Goal: Task Accomplishment & Management: Complete application form

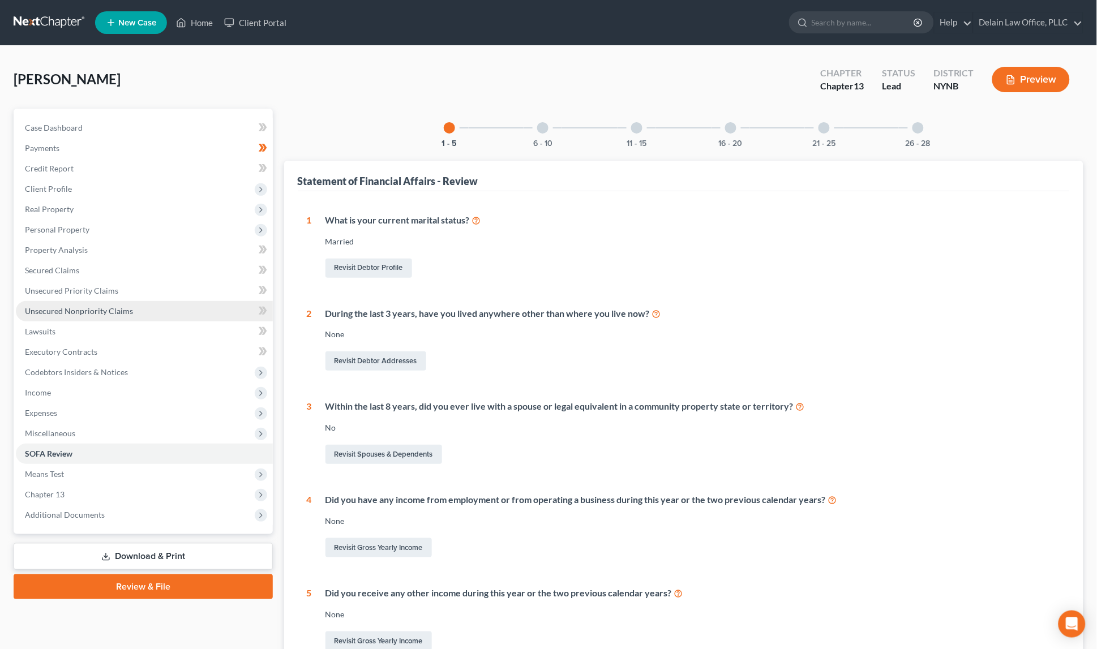
click at [91, 306] on span "Unsecured Nonpriority Claims" at bounding box center [79, 311] width 108 height 10
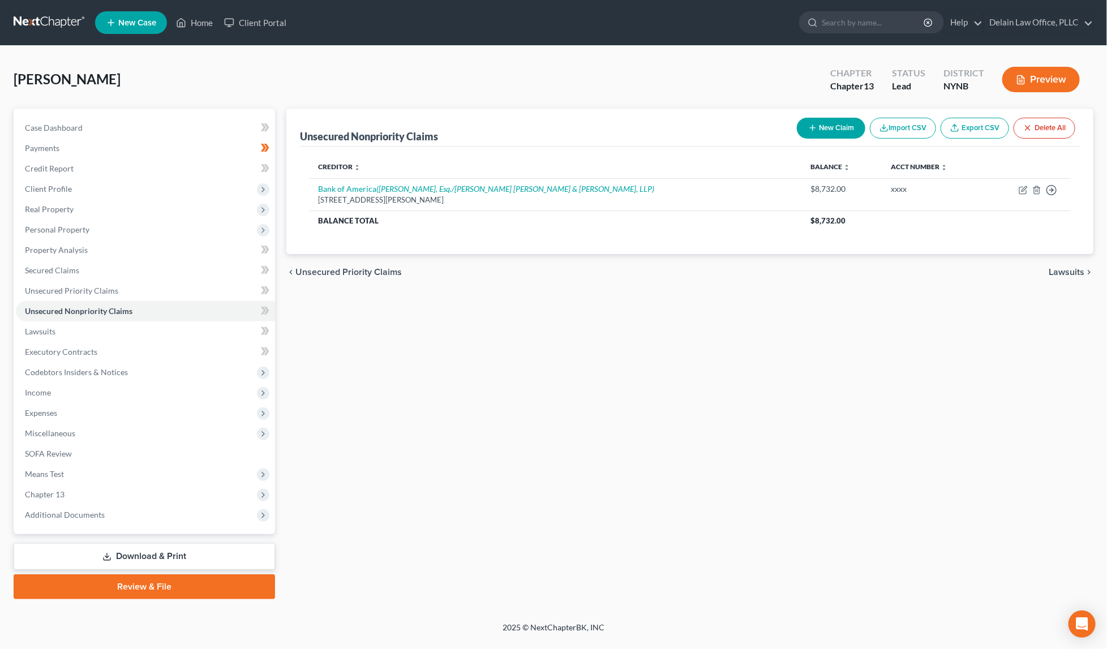
click at [846, 122] on button "New Claim" at bounding box center [831, 128] width 68 height 21
select select "0"
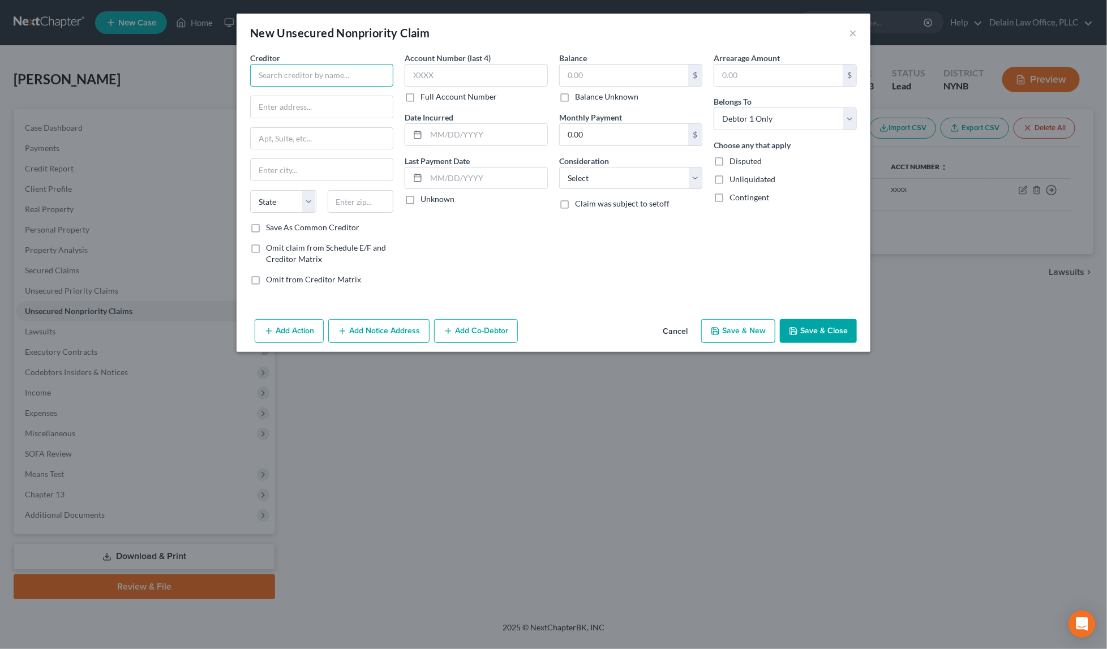
click at [363, 71] on input "text" at bounding box center [321, 75] width 143 height 23
paste input "BARCLAYS BANK [US_STATE]"
type input "BARCLAYS BANK [US_STATE]"
paste input "PO BOX 8803"
paste input "19899"
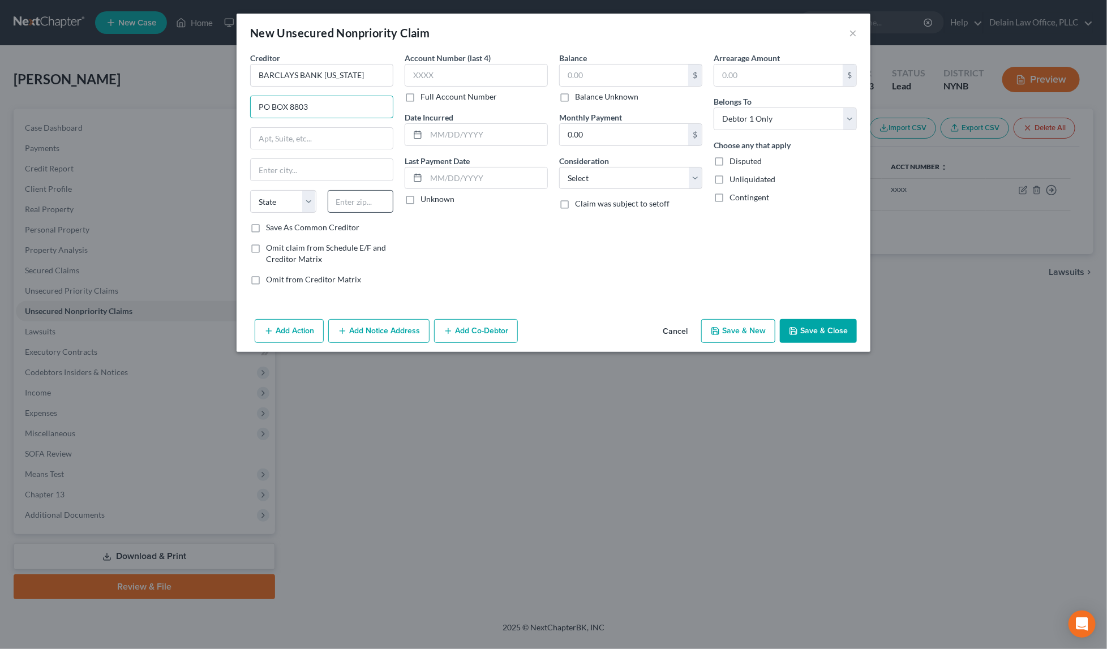
type input "PO BOX 8803"
paste input "19899"
type input "19899"
type input "Wilmington"
select select "7"
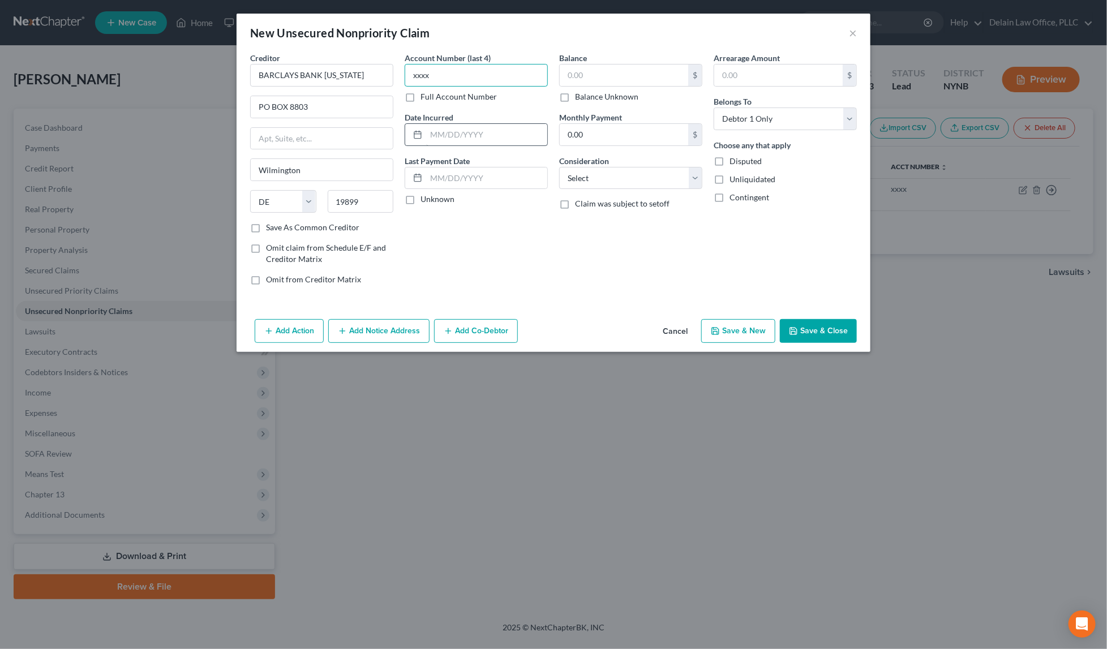
type input "xxxx"
click at [474, 133] on input "text" at bounding box center [486, 135] width 121 height 22
paste input "[DATE]"
type input "[DATE]"
paste input "[DATE]"
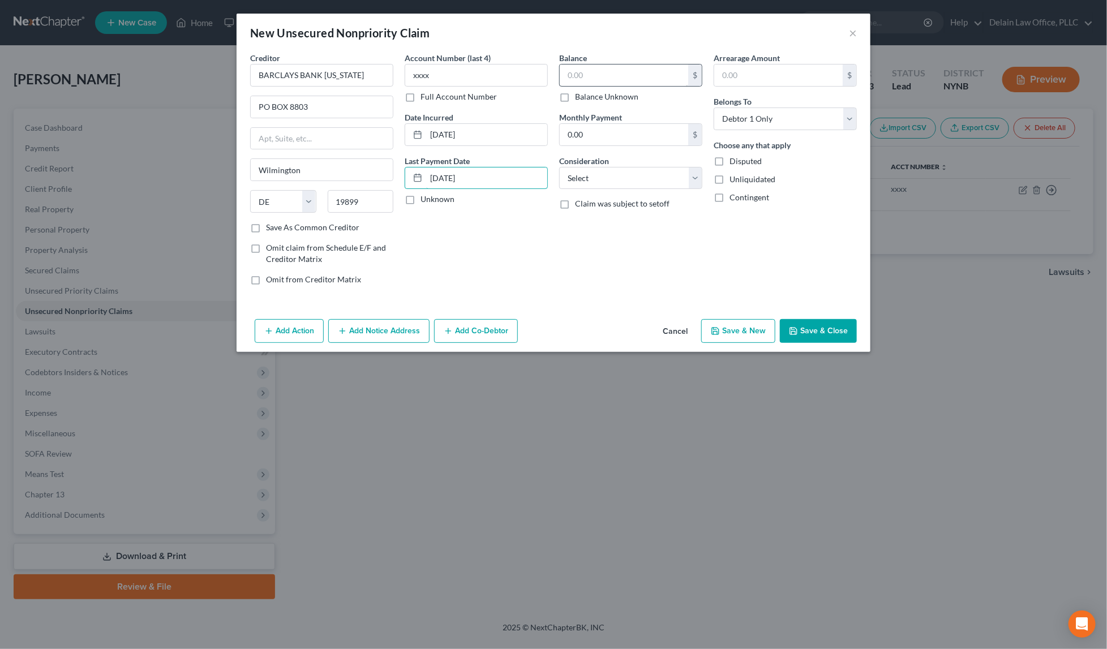
type input "[DATE]"
click at [625, 76] on input "text" at bounding box center [624, 76] width 128 height 22
drag, startPoint x: 371, startPoint y: 71, endPoint x: 371, endPoint y: 51, distance: 19.2
click at [371, 52] on div "Creditor * BARCLAYS BANK [US_STATE]" at bounding box center [321, 69] width 143 height 35
paste input "ERKSHIRE BANK/UPSTART"
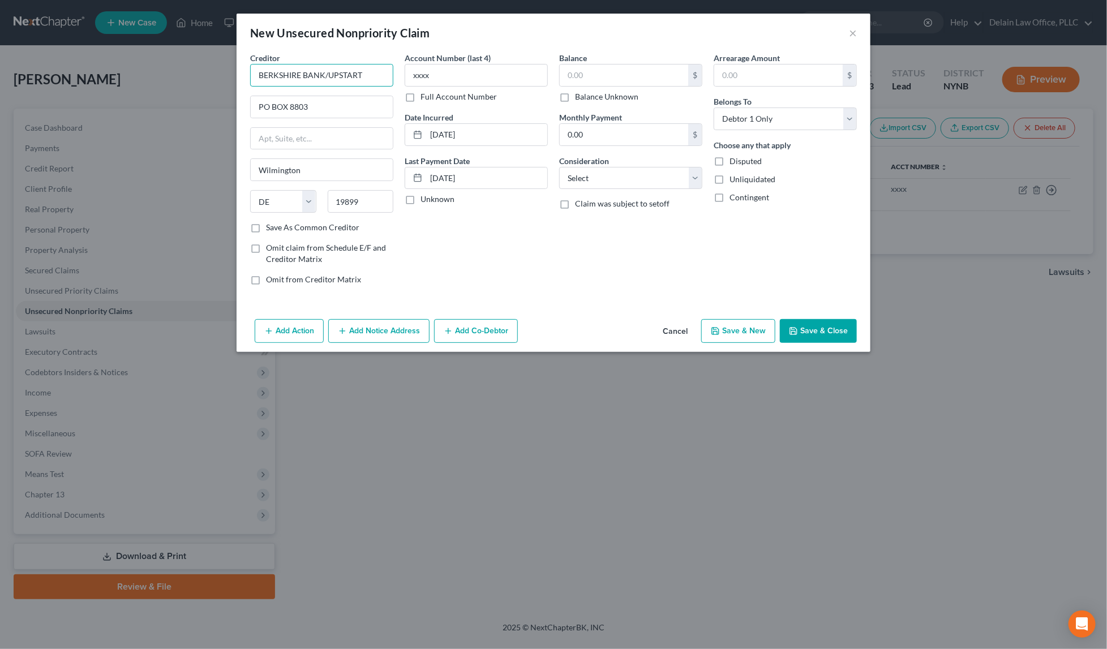
type input "BERKSHIRE BANK/UPSTART"
click at [297, 101] on input "PO BOX 8803" at bounding box center [322, 107] width 142 height 22
paste input "BERKSHIRE BANK/UPSTART"
type input "PO BOX BERKSHIRE BANK/UPSTART"
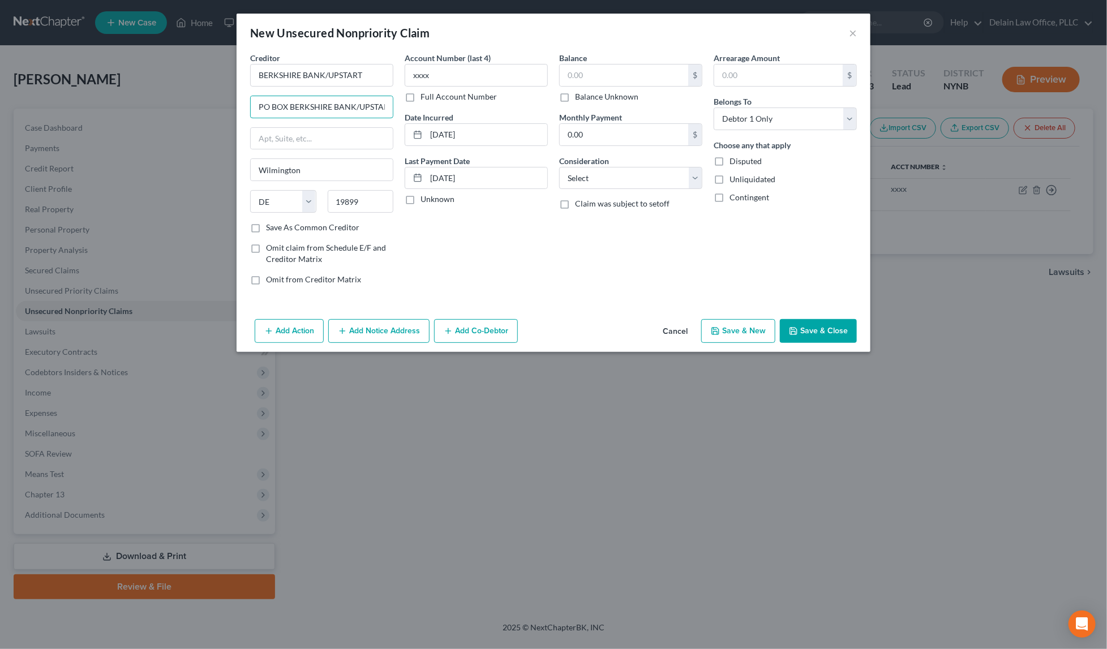
drag, startPoint x: 368, startPoint y: 107, endPoint x: 346, endPoint y: 88, distance: 28.9
click at [346, 88] on div "Creditor * BERKSHIRE BANK/UPSTART PO BOX BERKSHIRE BANK/UPSTART Wilmington Stat…" at bounding box center [321, 137] width 143 height 170
paste input "P.O. BOX 1503"
type input "P.O. BOX 1503"
drag, startPoint x: 329, startPoint y: 170, endPoint x: 293, endPoint y: 133, distance: 52.0
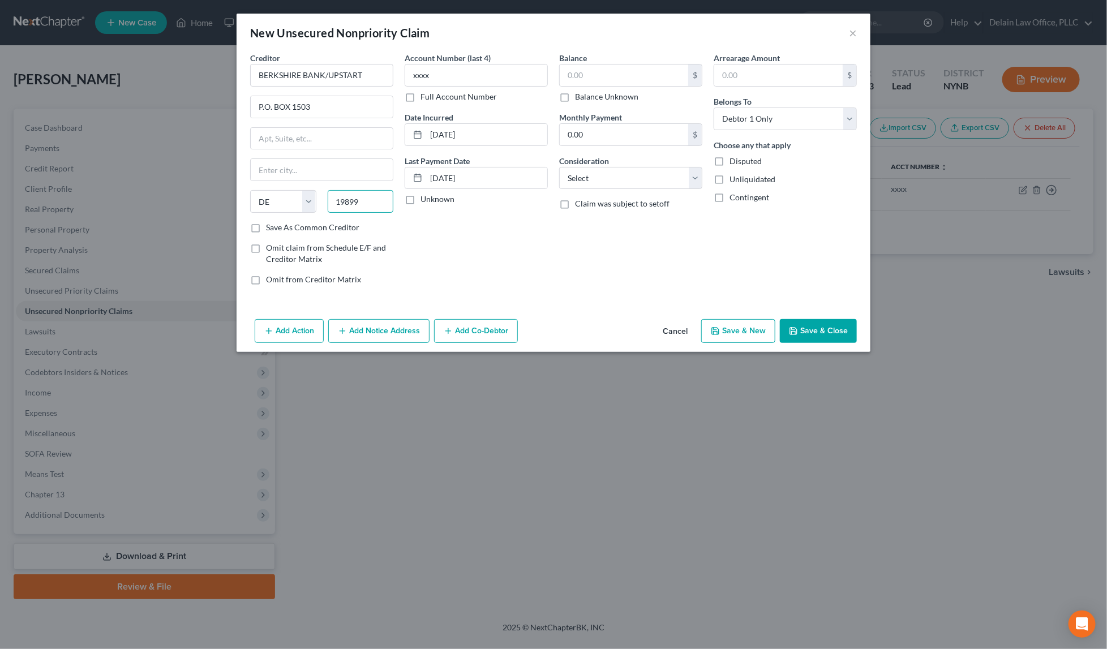
paste input "94070"
type input "94070"
type input "San [PERSON_NAME]"
select select "4"
drag, startPoint x: 427, startPoint y: 132, endPoint x: 502, endPoint y: 131, distance: 75.3
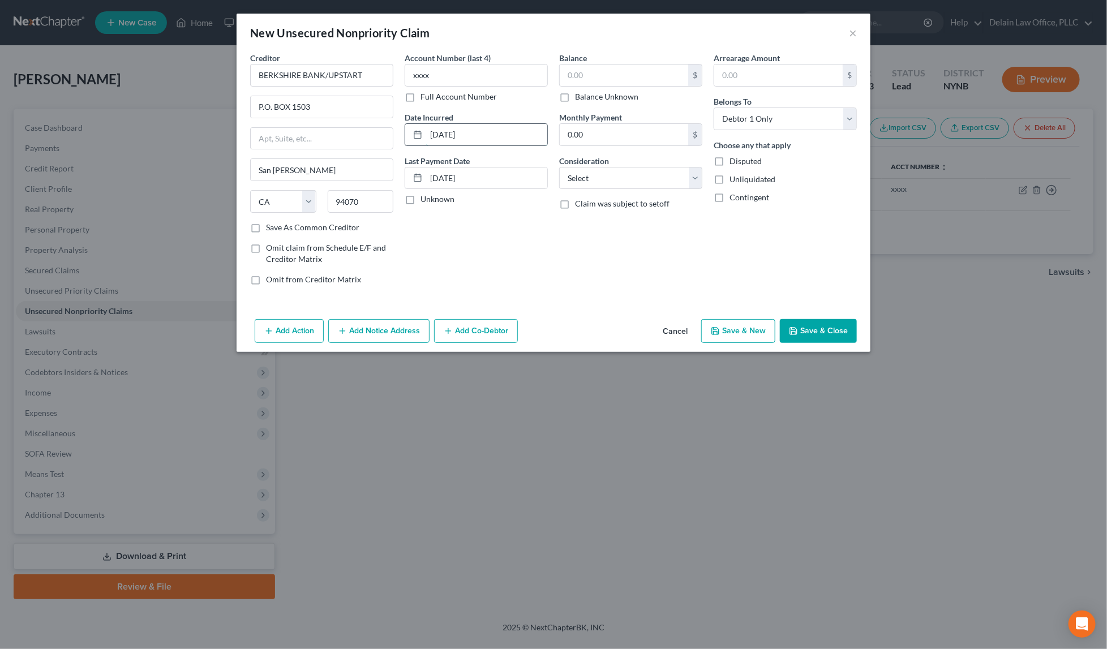
click at [502, 131] on input "[DATE]" at bounding box center [486, 135] width 121 height 22
paste input "[DATE]"
type input "[DATE]"
drag, startPoint x: 489, startPoint y: 174, endPoint x: 401, endPoint y: 165, distance: 88.7
click at [401, 165] on div "Account Number (last 4) xxxx Full Account Number Date Incurred [DATE] Last Paym…" at bounding box center [476, 173] width 154 height 242
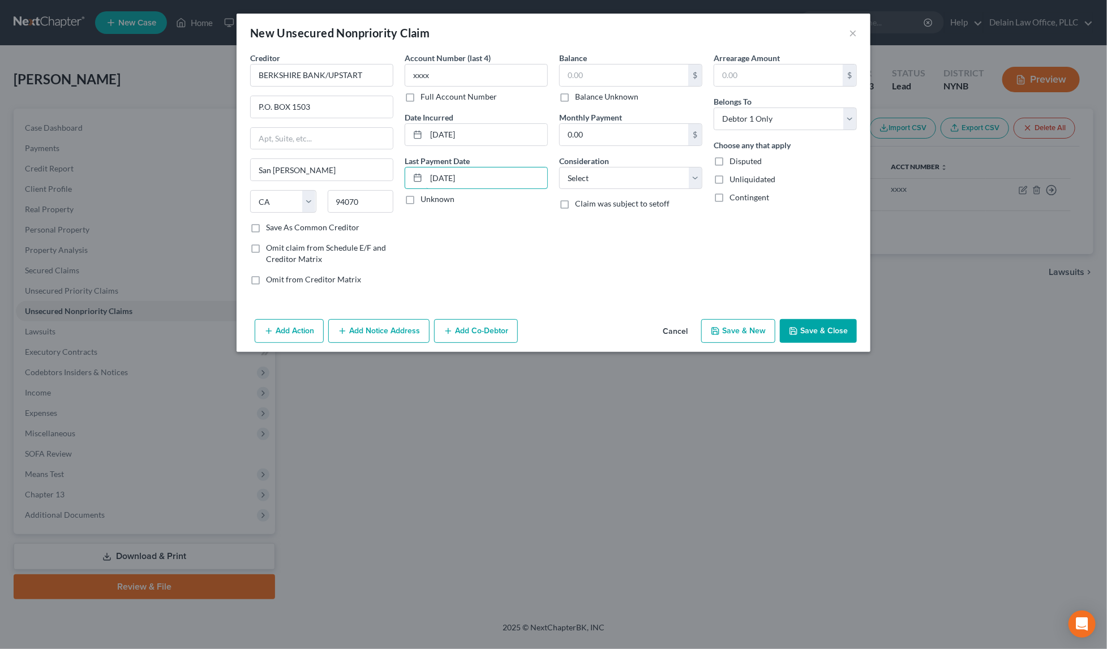
paste input "[DATE]"
type input "[DATE]"
click at [575, 199] on label "Claim was subject to setoff" at bounding box center [622, 203] width 94 height 11
click at [579, 199] on input "Claim was subject to setoff" at bounding box center [582, 201] width 7 height 7
checkbox input "true"
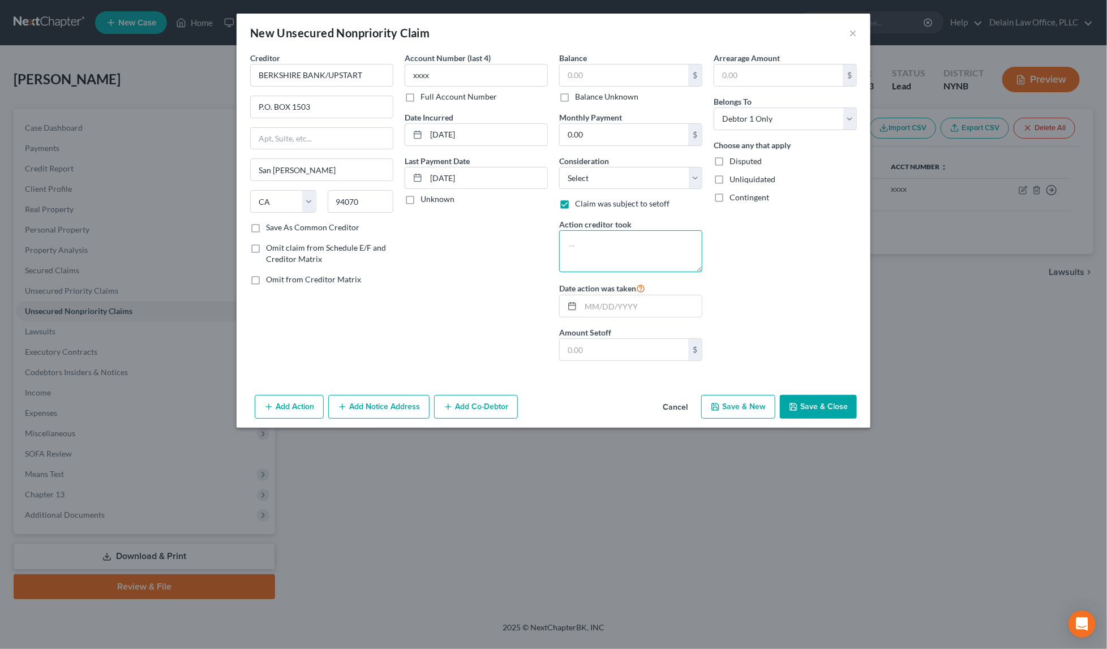
click at [613, 234] on textarea at bounding box center [630, 251] width 143 height 42
type textarea "Acct purchased by another lender, unpaid balance charged off"
click at [642, 72] on input "text" at bounding box center [624, 76] width 128 height 22
paste input "33,600"
type input "33,600"
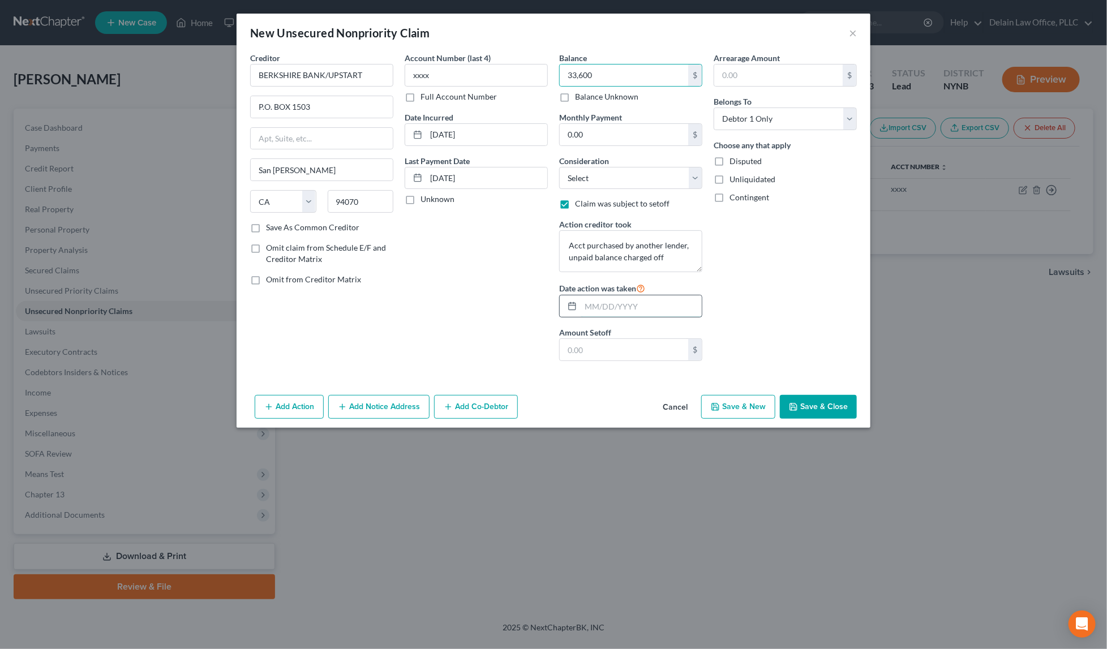
click at [644, 311] on input "text" at bounding box center [641, 306] width 121 height 22
type input "[DATE]"
click at [617, 344] on input "text" at bounding box center [624, 350] width 128 height 22
paste input "29,234"
type input "29,234"
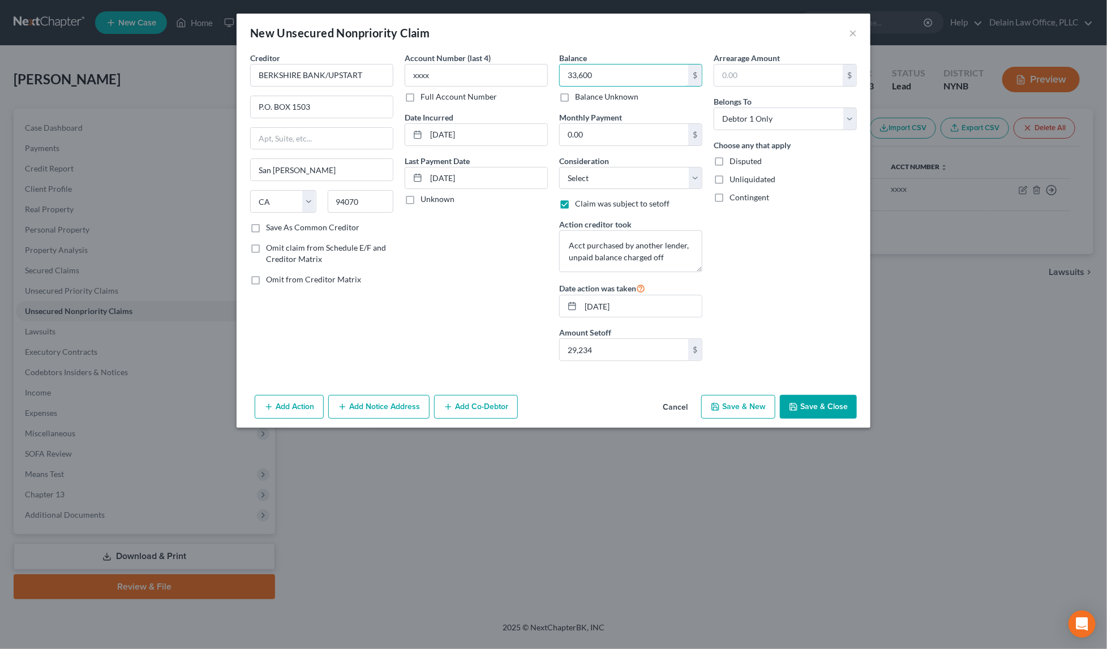
drag, startPoint x: 627, startPoint y: 74, endPoint x: 627, endPoint y: 58, distance: 16.4
click at [627, 58] on div "Balance 33,600.00 $ Balance Unknown Balance Undetermined 33,600 $ Balance Unkno…" at bounding box center [630, 77] width 143 height 50
paste input "29,234"
type input "29,234"
click at [751, 76] on input "text" at bounding box center [778, 76] width 128 height 22
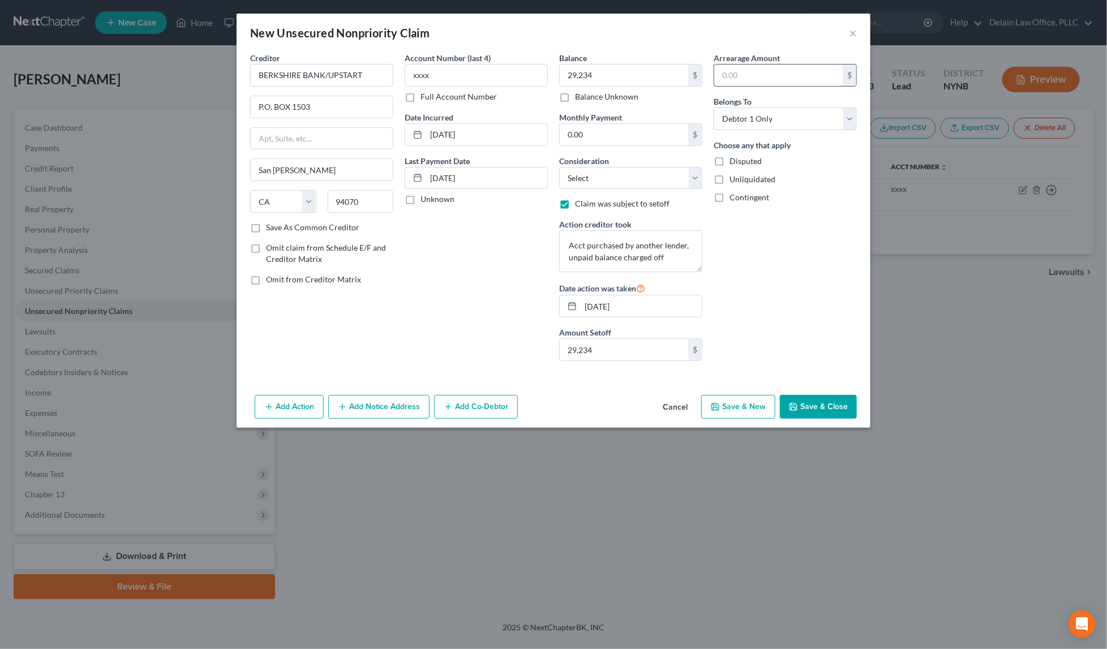
paste input "29,234"
type input "29,234"
select select "2"
click at [756, 406] on button "Save & New" at bounding box center [738, 407] width 74 height 24
select select "0"
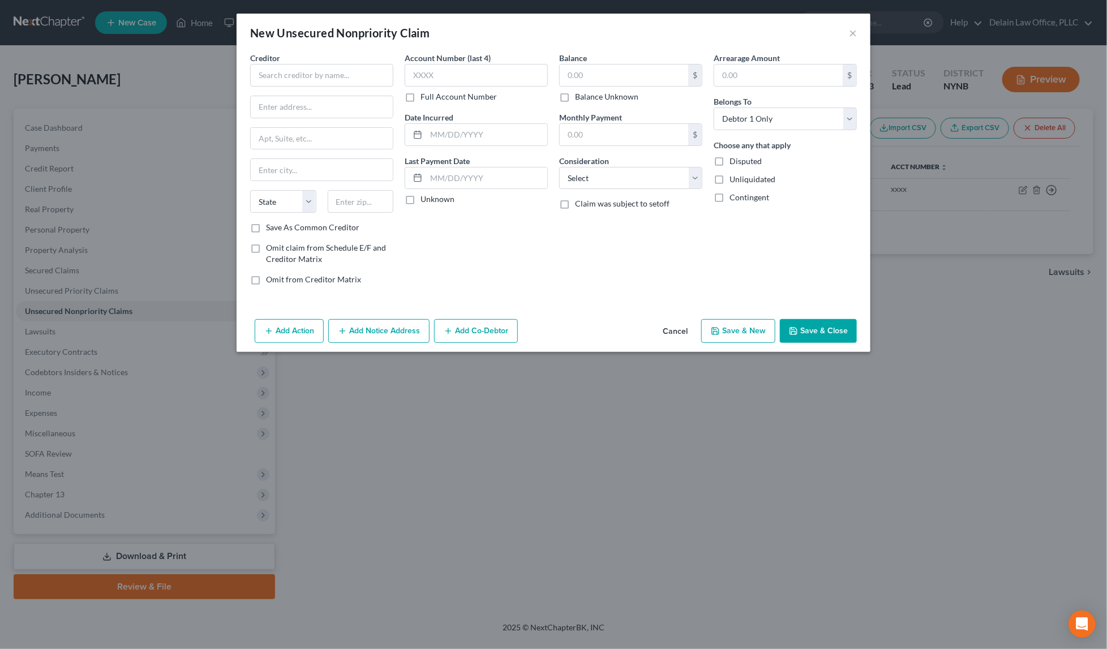
type input "29,234.00"
click at [367, 72] on input "text" at bounding box center [321, 75] width 143 height 23
paste input "CITICARDS CBNA"
type input "CITICARDS CBNA"
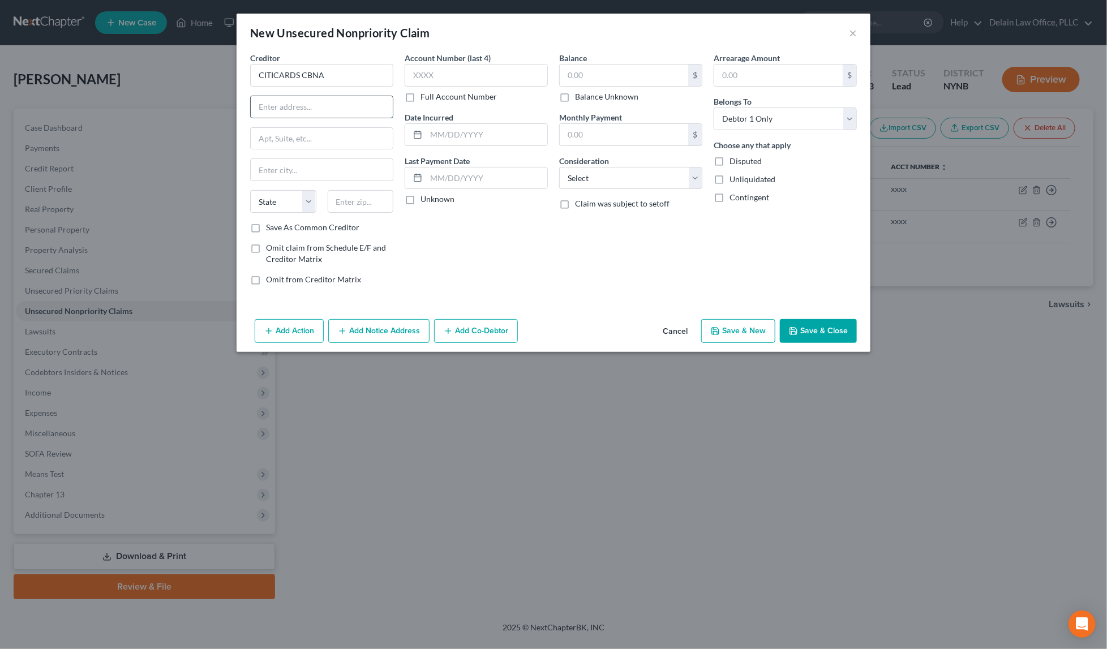
paste input "[STREET_ADDRESS]"
type input "[STREET_ADDRESS]"
paste input "57108"
type input "57108"
type input "[GEOGRAPHIC_DATA]"
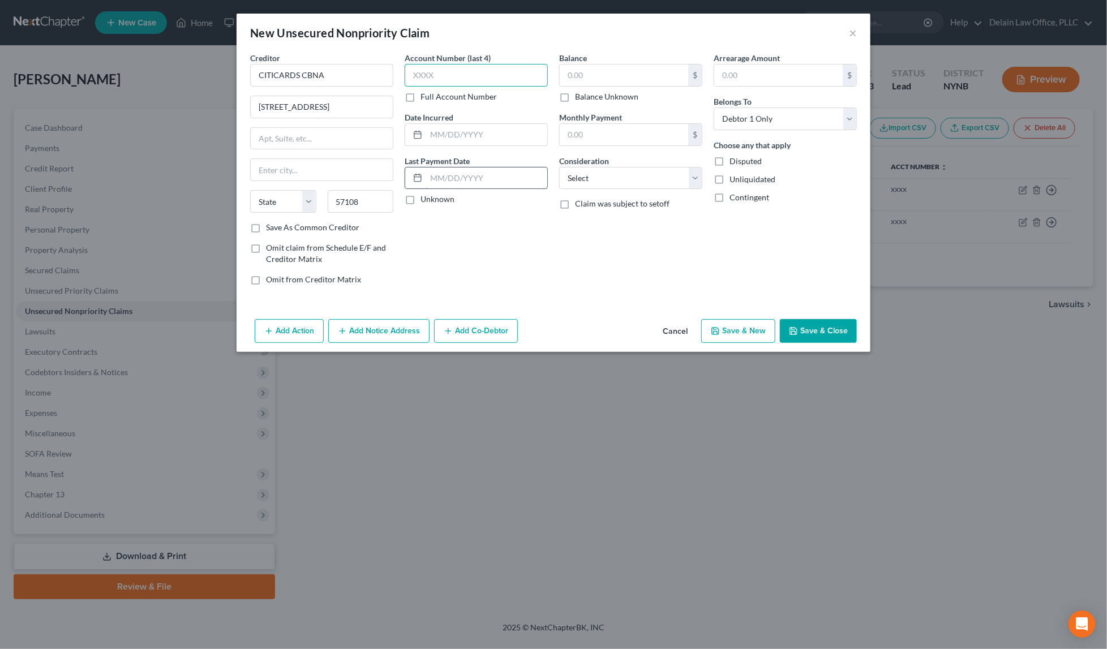
select select "43"
type input "xxxx"
paste input "[DATE]"
type input "[DATE]"
click at [601, 76] on input "text" at bounding box center [624, 76] width 128 height 22
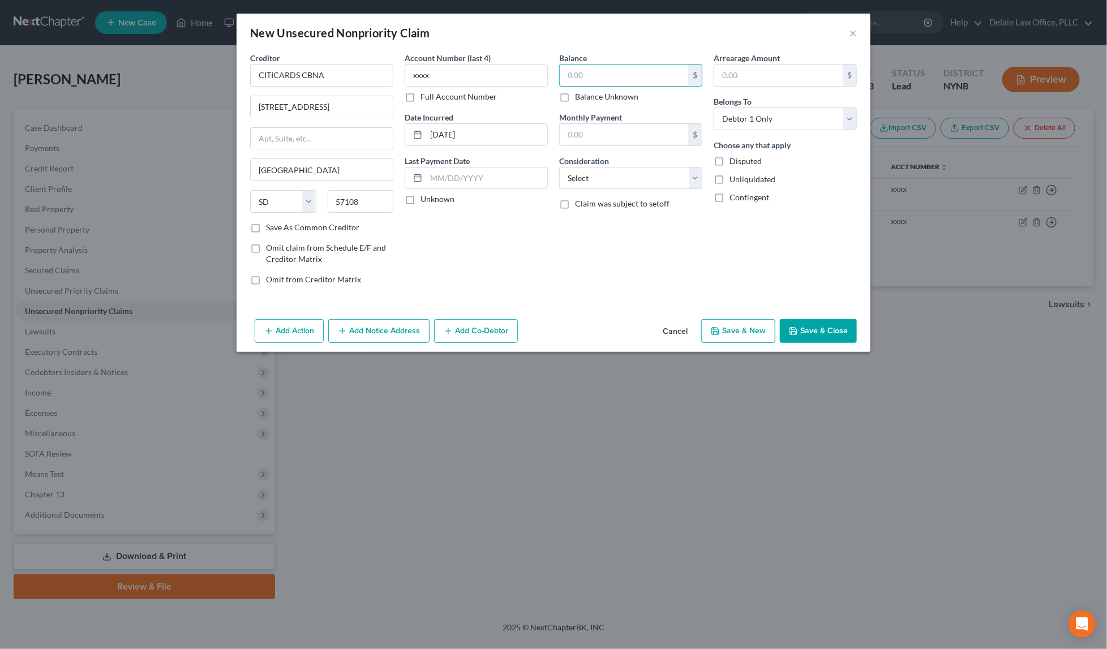
paste input "10,347"
type input "10,347"
paste input "[DATE]"
type input "[DATE]"
select select "2"
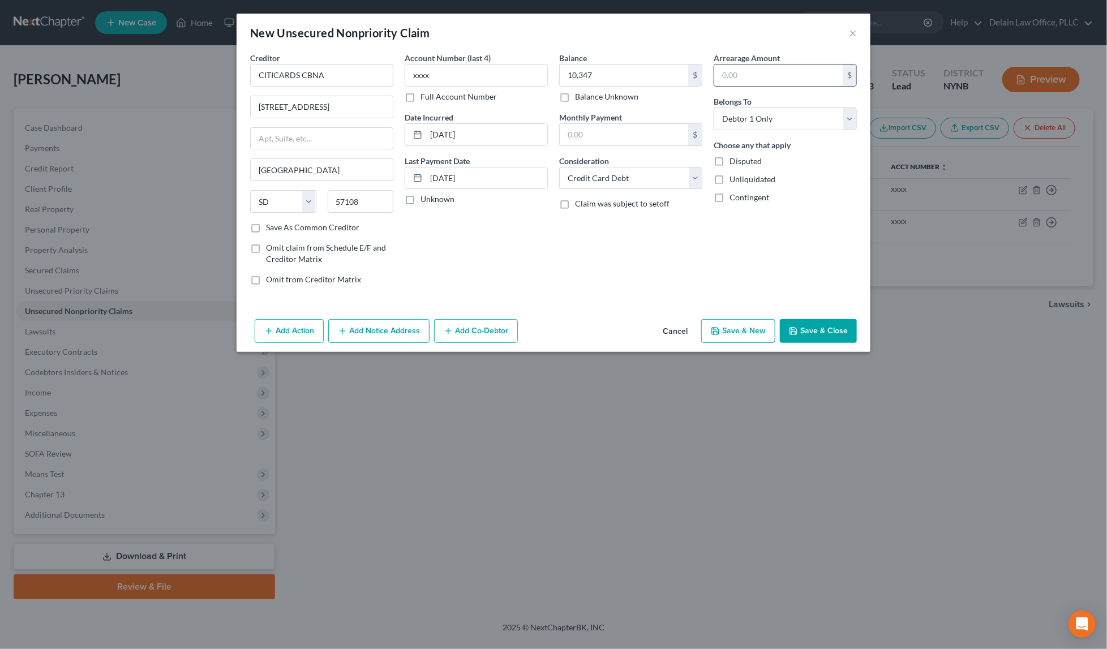
click at [754, 68] on input "text" at bounding box center [778, 76] width 128 height 22
paste input "10,347"
type input "10,347"
click at [722, 329] on button "Save & New" at bounding box center [738, 331] width 74 height 24
select select "0"
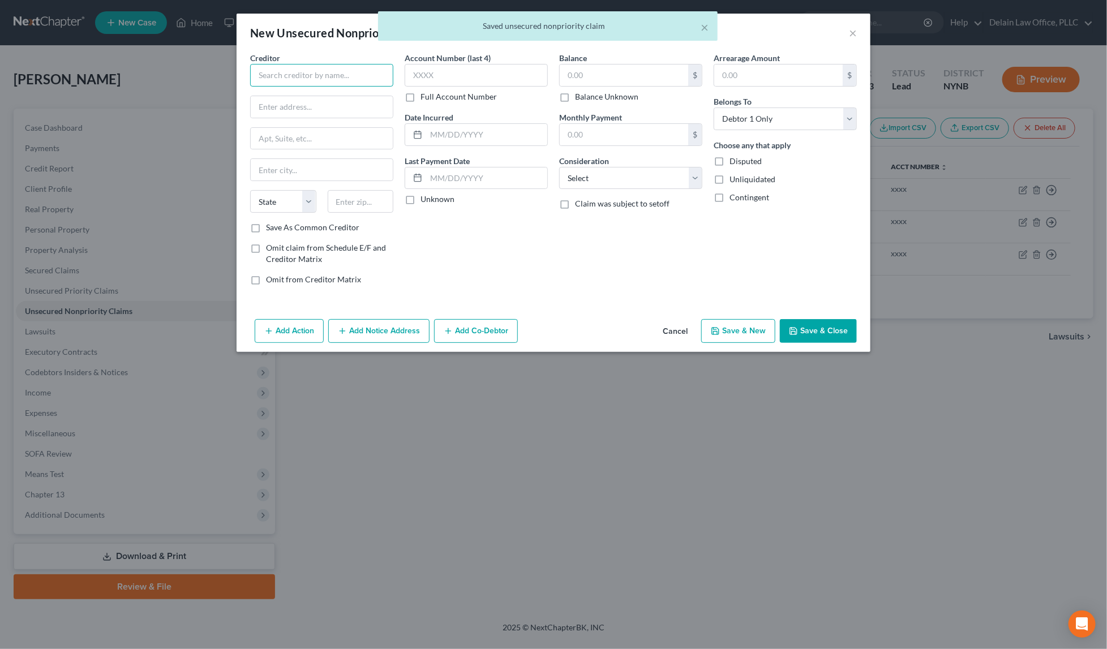
click at [358, 74] on input "text" at bounding box center [321, 75] width 143 height 23
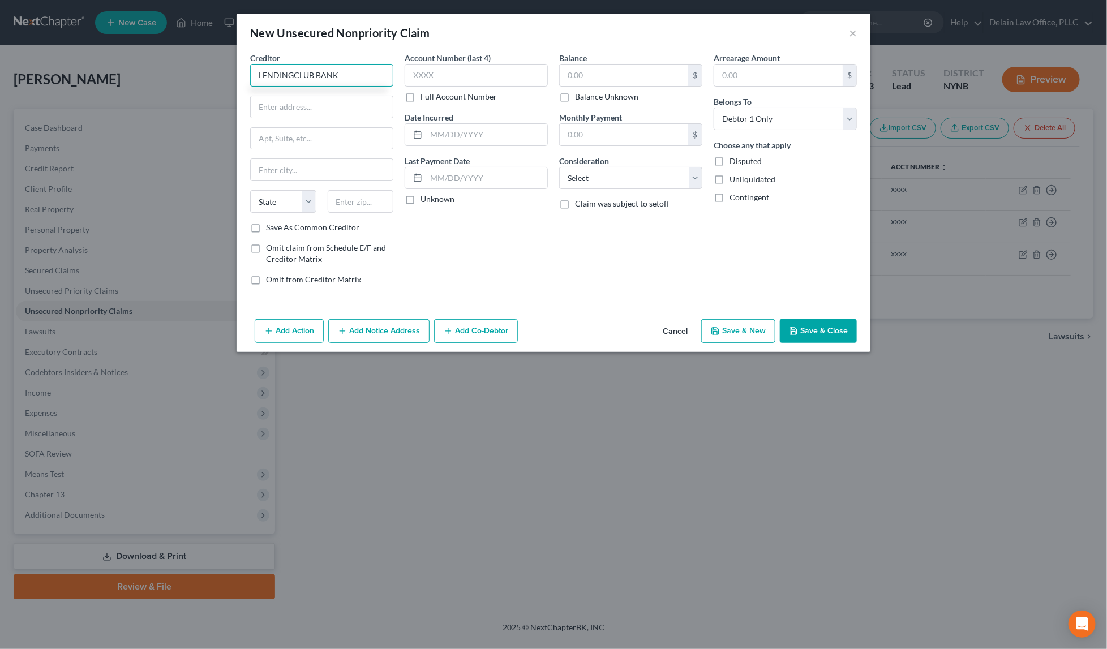
type input "LENDINGCLUB BANK"
paste input "[STREET_ADDRESS]"
type input "[STREET_ADDRESS]"
paste input "SUITE 200"
type input "SUITE 200"
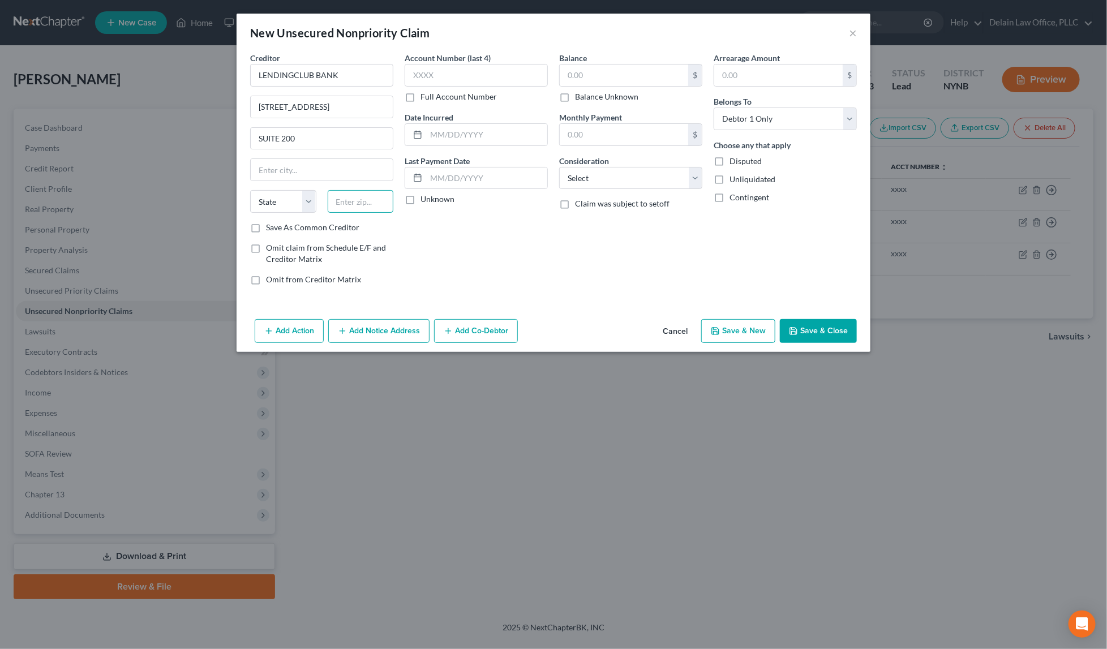
paste input "94105"
type input "94105"
type input "[GEOGRAPHIC_DATA]"
select select "4"
type input "X"
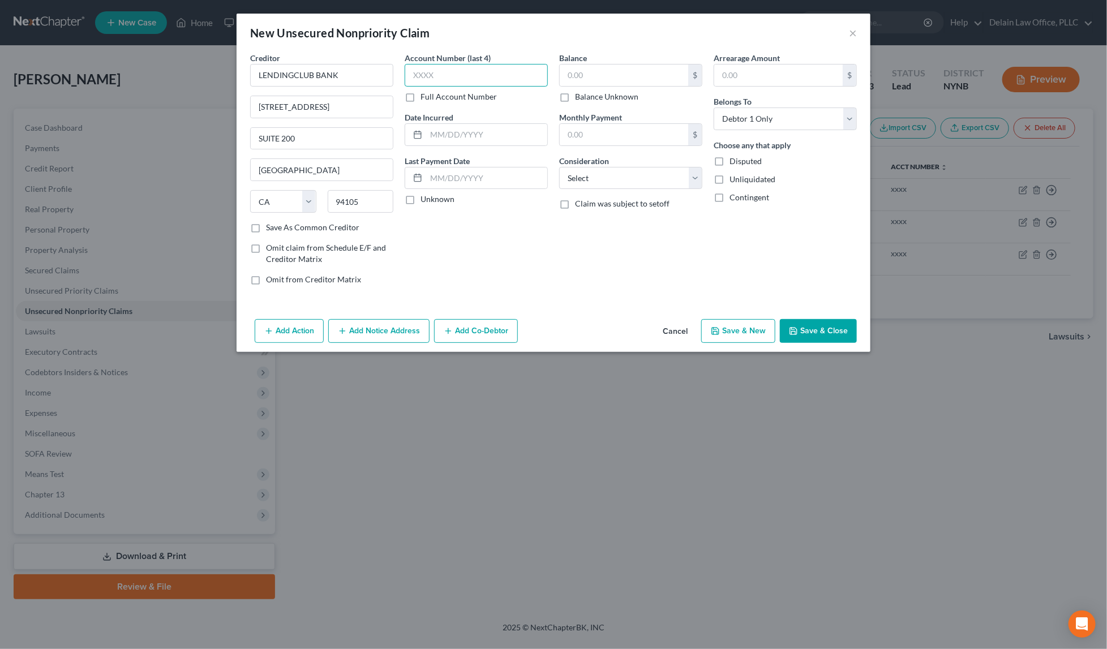
type input "z"
type input "xxxx"
paste input "[DATE]"
type input "[DATE]"
paste input "[DATE]"
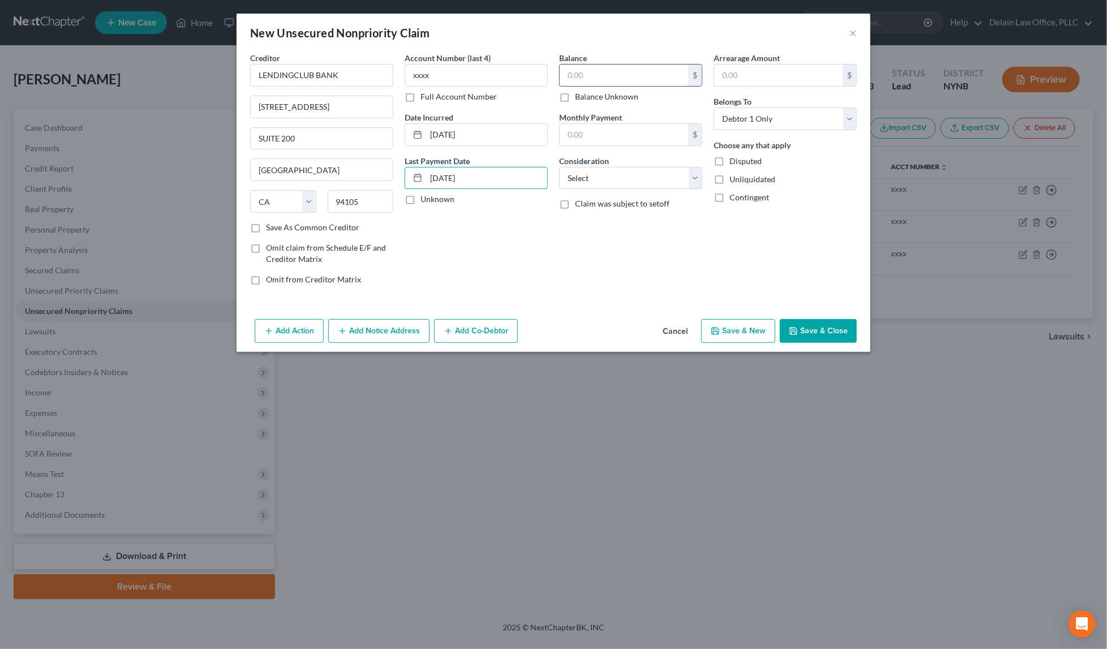
type input "[DATE]"
click at [634, 77] on input "text" at bounding box center [624, 76] width 128 height 22
paste input "31,379"
type input "31,379"
select select "2"
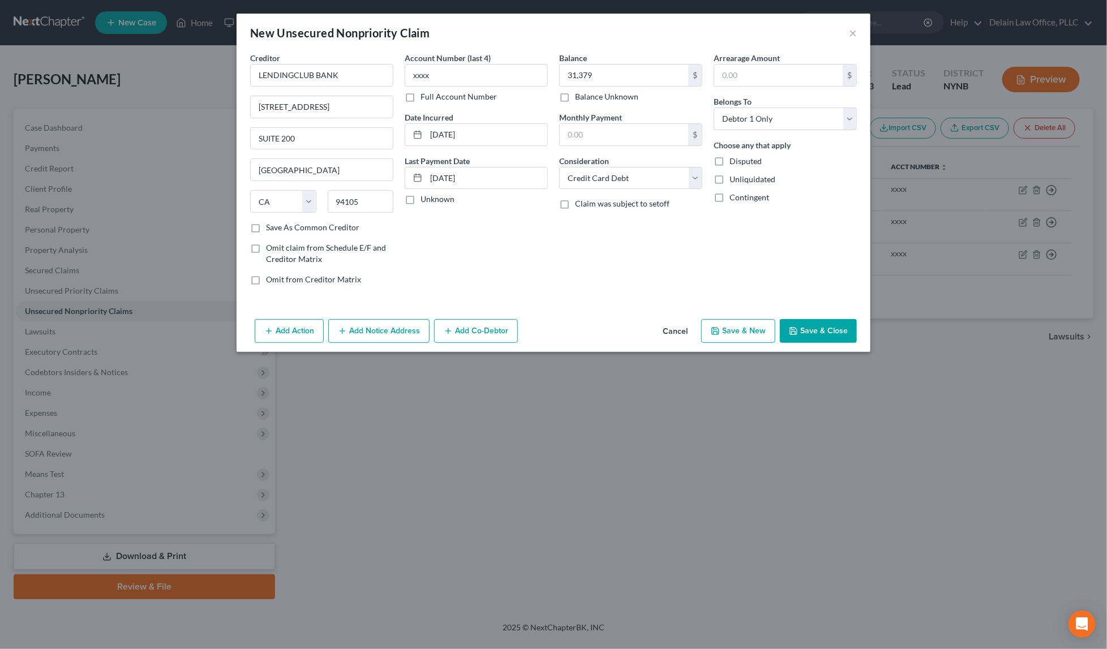
click at [575, 204] on label "Claim was subject to setoff" at bounding box center [622, 203] width 94 height 11
click at [579, 204] on input "Claim was subject to setoff" at bounding box center [582, 201] width 7 height 7
checkbox input "true"
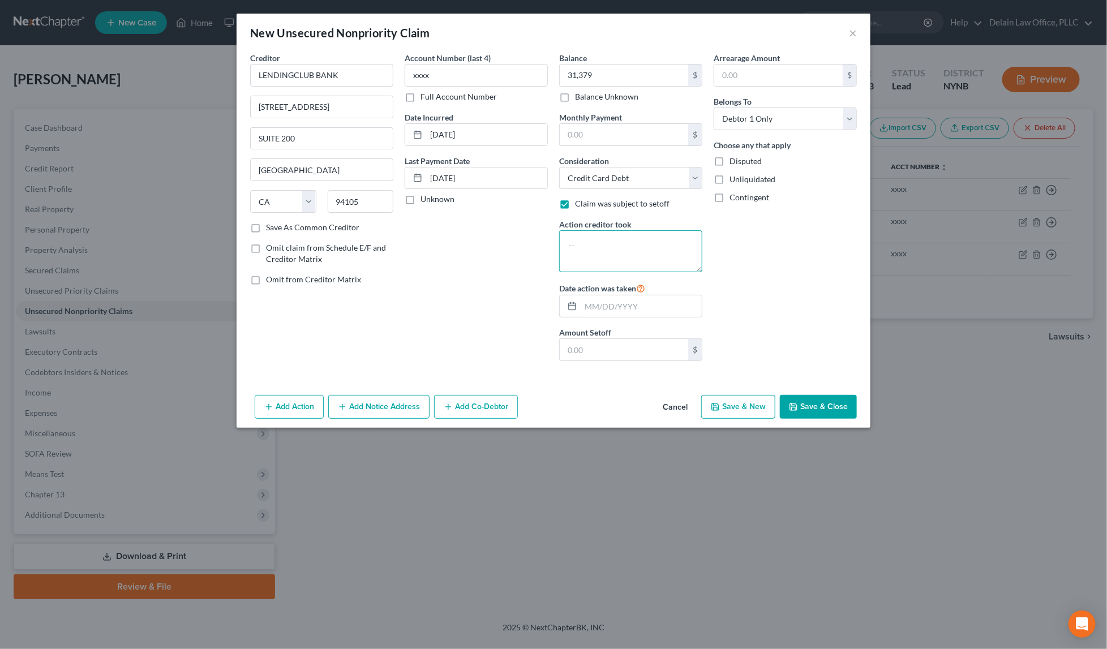
click at [588, 236] on textarea at bounding box center [630, 251] width 143 height 42
paste textarea "PURCHASED BY ANOTHER LENDER; UNPAID BALANCE CHARGED OFF"
type textarea "PURCHASED BY ANOTHER LENDER; UNPAID BALANCE CHARGED OFF"
click at [655, 304] on input "text" at bounding box center [641, 306] width 121 height 22
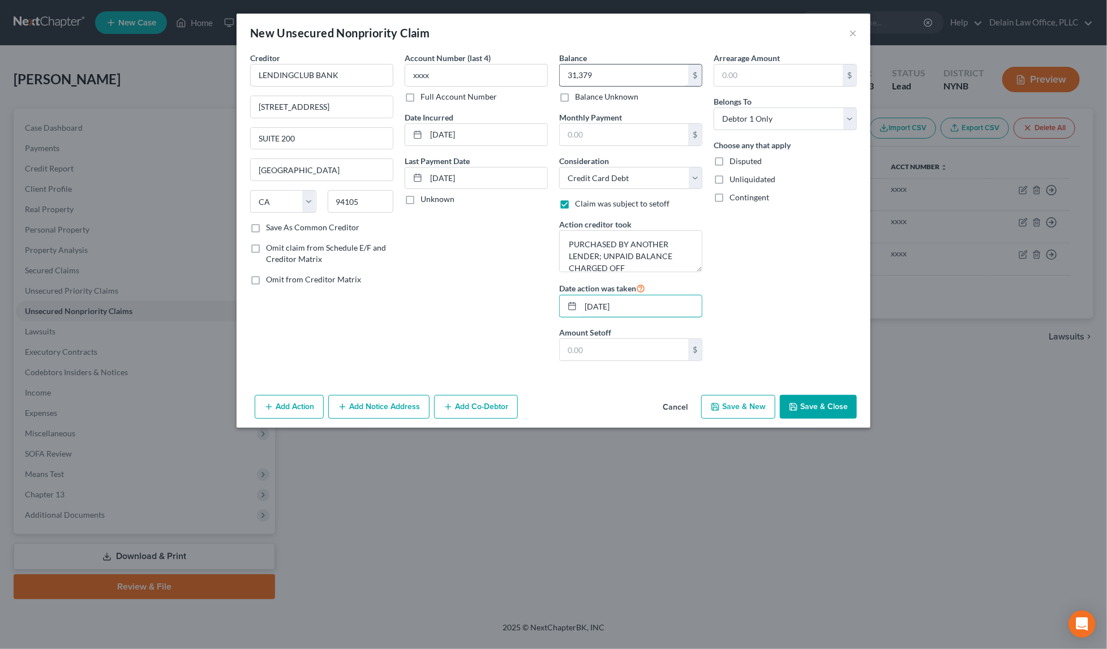
type input "[DATE]"
click at [605, 76] on input "31,379" at bounding box center [624, 76] width 128 height 22
click at [595, 343] on input "text" at bounding box center [624, 350] width 128 height 22
paste input "31,379"
type input "31,379"
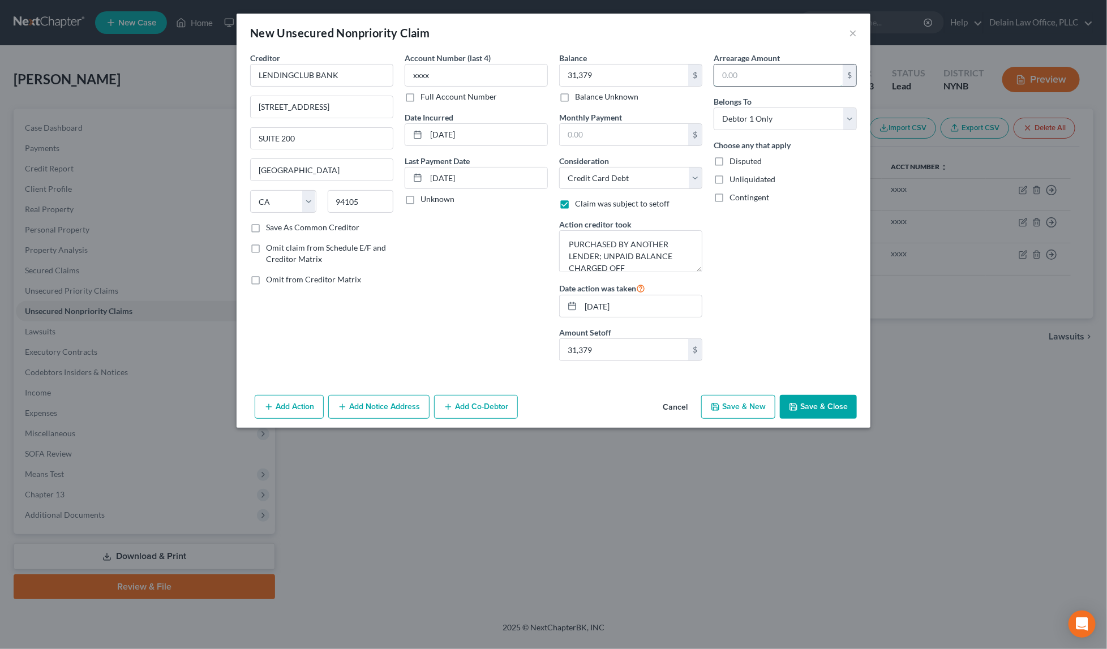
click at [772, 74] on input "text" at bounding box center [778, 76] width 128 height 22
paste input "31,379"
type input "31,379"
click at [735, 401] on button "Save & New" at bounding box center [738, 407] width 74 height 24
select select "0"
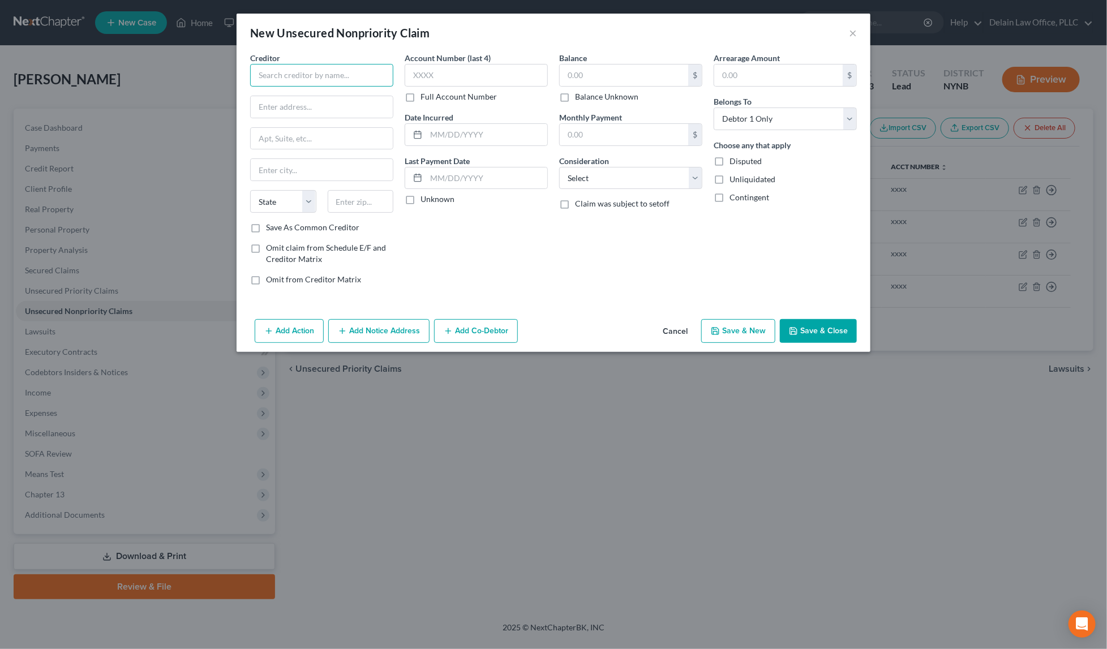
click at [295, 74] on input "text" at bounding box center [321, 75] width 143 height 23
paste input "ONEMAIN"
type input "ONEMAIN"
paste input "PO BOX 1010"
type input "PO BOX 1010"
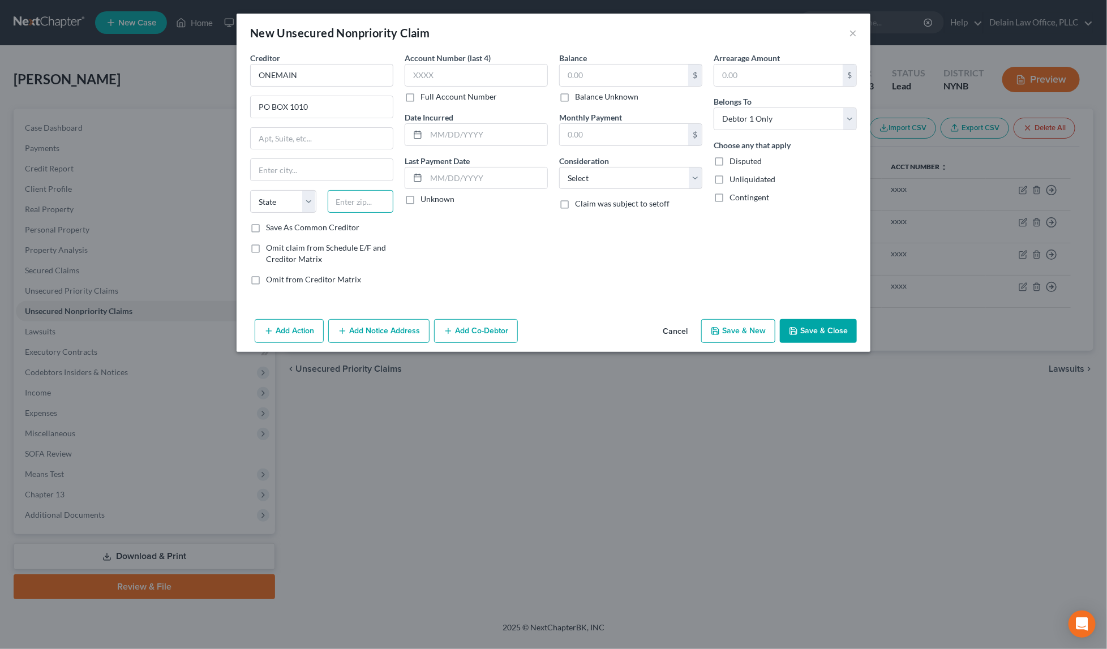
paste input "47706"
type input "47706"
type input "[GEOGRAPHIC_DATA]"
select select "15"
type input "xxxx"
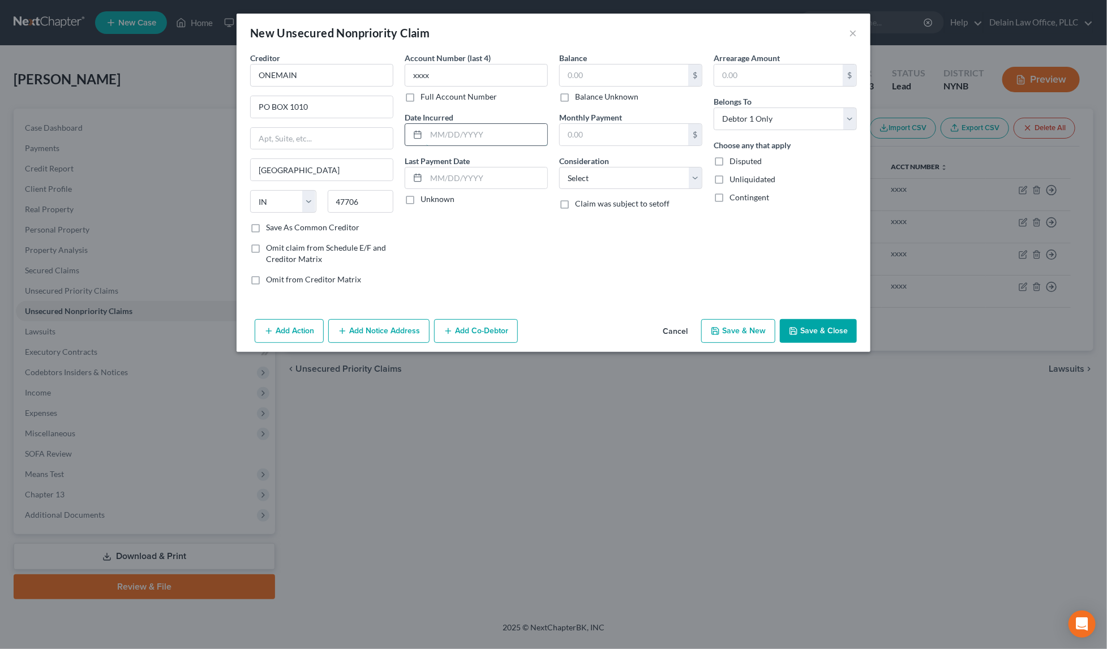
paste input "[DATE]"
type input "[DATE]"
click at [608, 74] on input "text" at bounding box center [624, 76] width 128 height 22
paste input "12,445"
type input "12,445"
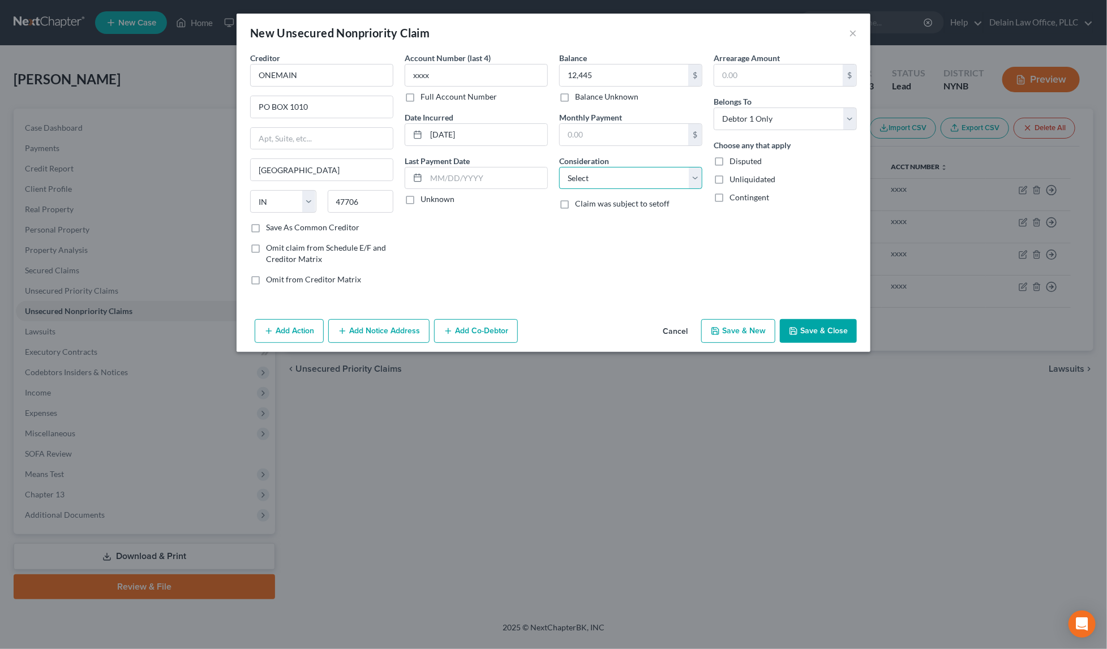
select select "2"
paste input "[DATE]"
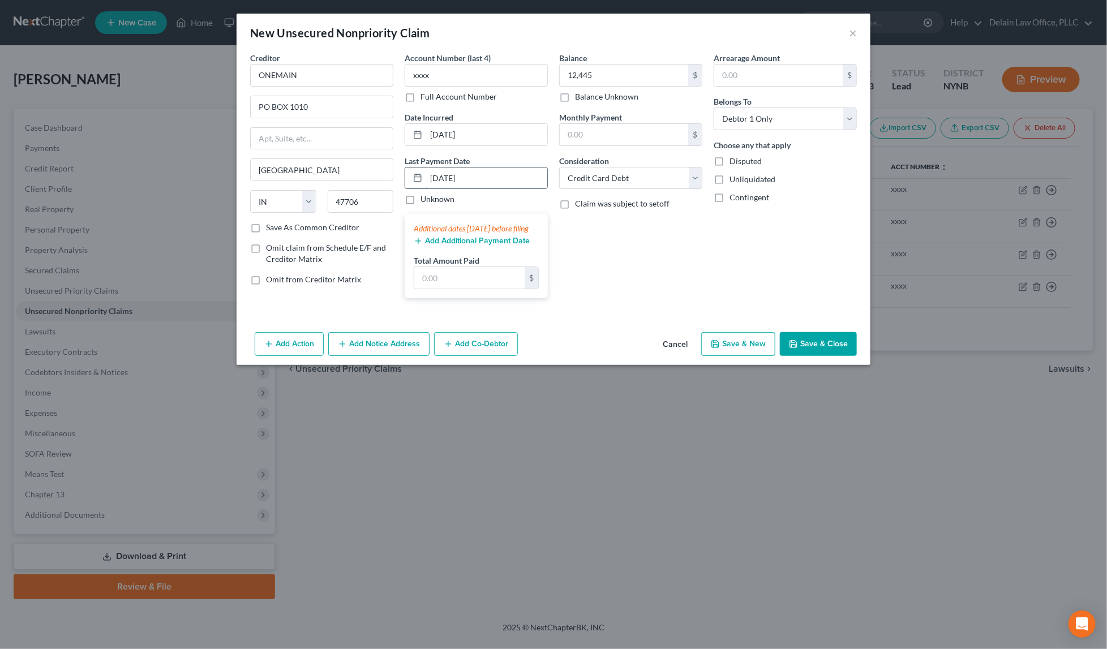
drag, startPoint x: 432, startPoint y: 178, endPoint x: 488, endPoint y: 178, distance: 56.6
click at [488, 178] on input "[DATE]" at bounding box center [486, 178] width 121 height 22
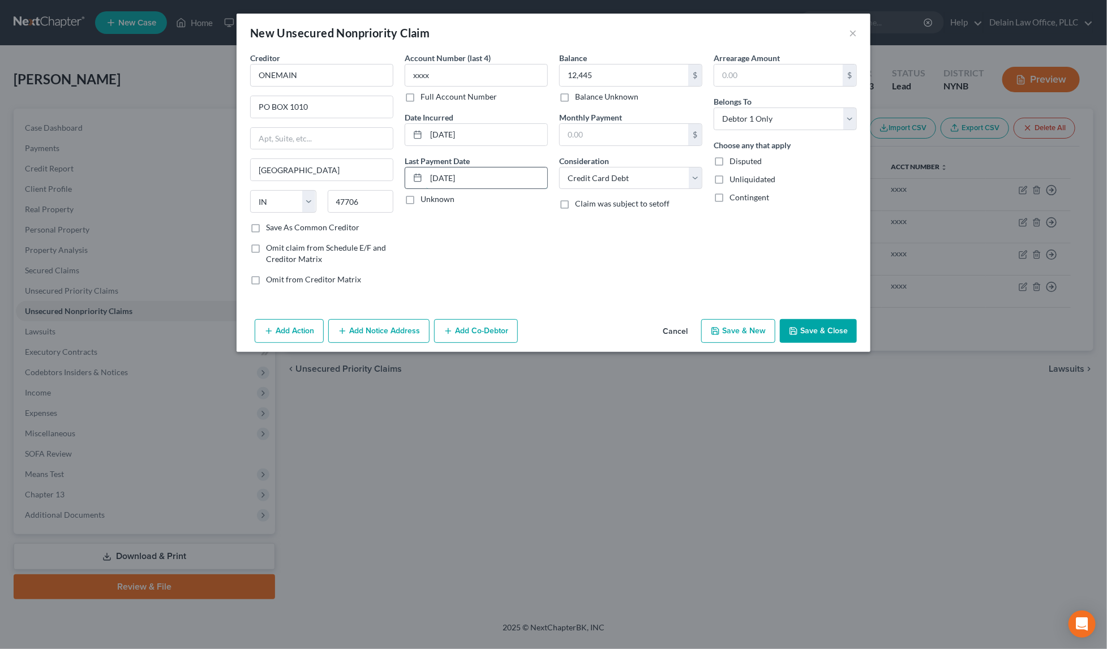
type input "[DATE]"
drag, startPoint x: 604, startPoint y: 72, endPoint x: 551, endPoint y: 67, distance: 52.8
click at [551, 67] on div "Creditor * ONEMAIN PO BOX [GEOGRAPHIC_DATA] [US_STATE] AK AR AZ CA CO [GEOGRAPH…" at bounding box center [553, 173] width 618 height 242
click at [734, 71] on input "text" at bounding box center [778, 76] width 128 height 22
paste input "12,445"
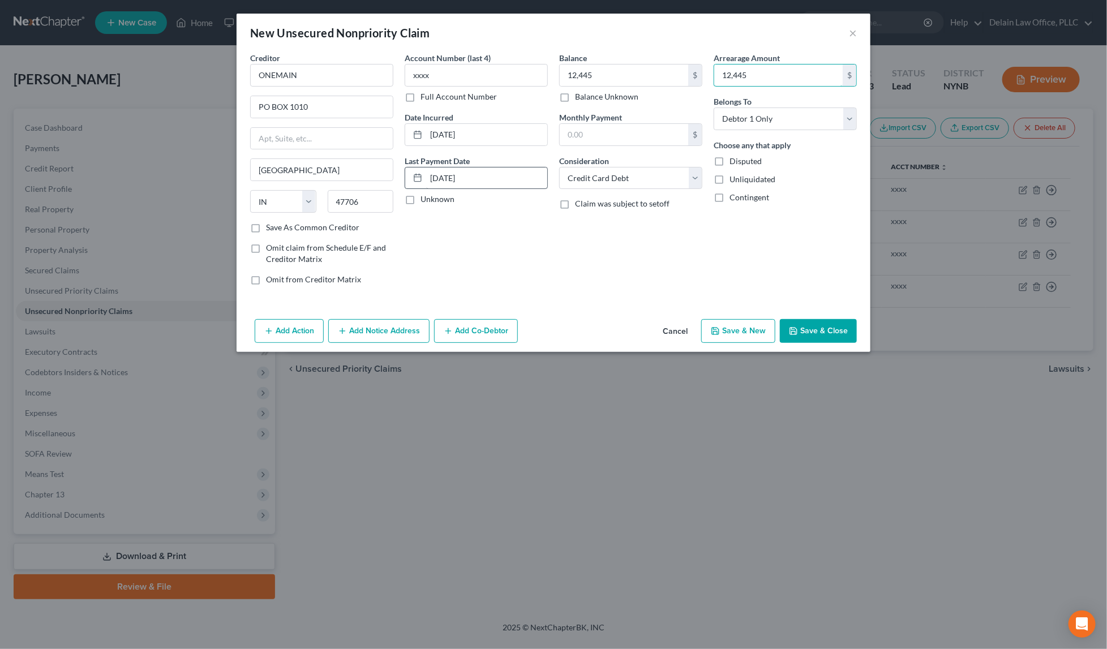
type input "12,445"
drag, startPoint x: 493, startPoint y: 175, endPoint x: 487, endPoint y: 150, distance: 25.7
click at [487, 150] on div "Account Number (last 4) xxxx Full Account Number Date Incurred [DATE] Last Paym…" at bounding box center [476, 173] width 154 height 242
paste input "[DATE]"
type input "[DATE]"
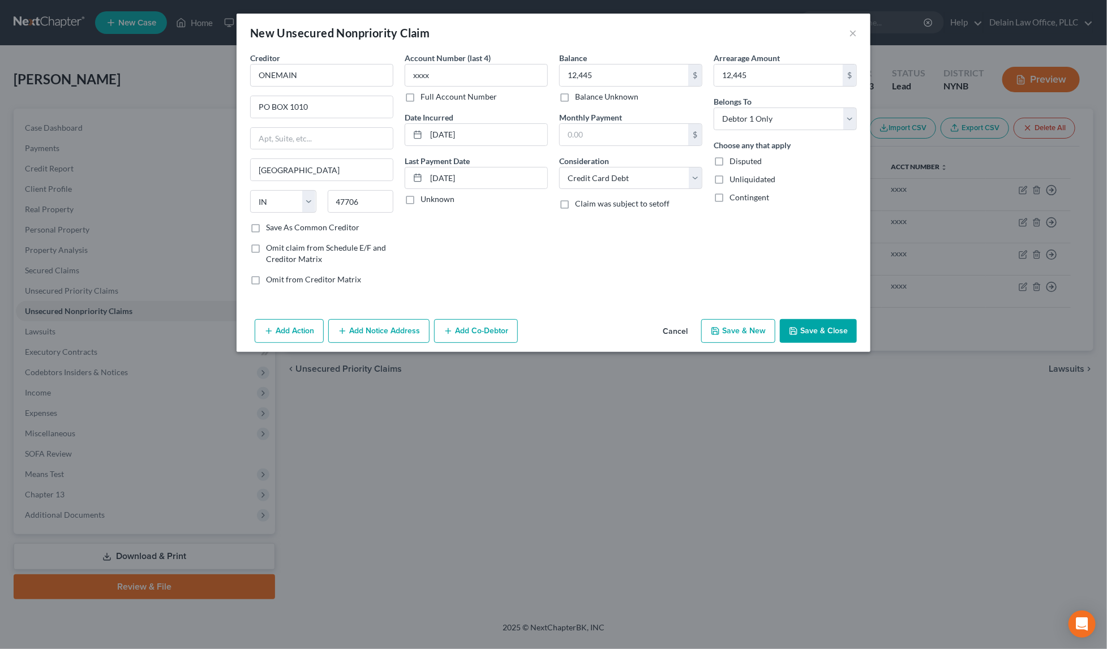
click at [749, 331] on button "Save & New" at bounding box center [738, 331] width 74 height 24
select select "0"
type input "12,445.00"
type input "0.00"
type input "12,445.00"
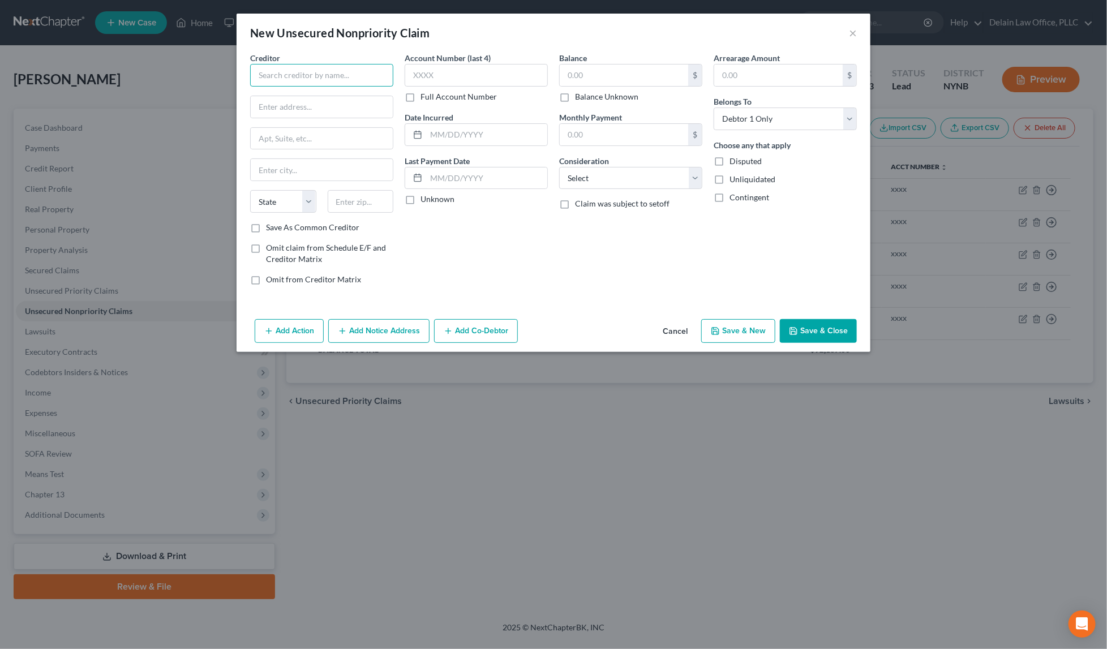
click at [335, 75] on input "text" at bounding box center [321, 75] width 143 height 23
paste input "UPGRADE INC"
type input "UPGRADE INC"
click at [313, 104] on input "text" at bounding box center [322, 107] width 142 height 22
paste input "[STREET_ADDRESS]"
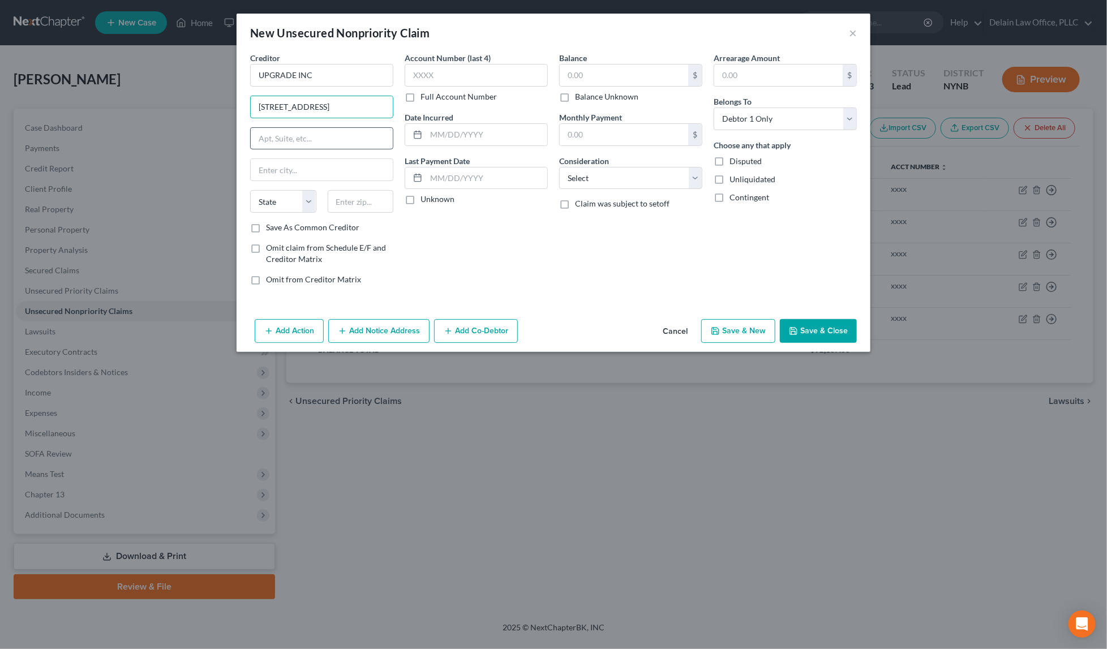
type input "[STREET_ADDRESS]"
paste input "10TH FLOOR"
type input "10TH FLOOR"
paste input "85004"
type input "85004"
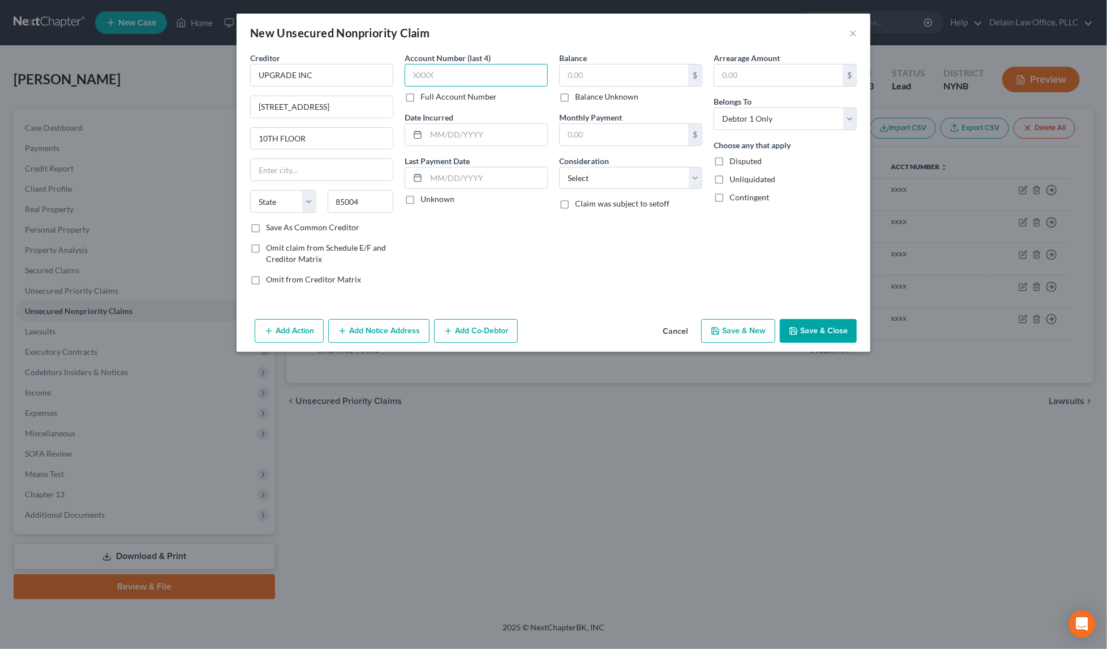
type input "Phoenix"
select select "3"
type input "xxxx"
paste input "[DATE]"
type input "[DATE]"
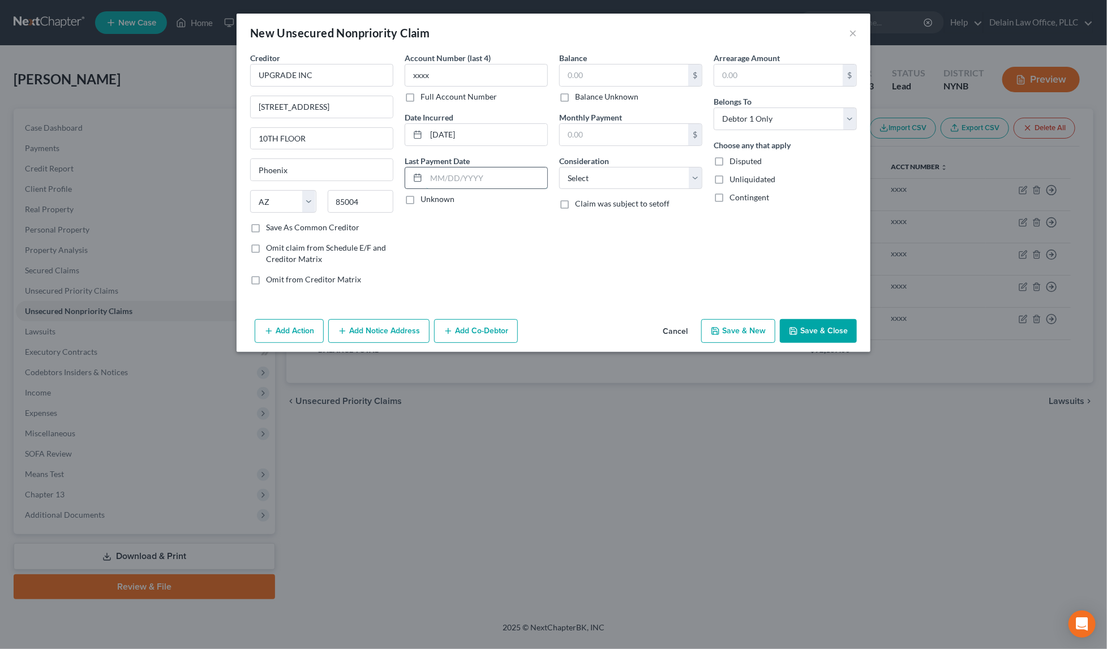
paste input "[DATE]"
type input "[DATE]"
select select "2"
click at [627, 70] on input "text" at bounding box center [624, 76] width 128 height 22
paste input "21,396"
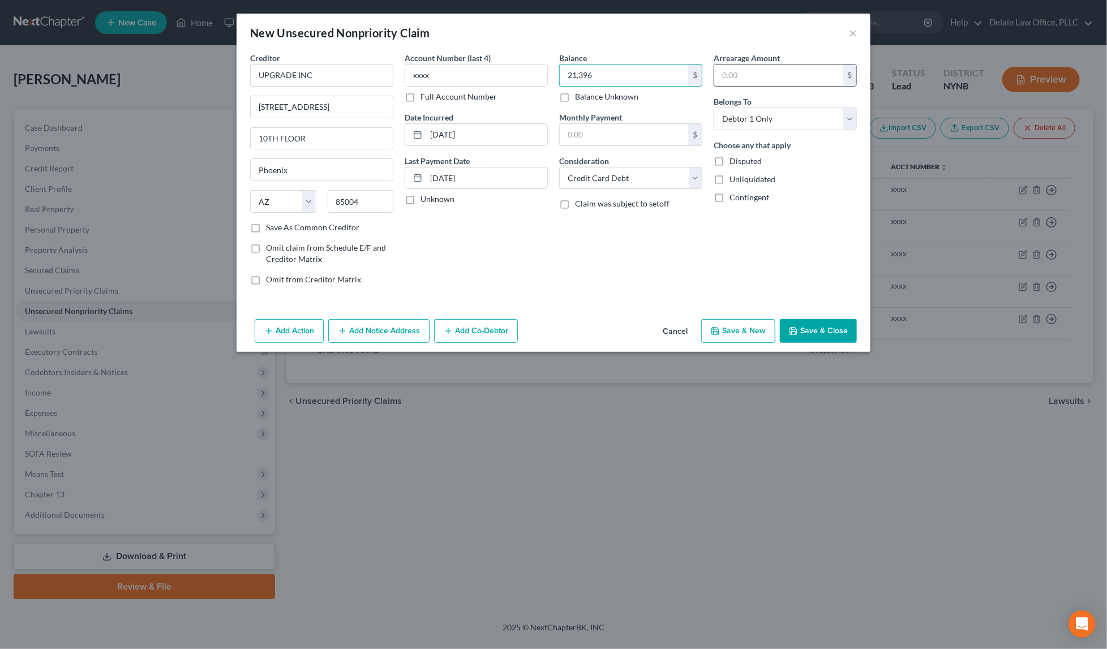
type input "21,396"
click at [759, 77] on input "text" at bounding box center [778, 76] width 128 height 22
paste input "21,396"
type input "21,396"
click at [575, 202] on label "Claim was subject to setoff" at bounding box center [622, 203] width 94 height 11
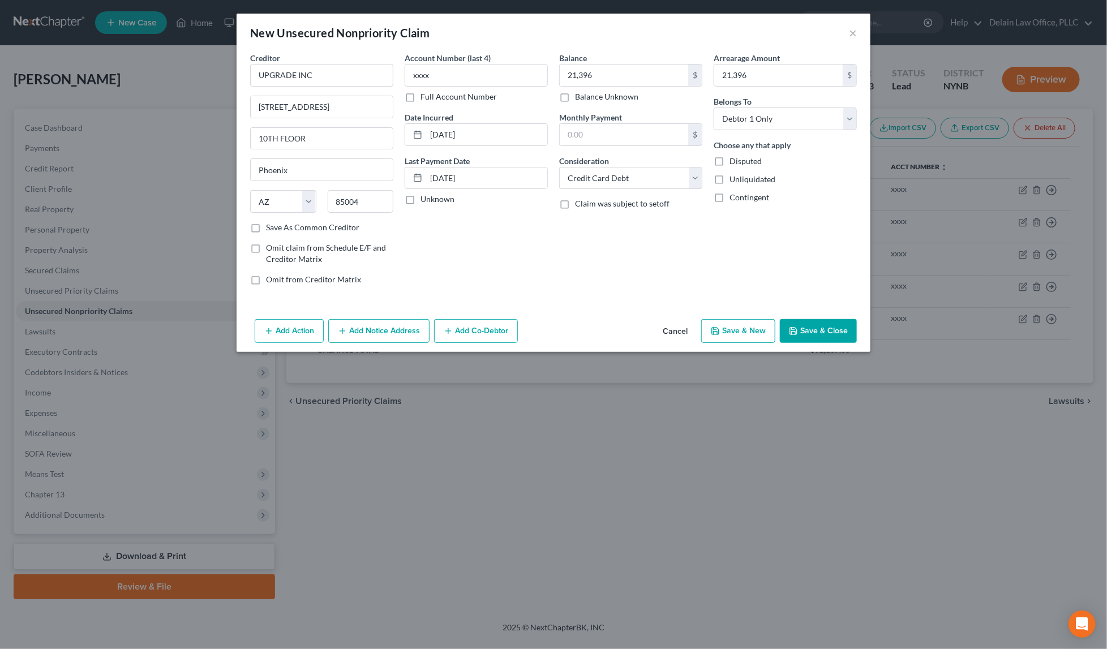
click at [579, 202] on input "Claim was subject to setoff" at bounding box center [582, 201] width 7 height 7
checkbox input "true"
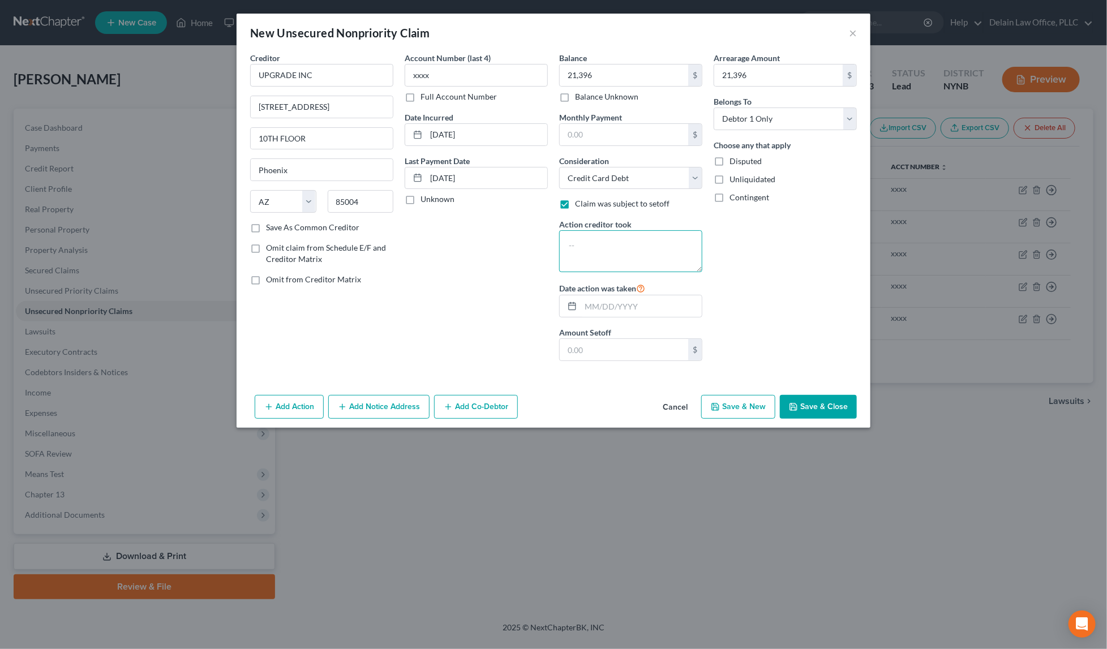
click at [608, 248] on textarea at bounding box center [630, 251] width 143 height 42
paste textarea "PURCHASED BY ANOTHER LENDER; UNPAID BALANCE CHARGED OFF"
type textarea "PURCHASED BY ANOTHER LENDER; UNPAID BALANCE CHARGED OFF"
click at [617, 300] on input "text" at bounding box center [641, 306] width 121 height 22
type input "[DATE]"
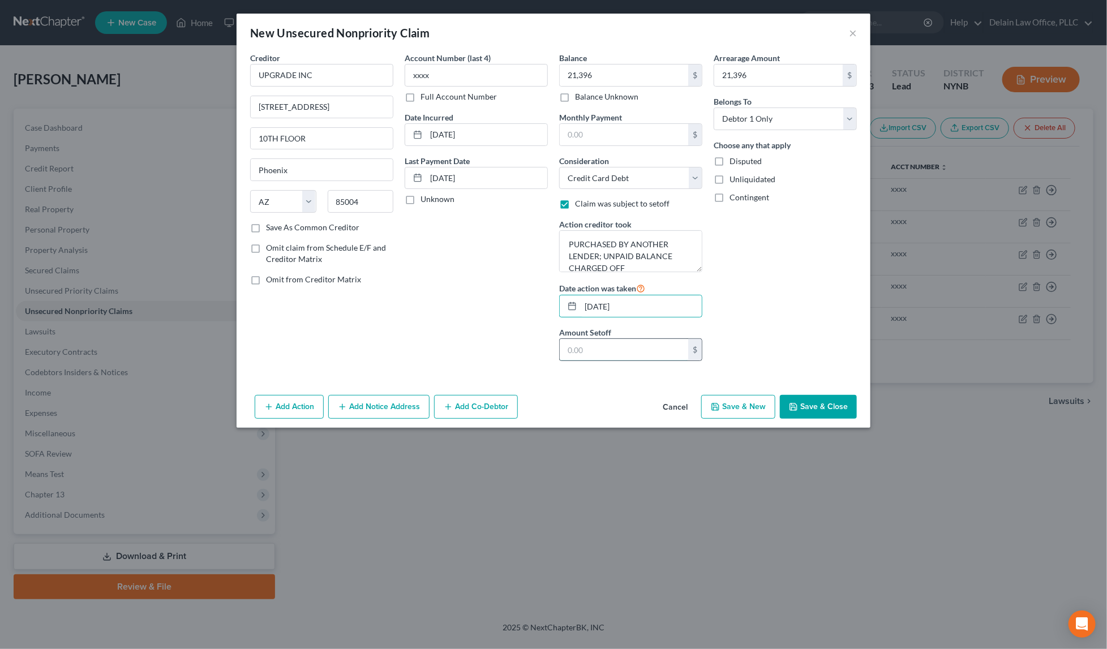
click at [664, 349] on input "text" at bounding box center [624, 350] width 128 height 22
click at [594, 342] on input "text" at bounding box center [624, 350] width 128 height 22
paste input "21,396"
type input "21,396"
click at [743, 405] on button "Save & New" at bounding box center [738, 407] width 74 height 24
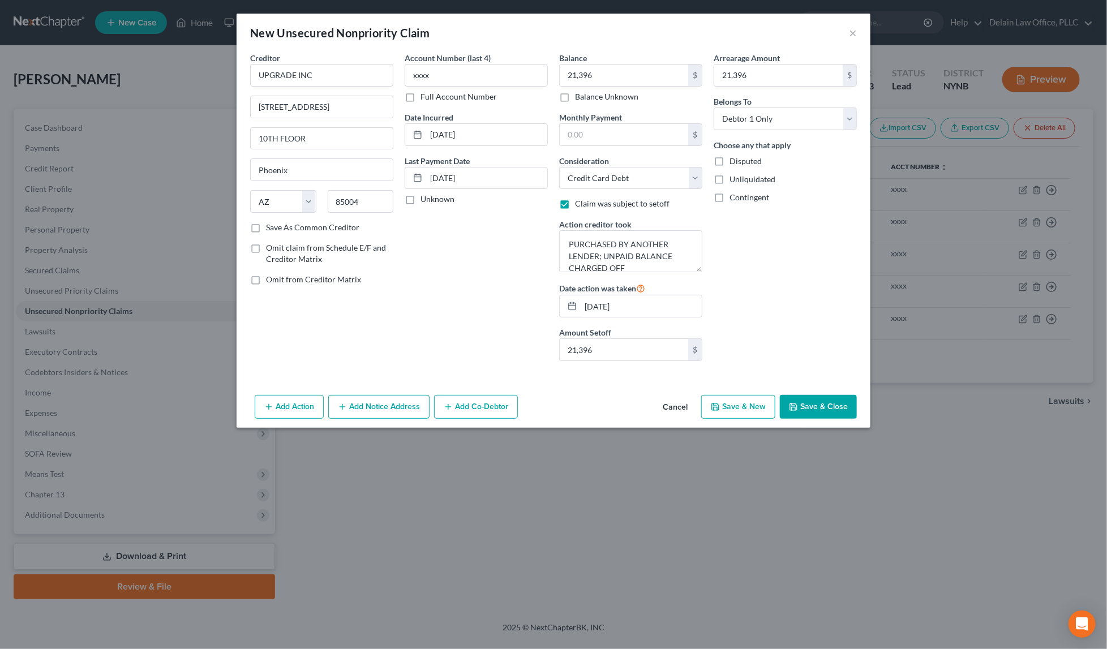
select select "0"
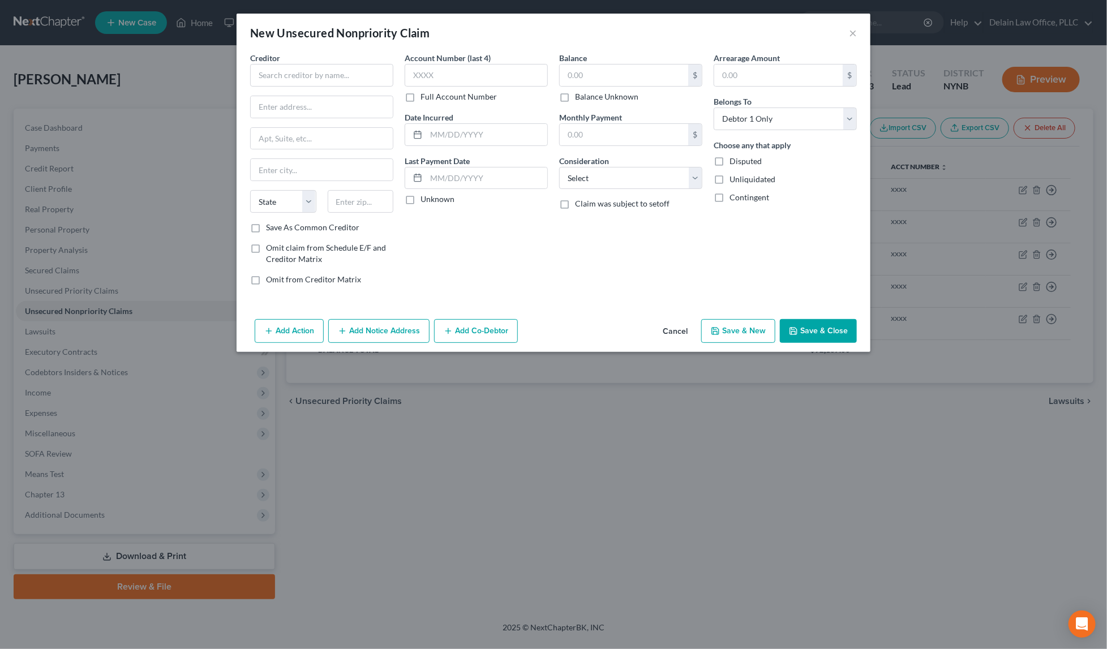
type input "21,396.00"
type input "0.00"
type input "21,396.00"
click at [341, 78] on input "text" at bounding box center [321, 75] width 143 height 23
paste input "UPGRADE INC"
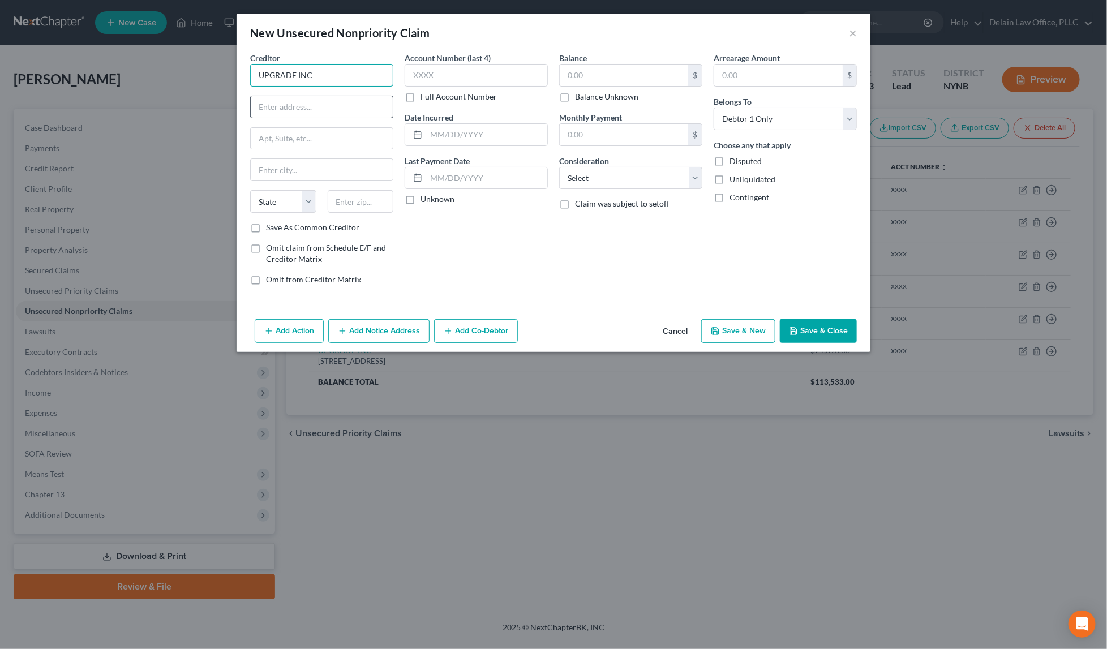
type input "UPGRADE INC"
paste input "[STREET_ADDRESS]"
type input "[STREET_ADDRESS]"
paste input "10TH FLOOR"
type input "10TH FLOOR"
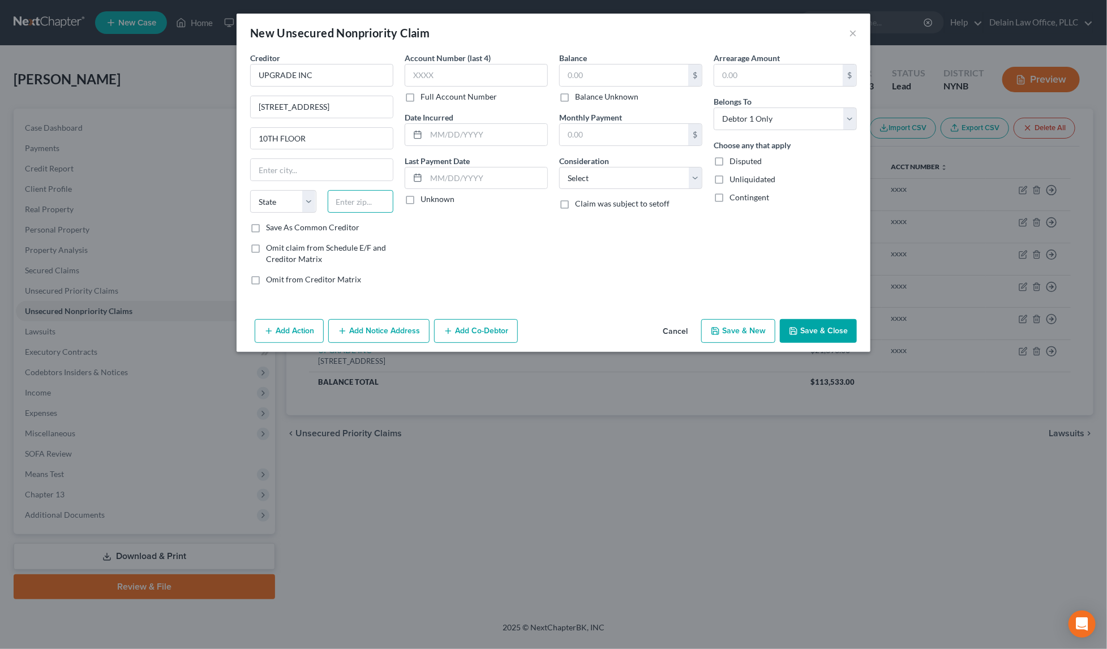
paste input "85004"
type input "85004"
type input "Phoenix"
select select "3"
type input "xxxx"
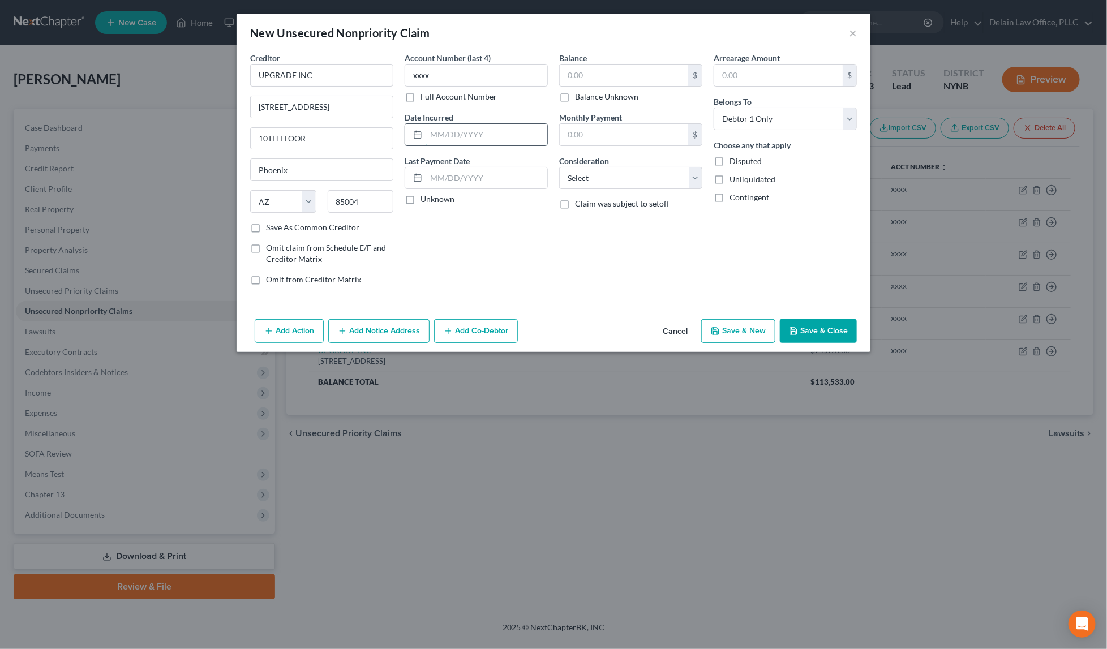
click at [495, 132] on input "text" at bounding box center [486, 135] width 121 height 22
paste input "[DATE]"
type input "[DATE]"
paste input "[DATE]"
type input "[DATE]"
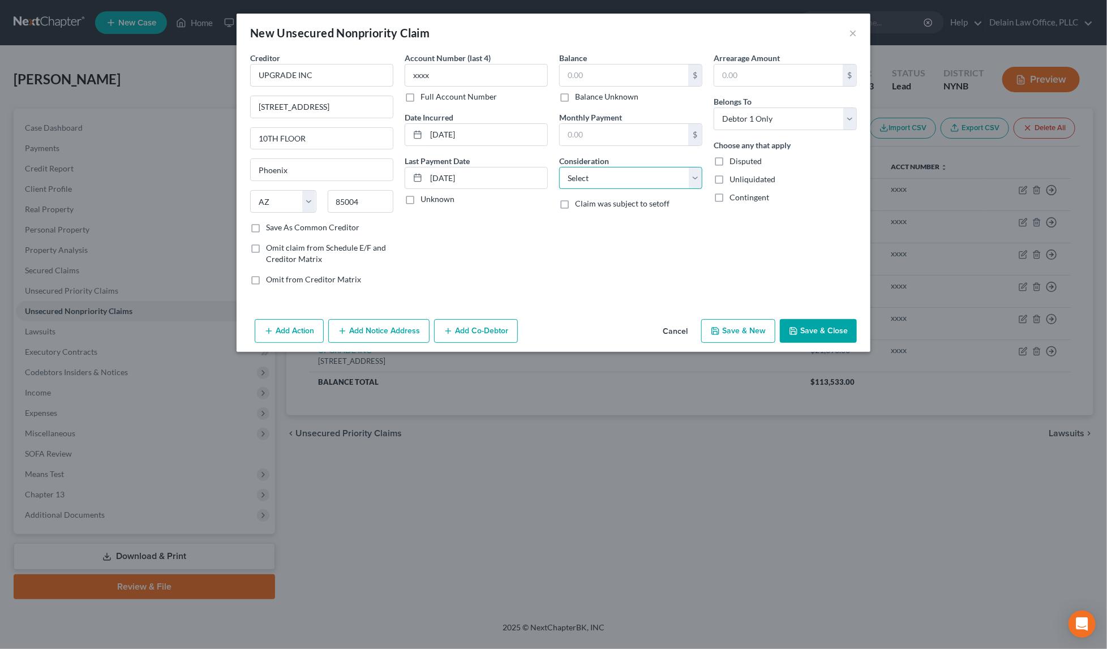
select select "2"
click at [646, 202] on span "Claim was subject to setoff" at bounding box center [622, 204] width 94 height 10
click at [587, 202] on input "Claim was subject to setoff" at bounding box center [582, 201] width 7 height 7
checkbox input "true"
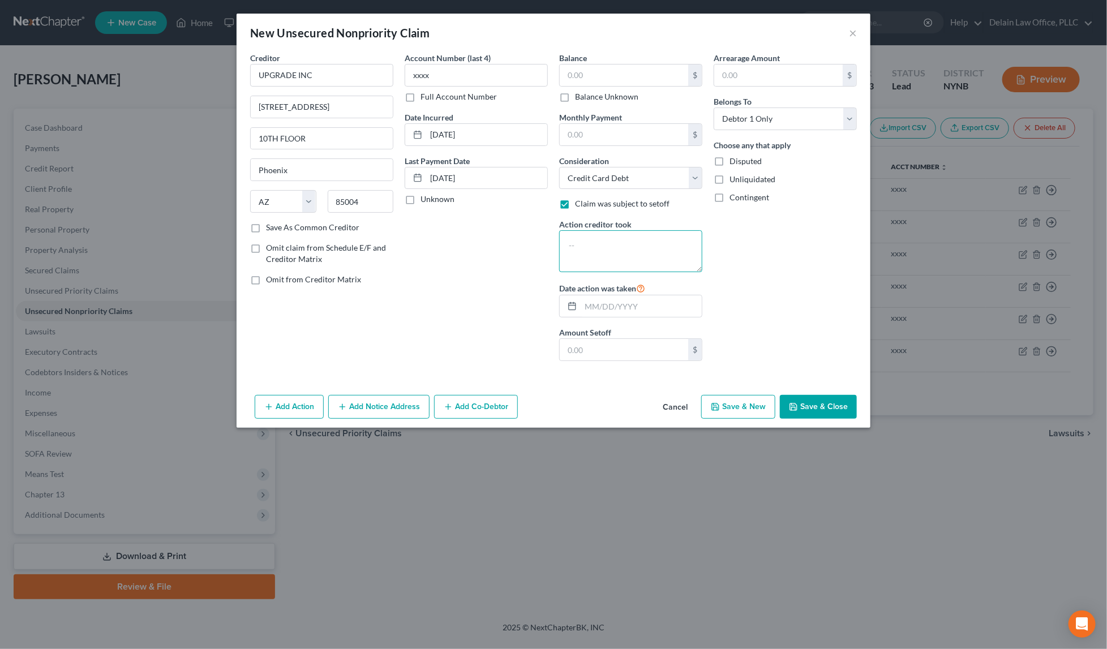
click at [629, 247] on textarea at bounding box center [630, 251] width 143 height 42
paste textarea "PURCHASED BY ANOTHER LENDER; UNPAID BALANCE CHARGED OFF"
type textarea "PURCHASED BY ANOTHER LENDER; UNPAID BALANCE CHARGED OFF"
click at [637, 303] on input "text" at bounding box center [641, 306] width 121 height 22
type input "[DATE]"
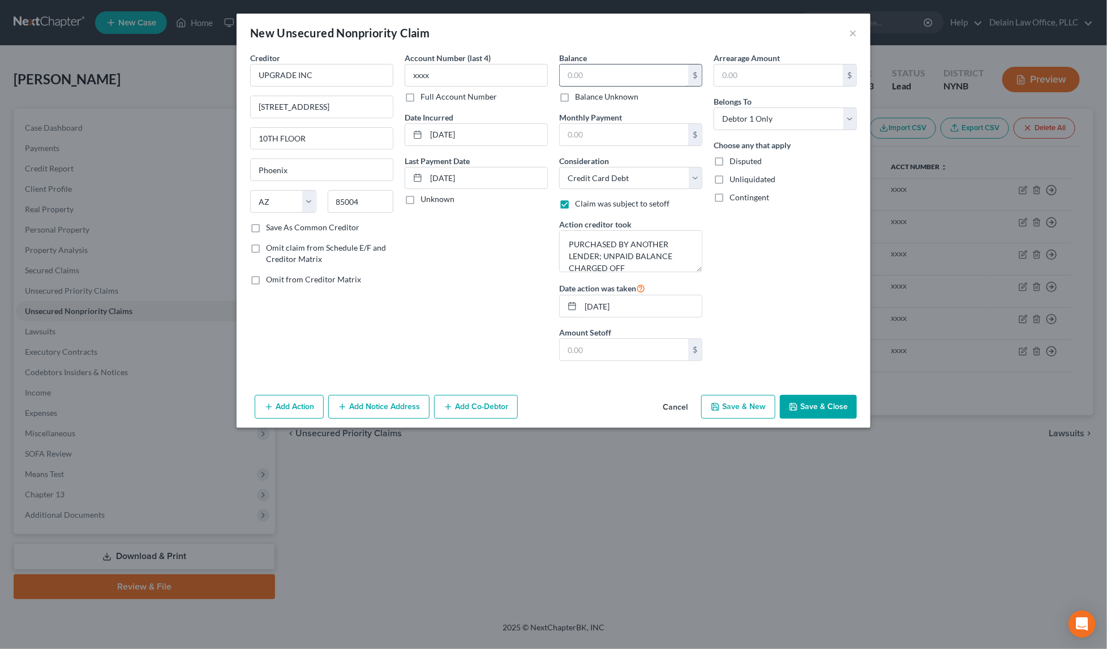
click at [629, 77] on input "text" at bounding box center [624, 76] width 128 height 22
paste input "21,396"
type input "21,396"
click at [613, 352] on input "text" at bounding box center [624, 350] width 128 height 22
paste input "21,396"
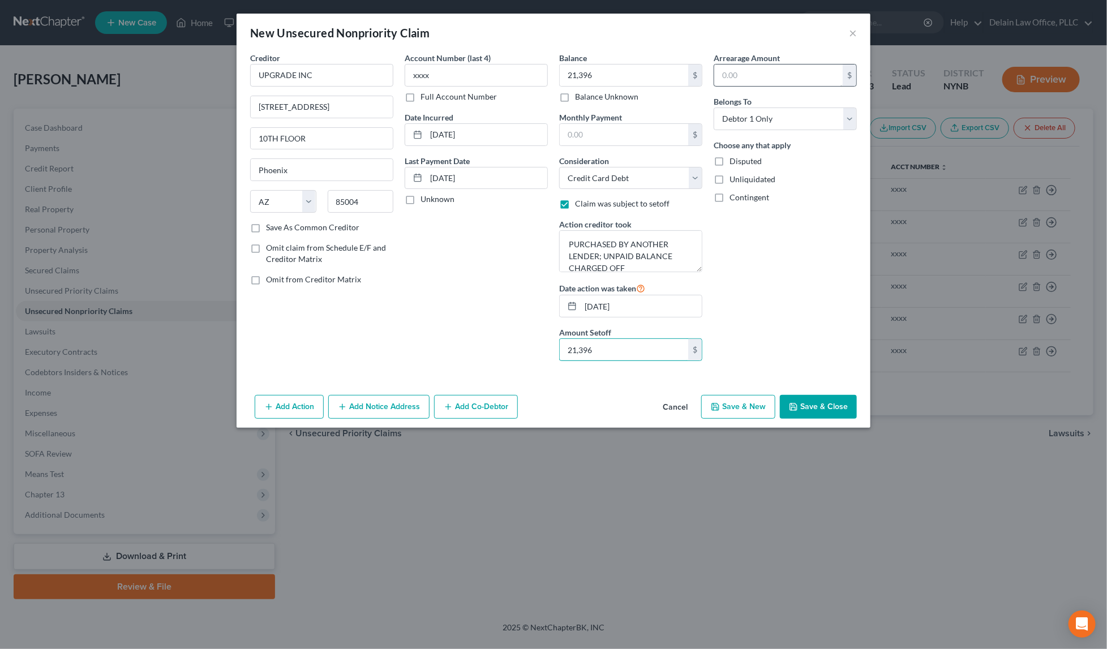
type input "21,396"
click at [794, 78] on input "text" at bounding box center [778, 76] width 128 height 22
paste input "21,396"
type input "21,396"
click at [752, 406] on button "Save & New" at bounding box center [738, 407] width 74 height 24
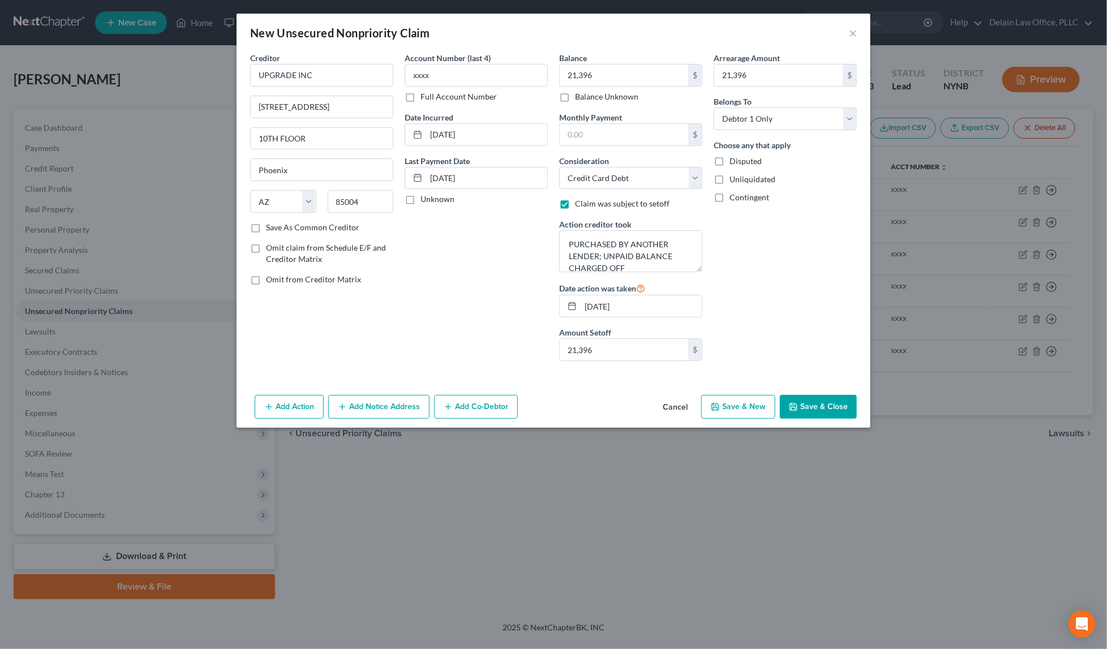
select select "0"
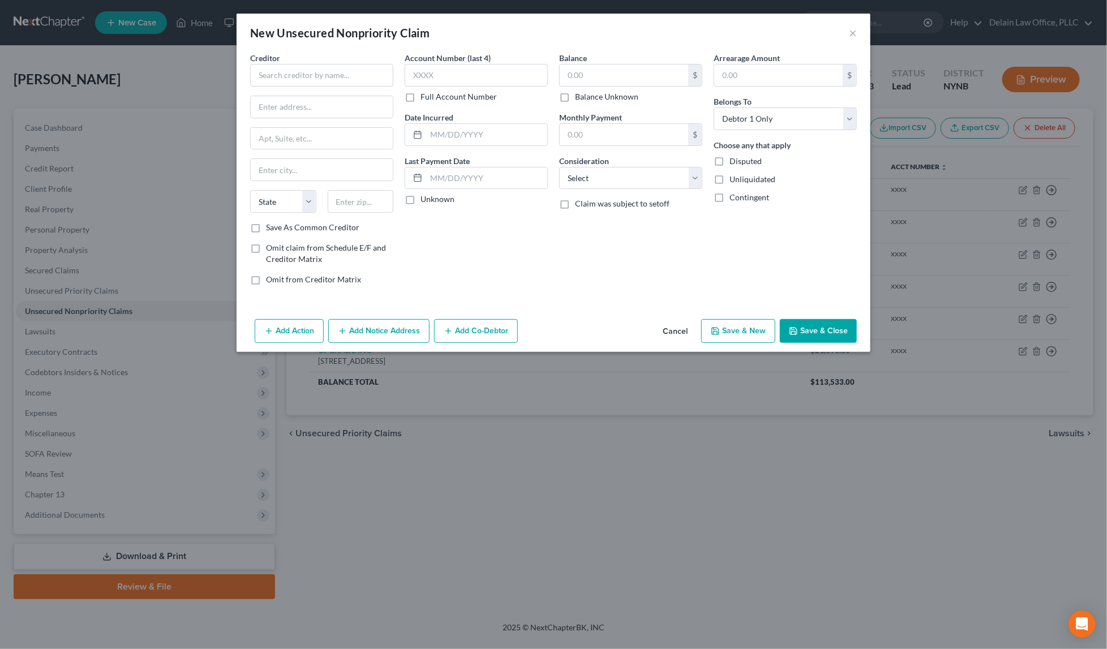
type input "21,396.00"
type input "0.00"
type input "21,396.00"
click at [334, 74] on input "text" at bounding box center [321, 75] width 143 height 23
paste input "UPGRADE INC"
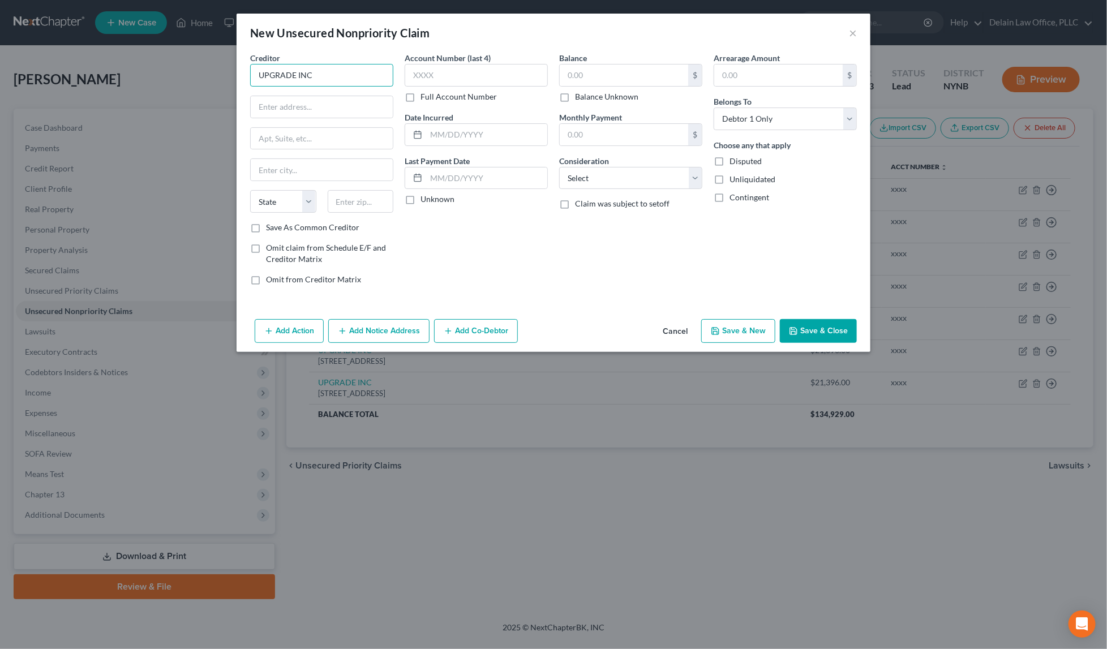
type input "UPGRADE INC"
paste input "[STREET_ADDRESS]"
type input "[STREET_ADDRESS]"
paste input "10TH FLOOR"
type input "10TH FLOOR"
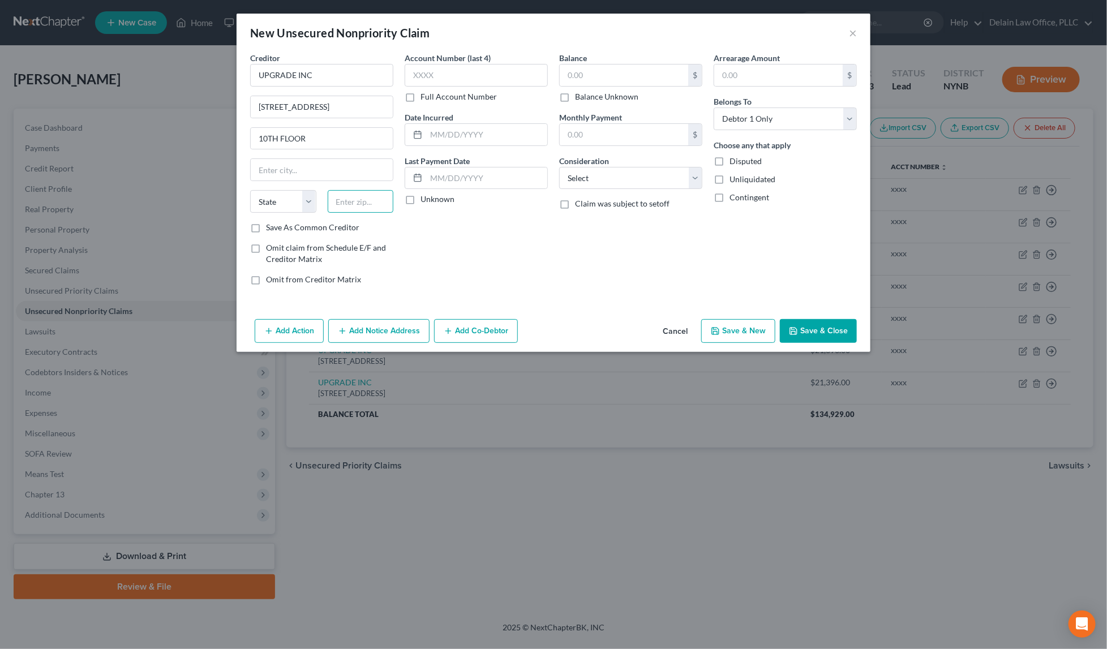
paste input "85004"
type input "85004"
type input "Phoenix"
select select "3"
type input "xxxx"
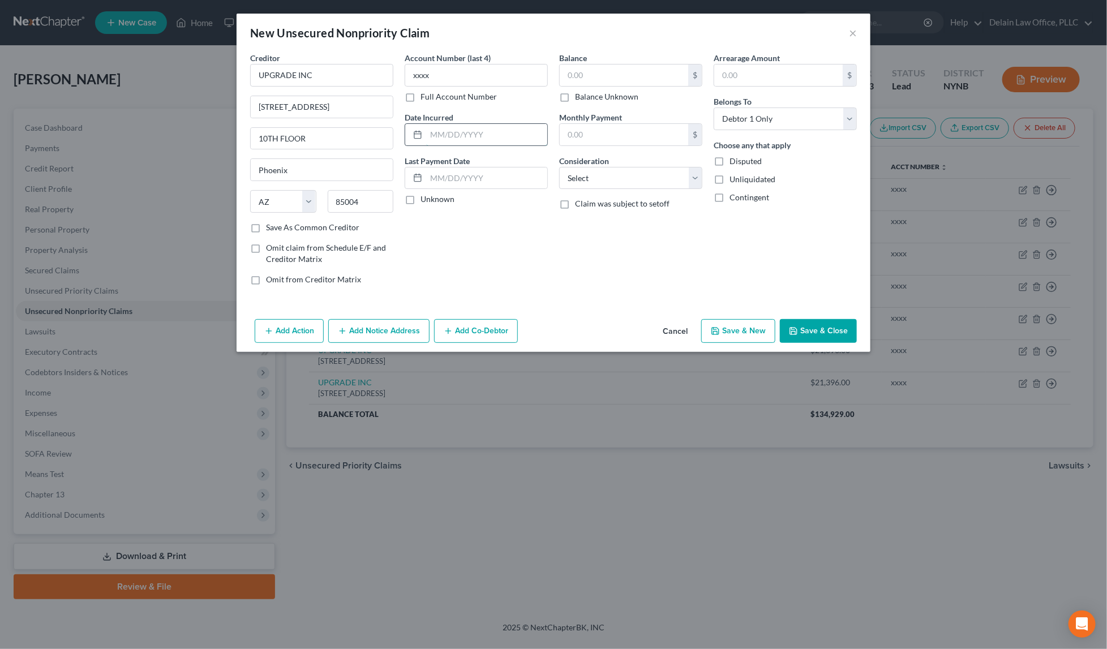
click at [486, 130] on input "text" at bounding box center [486, 135] width 121 height 22
paste input "[DATE]"
type input "[DATE]"
paste input "[DATE]"
type input "[DATE]"
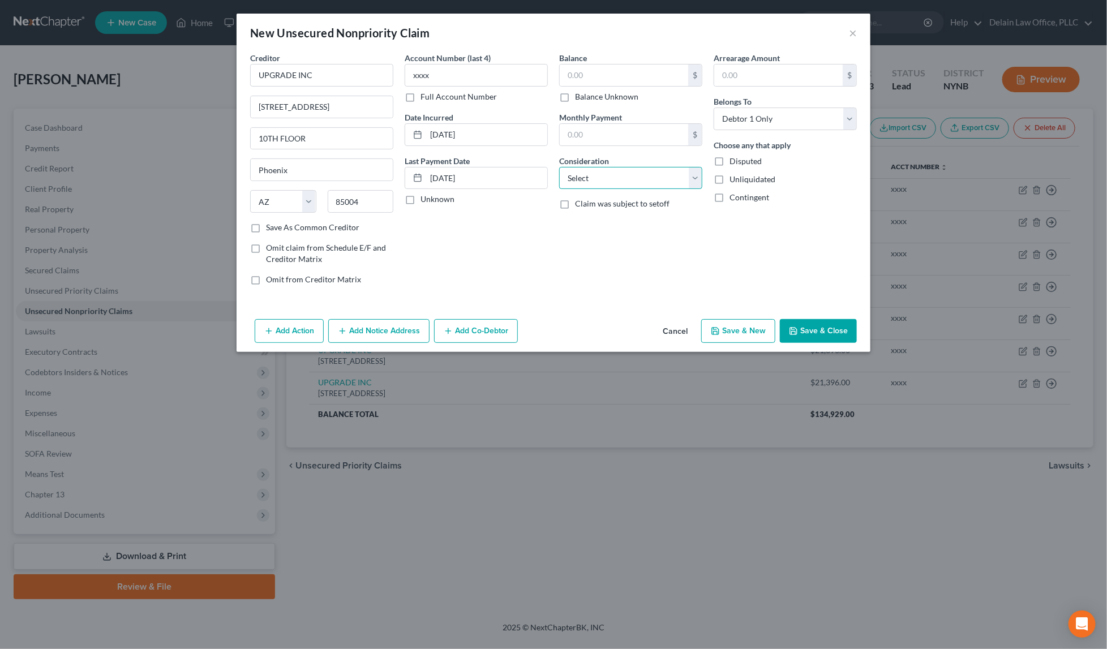
select select "2"
click at [634, 201] on span "Claim was subject to setoff" at bounding box center [622, 204] width 94 height 10
click at [587, 201] on input "Claim was subject to setoff" at bounding box center [582, 201] width 7 height 7
checkbox input "true"
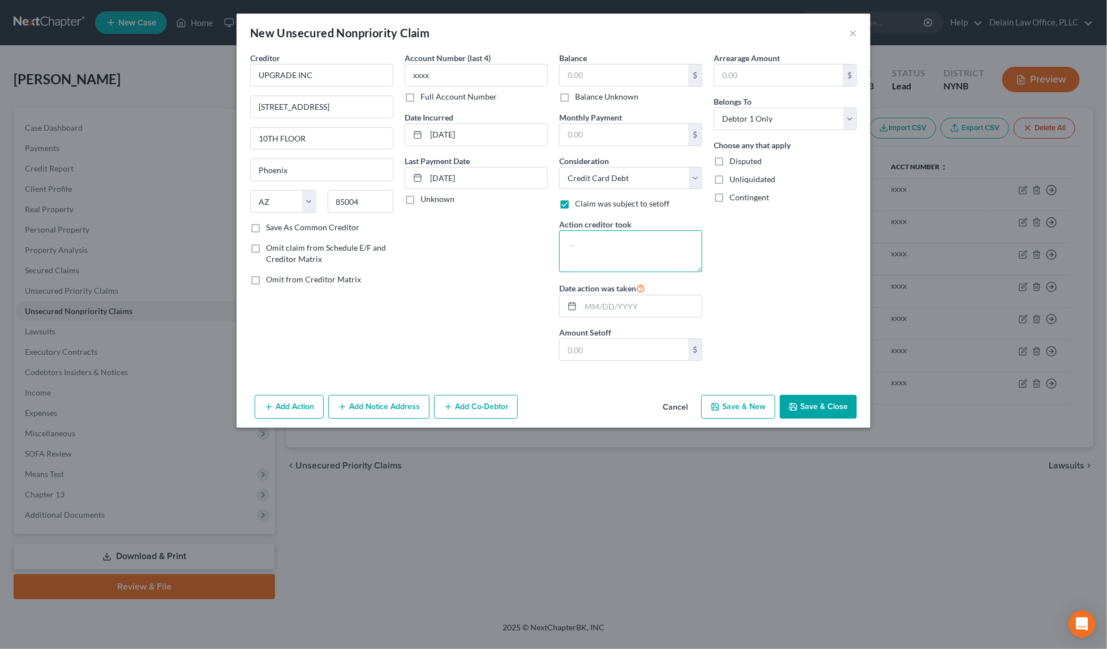
click at [604, 242] on textarea at bounding box center [630, 251] width 143 height 42
paste textarea "PURCHASED BY ANOTHER LENDER; UNPAID BALANCE CHARGED OFF"
type textarea "PURCHASED BY ANOTHER LENDER; UNPAID BALANCE CHARGED OFF"
click at [620, 304] on input "text" at bounding box center [641, 306] width 121 height 22
click at [599, 74] on input "text" at bounding box center [624, 76] width 128 height 22
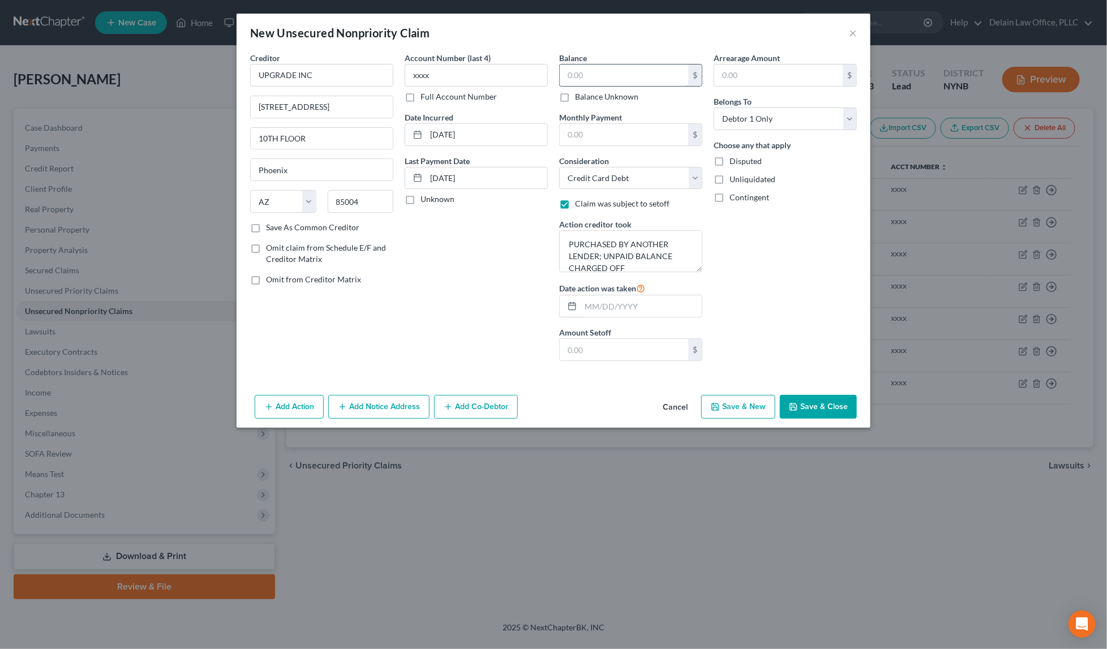
paste input "10,873"
type input "10,873"
click at [734, 71] on input "text" at bounding box center [778, 76] width 128 height 22
paste input "10,873"
type input "10,873"
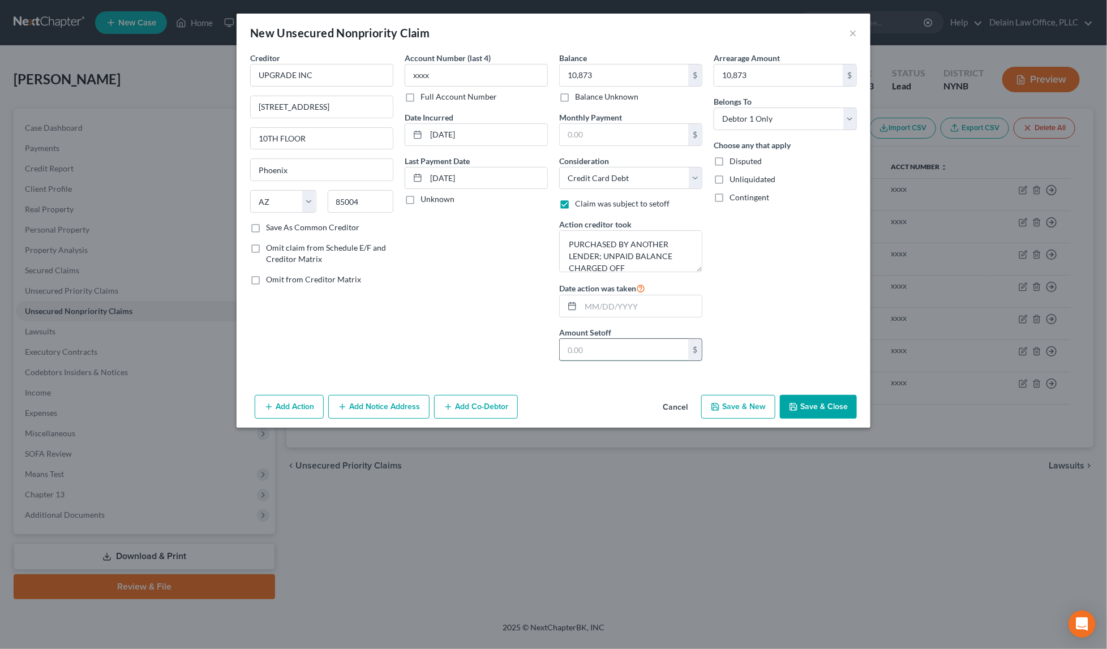
click at [599, 343] on input "text" at bounding box center [624, 350] width 128 height 22
paste input "10,873"
type input "10,873"
click at [636, 304] on input "text" at bounding box center [641, 306] width 121 height 22
type input "[DATE]"
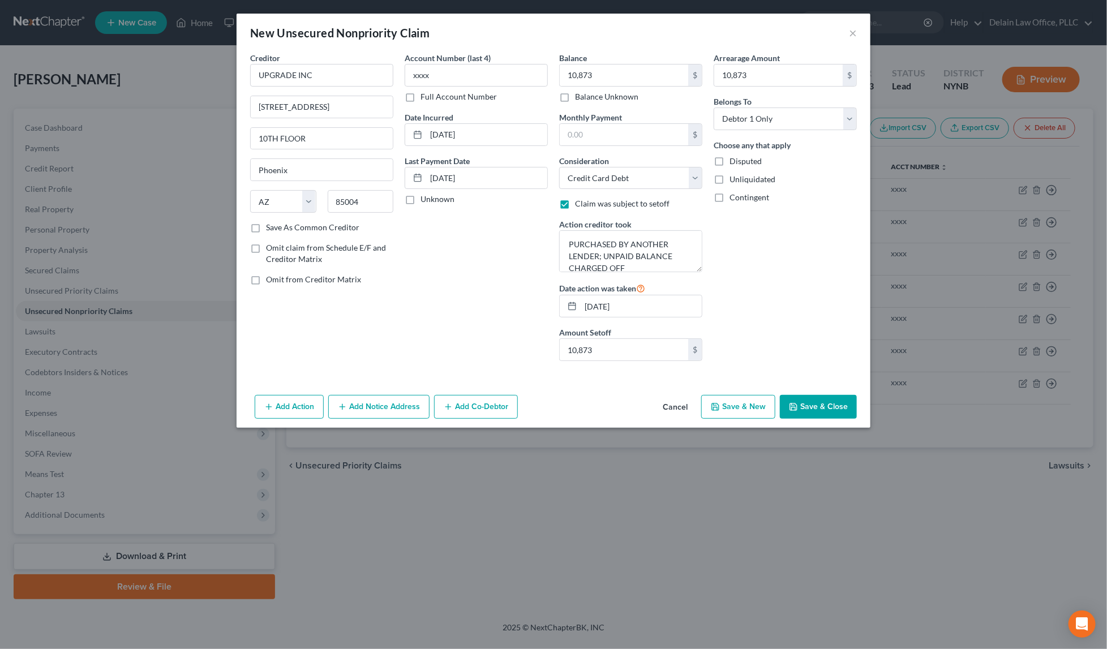
click at [741, 409] on button "Save & New" at bounding box center [738, 407] width 74 height 24
select select "0"
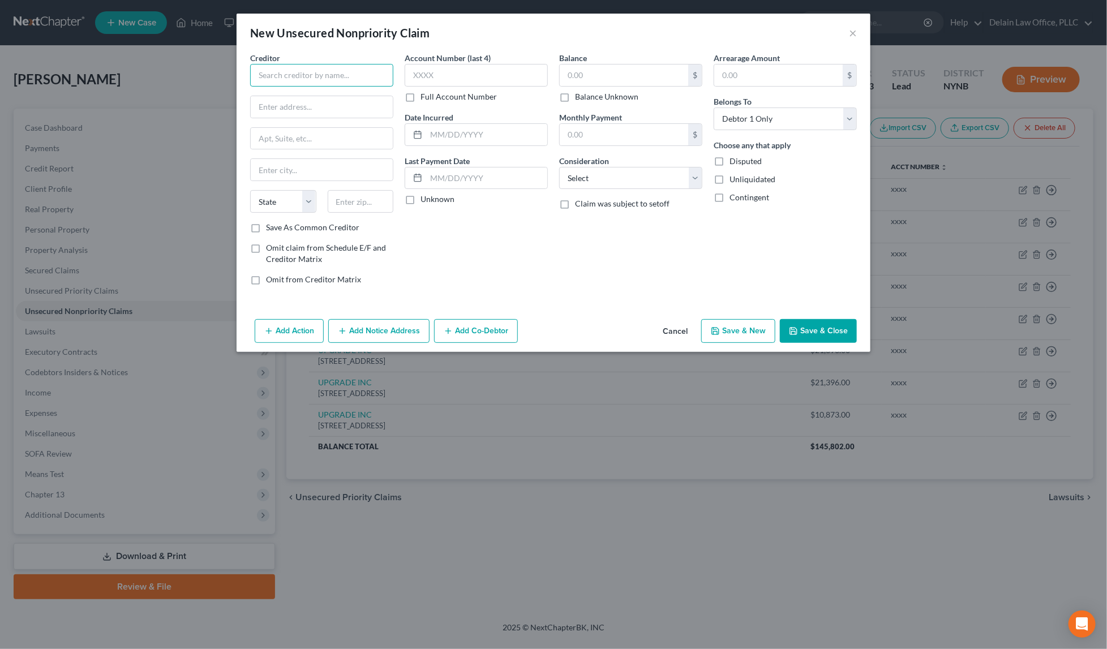
click at [346, 76] on input "text" at bounding box center [321, 75] width 143 height 23
paste input "UPSTART/CUSTOMERSBANK"
type input "UPSTART/CUSTOMERSBANK"
paste input "P O BOX 1503"
type input "P O BOX 1503"
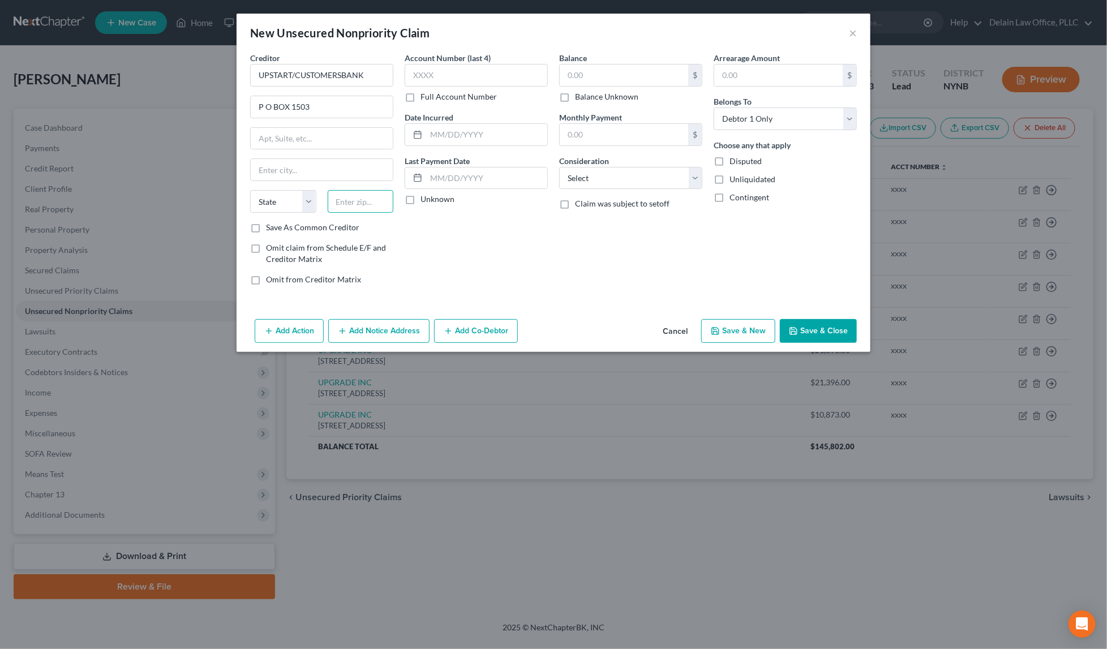
paste input "94070"
type input "94070"
type input "San [PERSON_NAME]"
select select "4"
type input "xxxx"
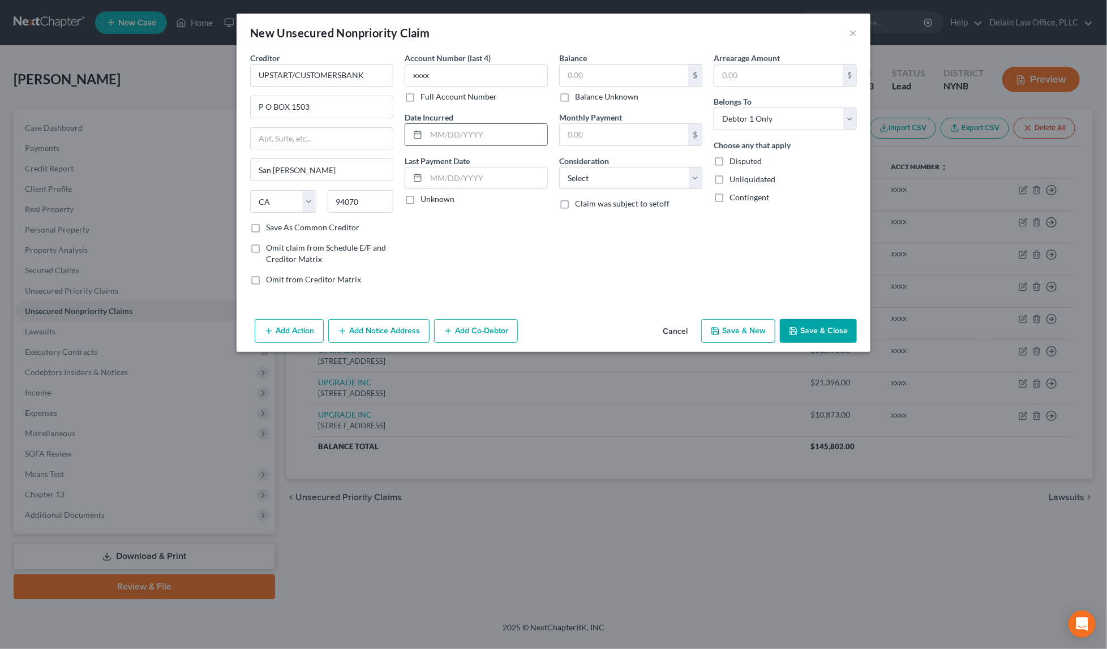
paste input "[DATE]"
type input "[DATE]"
paste input "[DATE]"
type input "[DATE]"
select select "2"
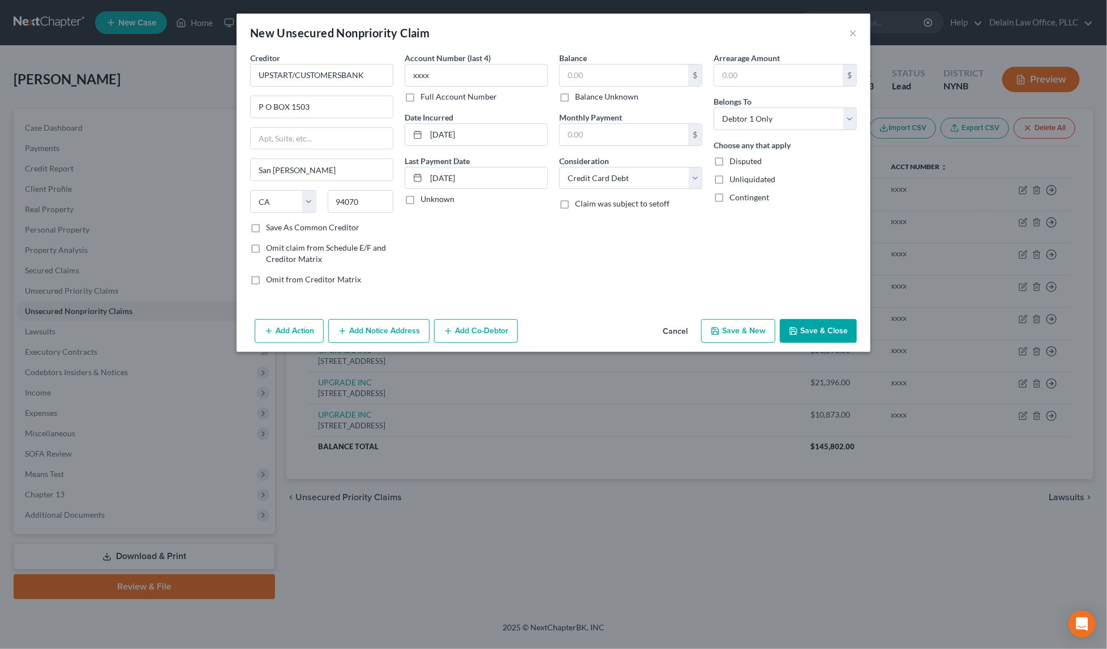
click at [575, 204] on label "Claim was subject to setoff" at bounding box center [622, 203] width 94 height 11
click at [579, 204] on input "Claim was subject to setoff" at bounding box center [582, 201] width 7 height 7
checkbox input "true"
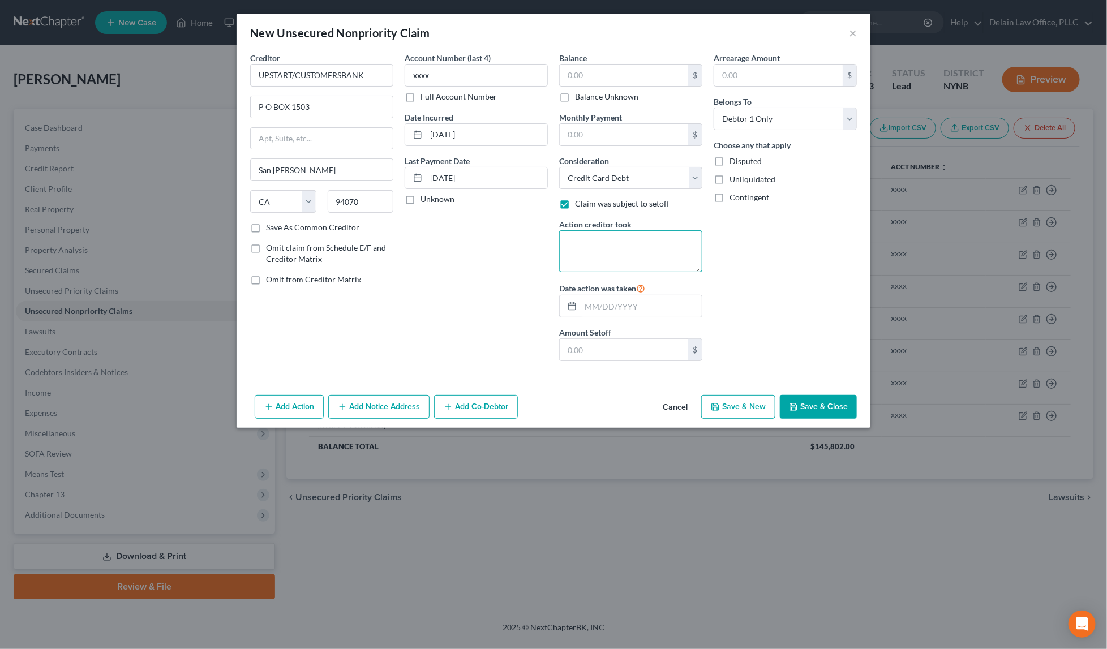
click at [583, 242] on textarea at bounding box center [630, 251] width 143 height 42
paste textarea "PURCHASED BY ANOTHER LENDER; UNPAID BALANCE CHARGED OFF"
type textarea "PURCHASED BY ANOTHER LENDER; UNPAID BALANCE CHARGED OFF"
click at [599, 298] on input "text" at bounding box center [641, 306] width 121 height 22
click at [633, 75] on input "text" at bounding box center [624, 76] width 128 height 22
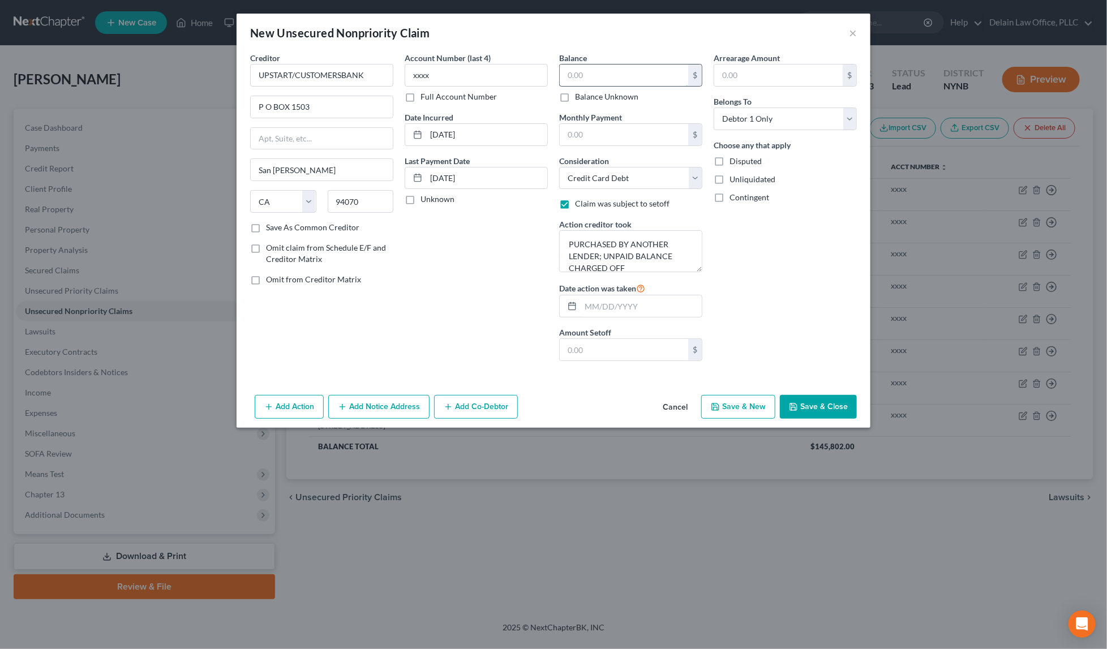
paste input "7,377"
type input "7,377"
click at [608, 349] on input "text" at bounding box center [624, 350] width 128 height 22
paste input "7,377"
type input "7,377"
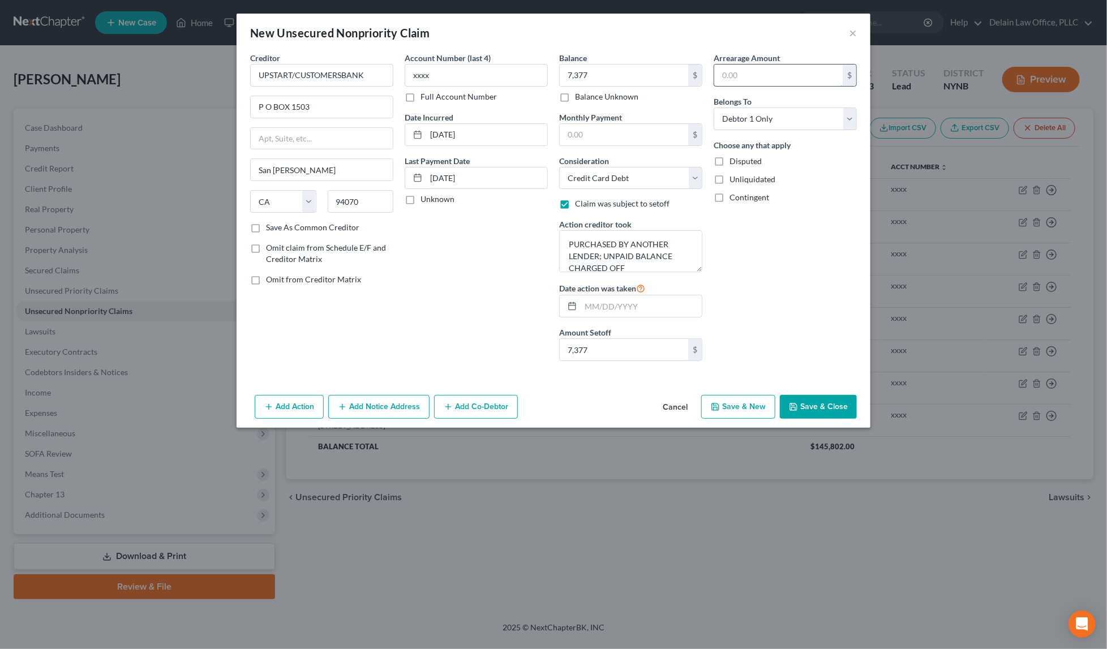
click at [772, 76] on input "text" at bounding box center [778, 76] width 128 height 22
paste input "7,377"
type input "7,377"
click at [617, 307] on input "text" at bounding box center [641, 306] width 121 height 22
type input "[DATE]"
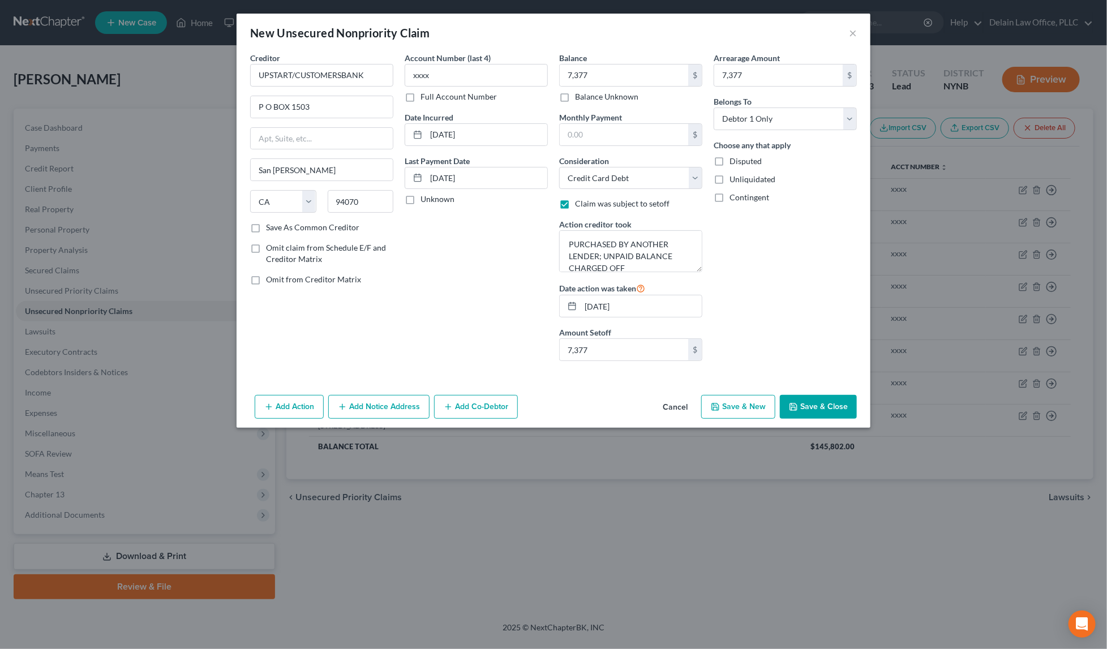
click at [753, 405] on button "Save & New" at bounding box center [738, 407] width 74 height 24
select select "0"
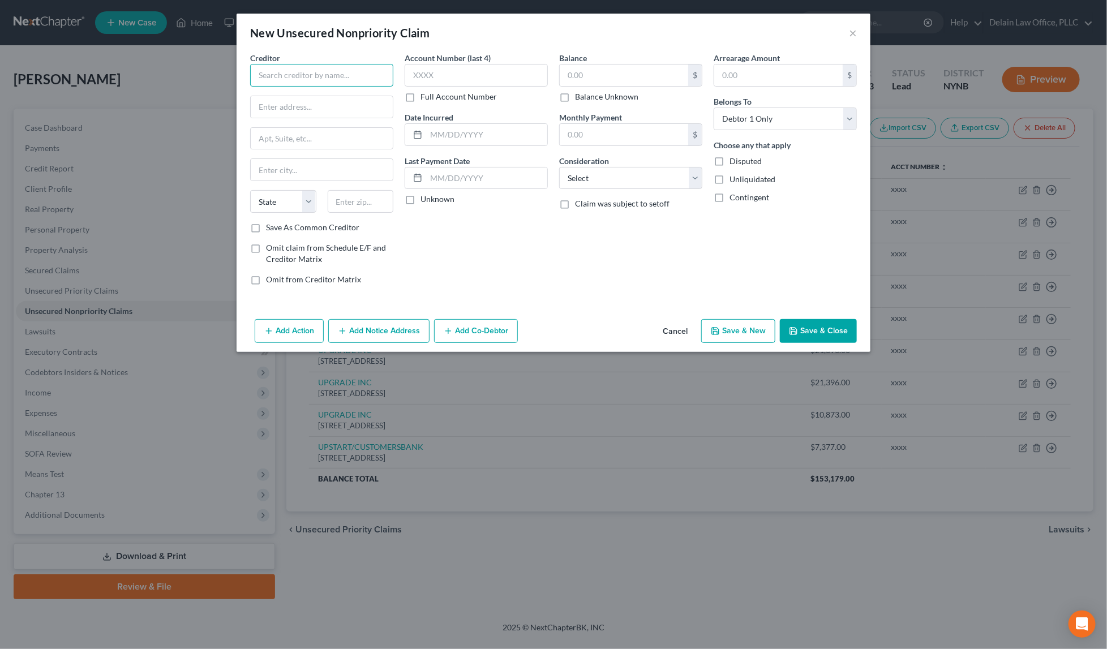
click at [346, 74] on input "text" at bounding box center [321, 75] width 143 height 23
paste input "CREDIT CORP SOLUTIONS INC"
type input "CREDIT CORP SOLUTIONS INC"
paste input "[STREET_ADDRESS]"
type input "[STREET_ADDRESS]"
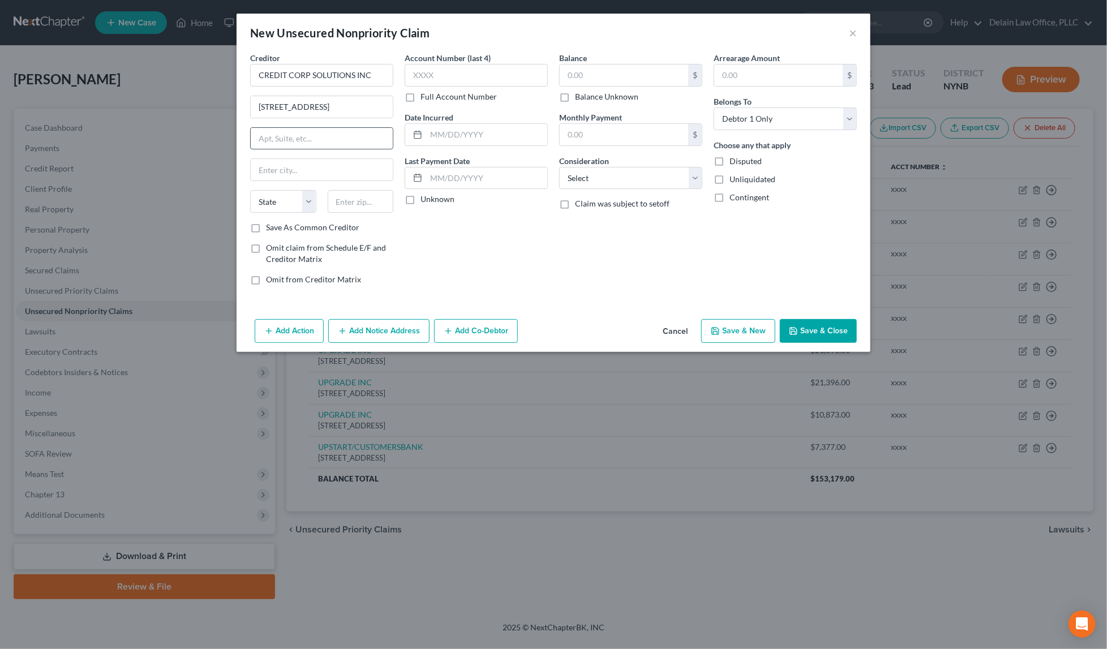
paste input "SUITE 200"
type input "SUITE 200"
paste input "84020"
type input "84020"
type input "[PERSON_NAME]"
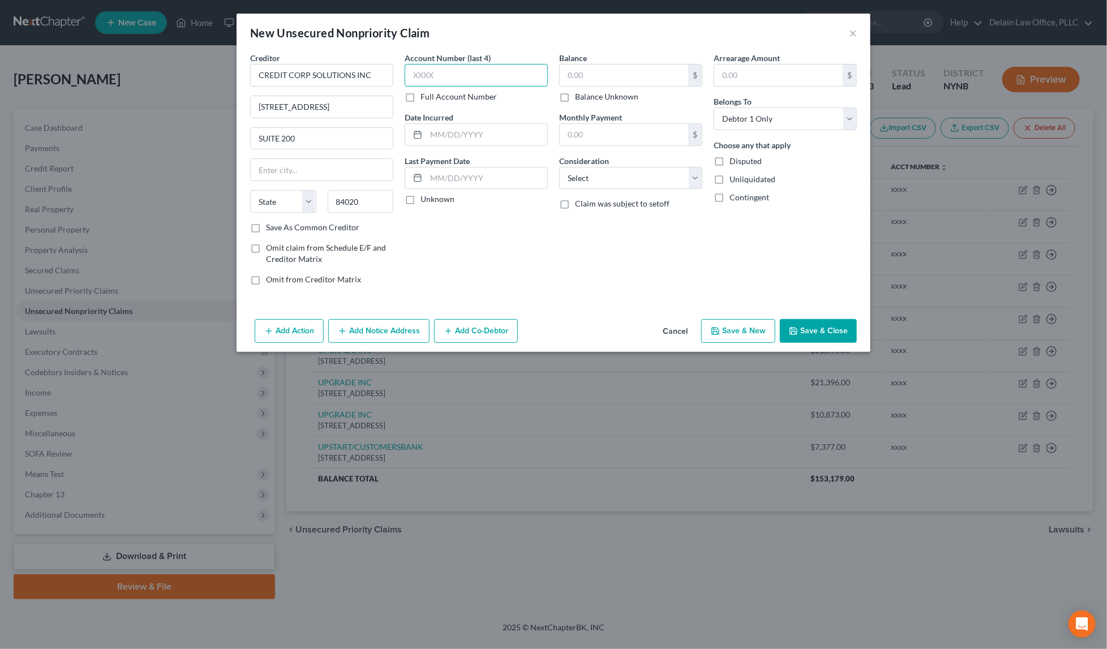
select select "46"
type input "xxxx"
select select "1"
click at [493, 133] on input "text" at bounding box center [486, 135] width 121 height 22
paste input "[DATE]"
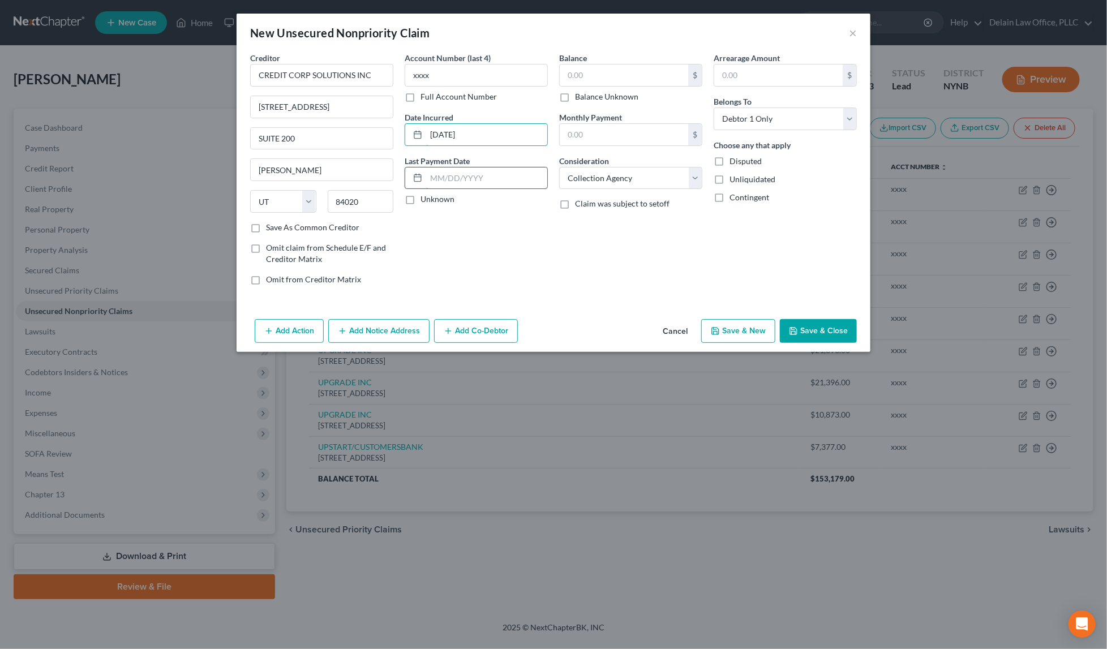
type input "[DATE]"
click at [611, 75] on input "text" at bounding box center [624, 76] width 128 height 22
paste input "32,707"
type input "32,707"
select select "2"
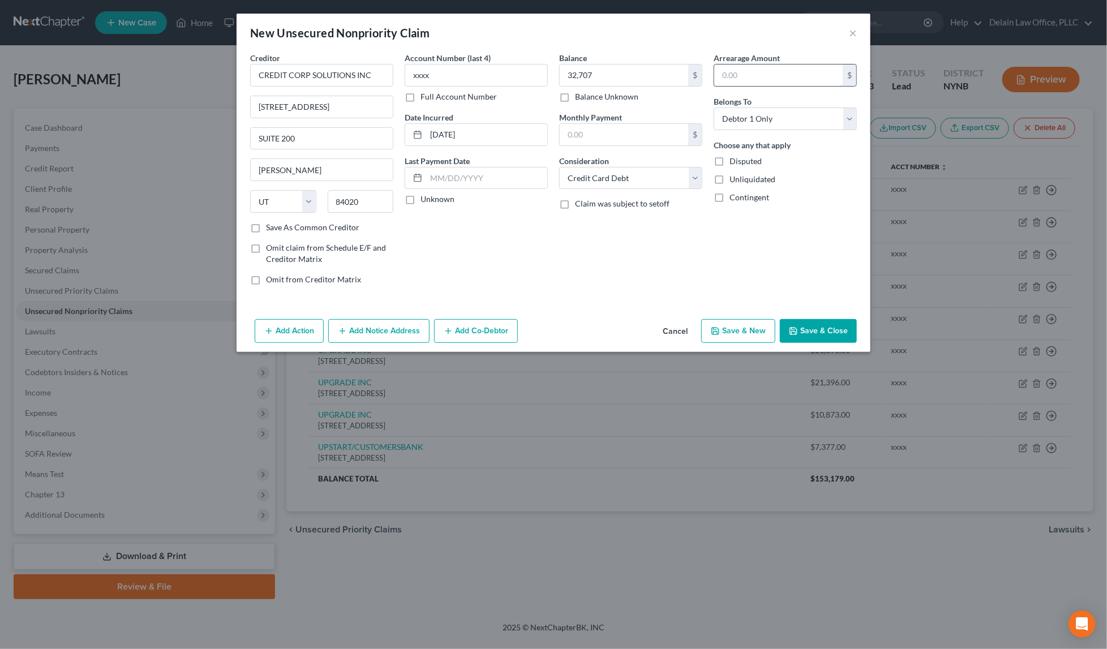
click at [730, 76] on input "text" at bounding box center [778, 76] width 128 height 22
paste input "32,707"
type input "32,707"
click at [420, 200] on label "Unknown" at bounding box center [437, 199] width 34 height 11
click at [425, 200] on input "Unknown" at bounding box center [428, 197] width 7 height 7
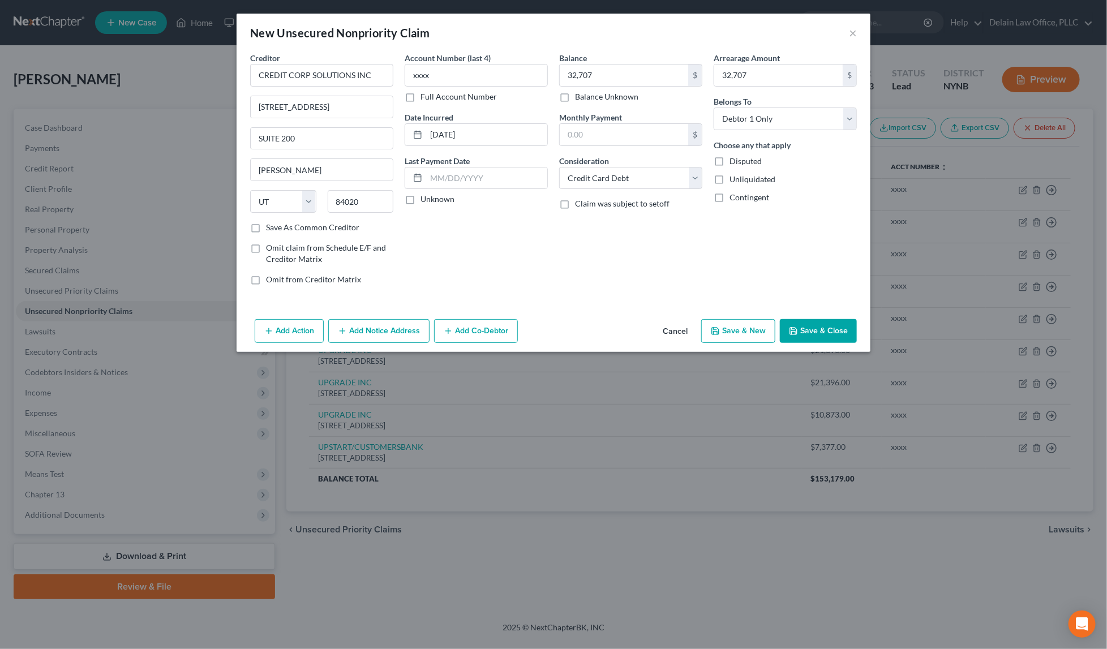
checkbox input "true"
click at [732, 328] on button "Save & New" at bounding box center [738, 331] width 74 height 24
select select "0"
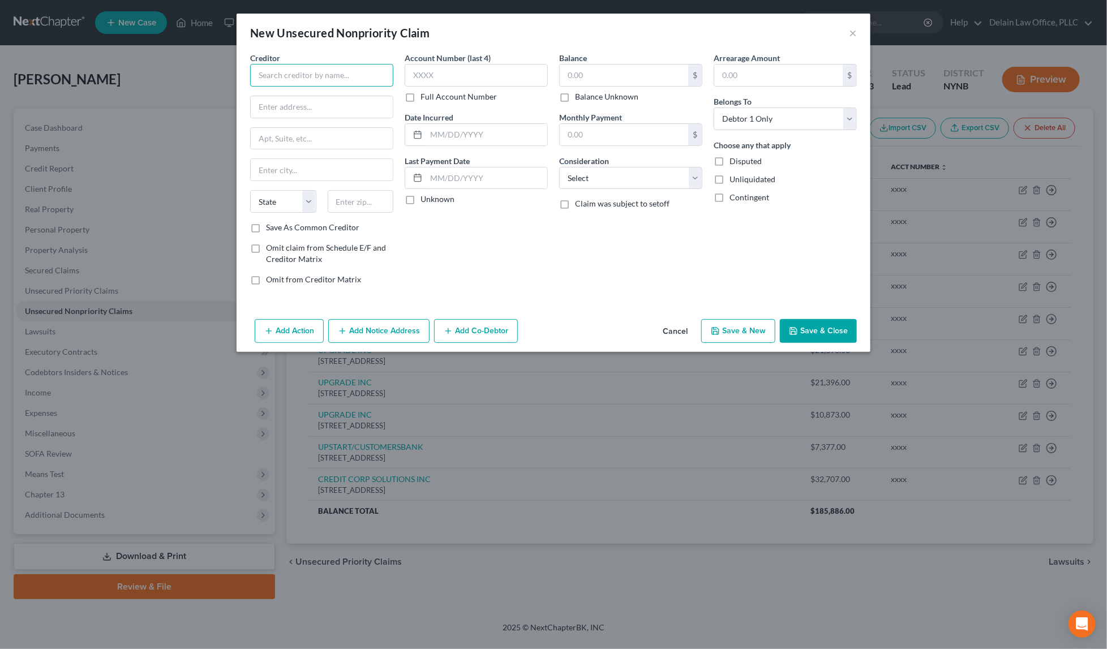
click at [381, 79] on input "text" at bounding box center [321, 75] width 143 height 23
paste input "LVNV FUNDING LLC"
type input "LVNV FUNDING LLC"
paste input "C/O RESURGENT CAPITAL SERVICES"
type input "C/O RESURGENT CAPITAL SERVICES"
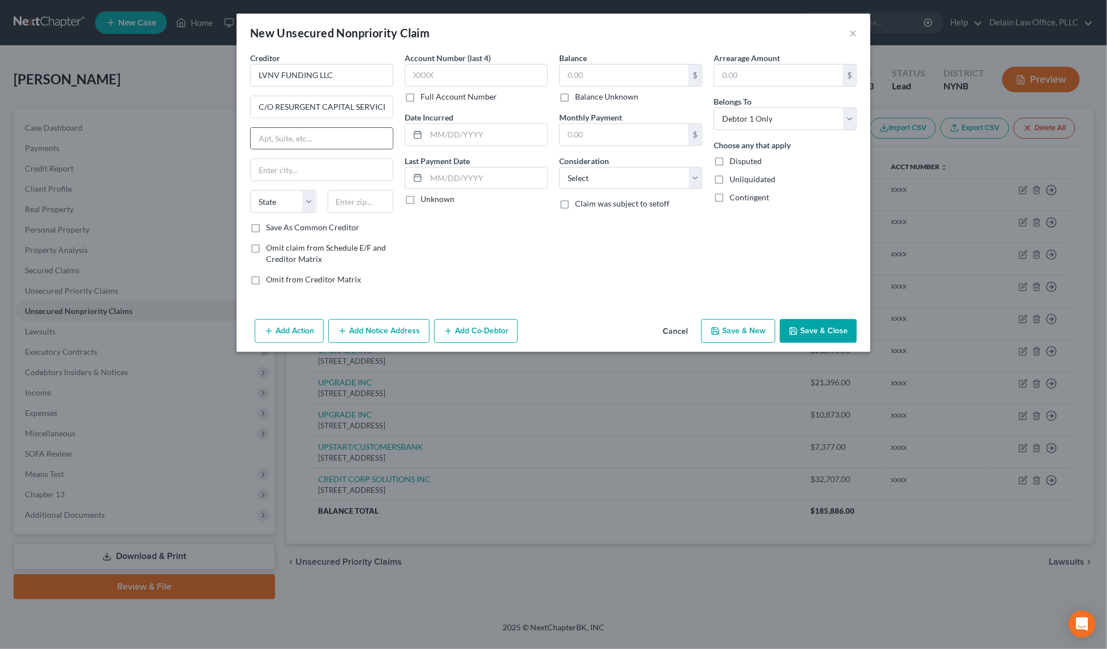
paste input "PO BOX 1269"
type input "PO BOX 1269"
paste input "29603"
type input "29603"
type input "[GEOGRAPHIC_DATA]"
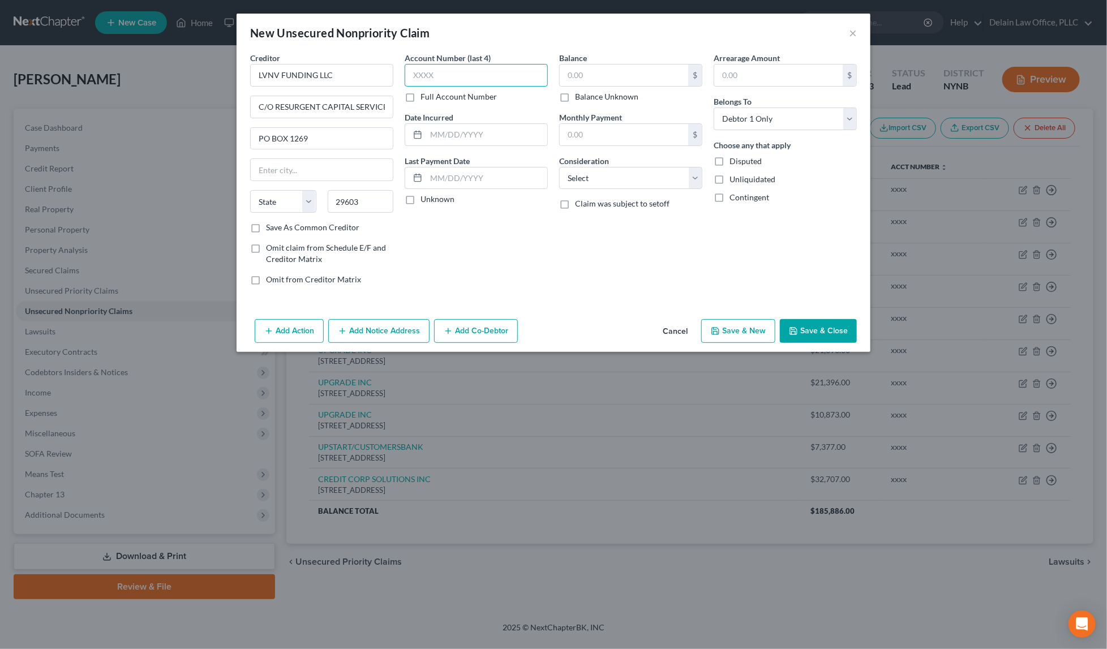
select select "42"
type input "xxxx"
click at [440, 131] on input "text" at bounding box center [486, 135] width 121 height 22
click at [636, 68] on input "text" at bounding box center [624, 76] width 128 height 22
paste input "10,869"
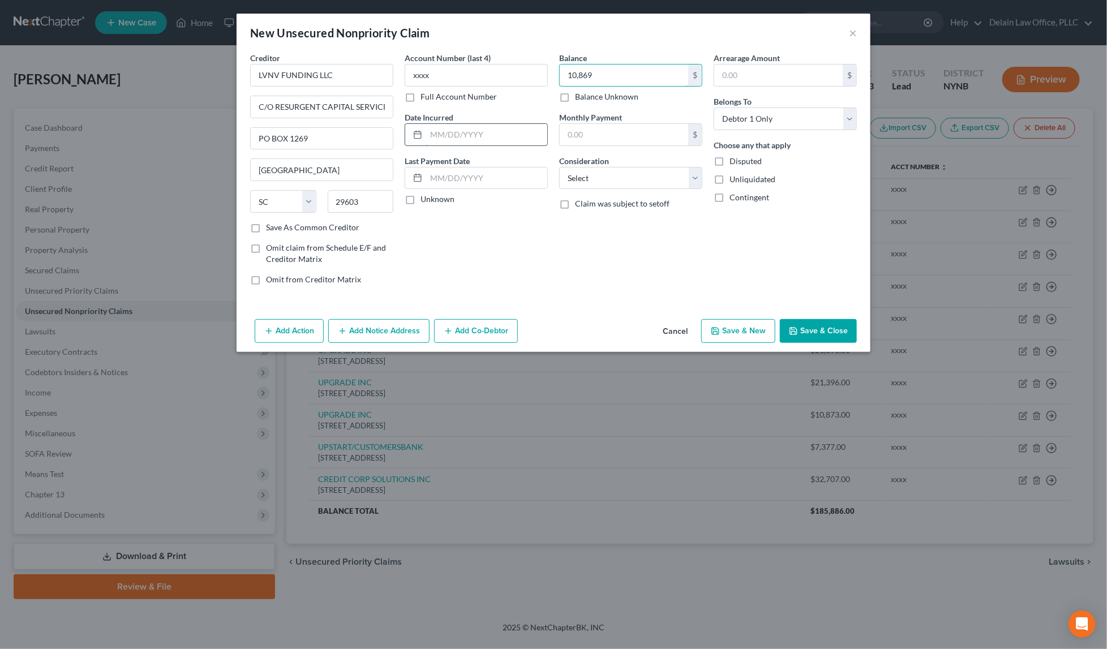
type input "10,869"
click at [510, 132] on input "text" at bounding box center [486, 135] width 121 height 22
paste input "[DATE]"
type input "[DATE]"
click at [586, 75] on input "10,869" at bounding box center [624, 76] width 128 height 22
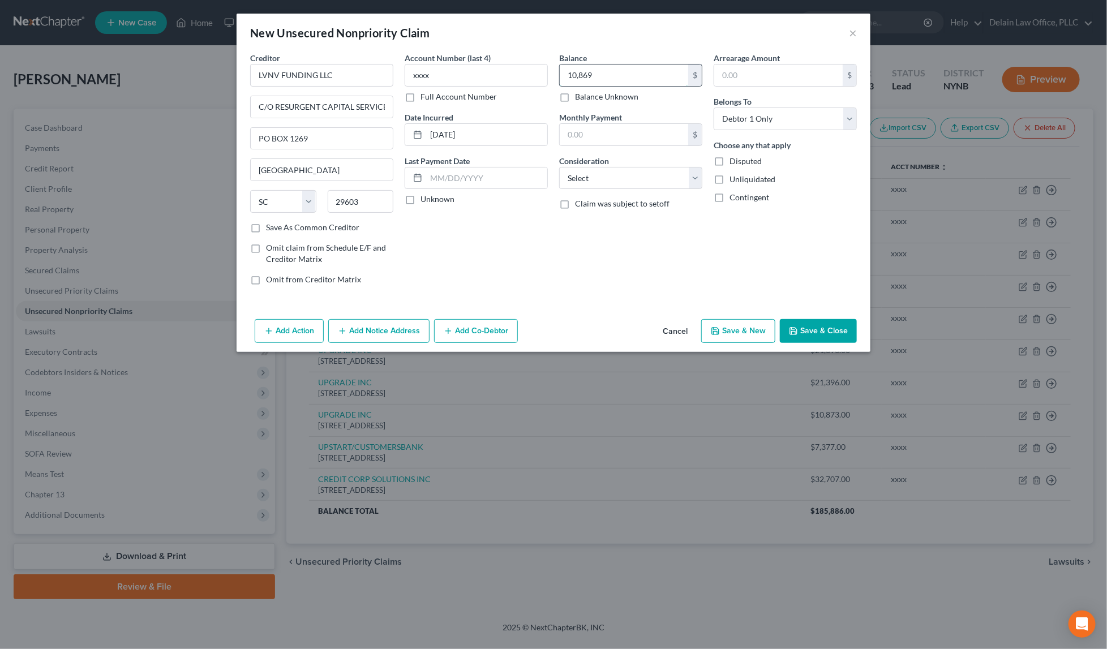
click at [586, 75] on input "10,869" at bounding box center [624, 76] width 128 height 22
click at [749, 72] on input "text" at bounding box center [778, 76] width 128 height 22
paste input "10,869"
type input "10,869"
select select "1"
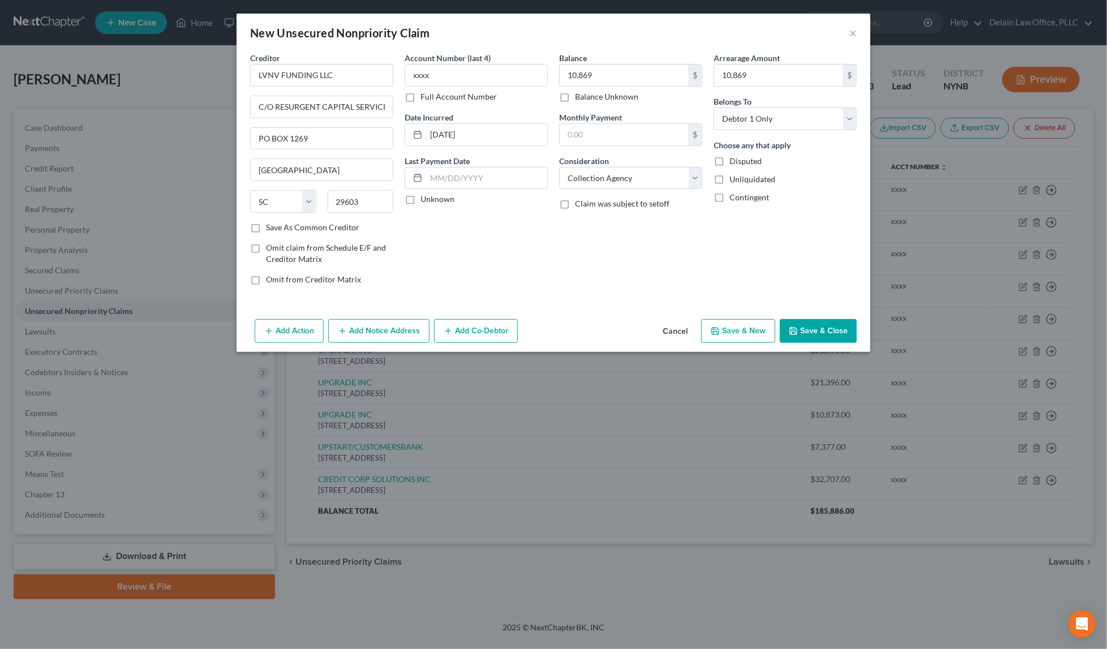
click at [751, 327] on button "Save & New" at bounding box center [738, 331] width 74 height 24
select select "0"
type input "10,869.00"
type input "0.00"
type input "10,869.00"
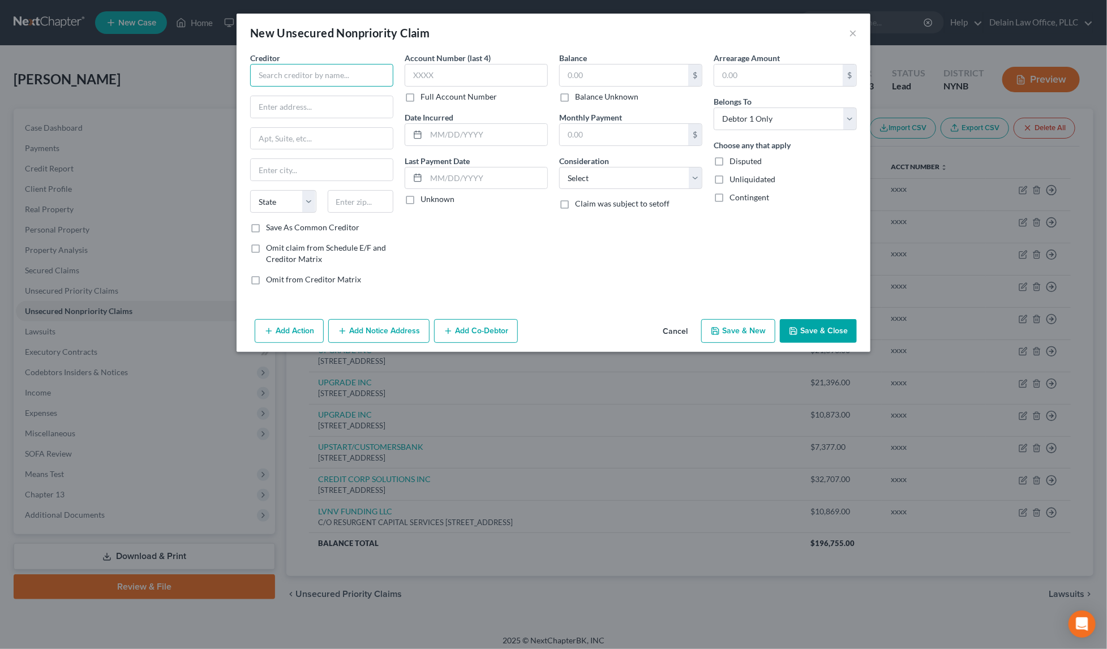
click at [333, 73] on input "text" at bounding box center [321, 75] width 143 height 23
paste input "MIDLAND CREDIT MANAGEMENT INC"
type input "MIDLAND CREDIT MANAGEMENT INC"
paste input "350 CAMINO DE LA REINA"
type input "350 CAMINO DE LA REINA"
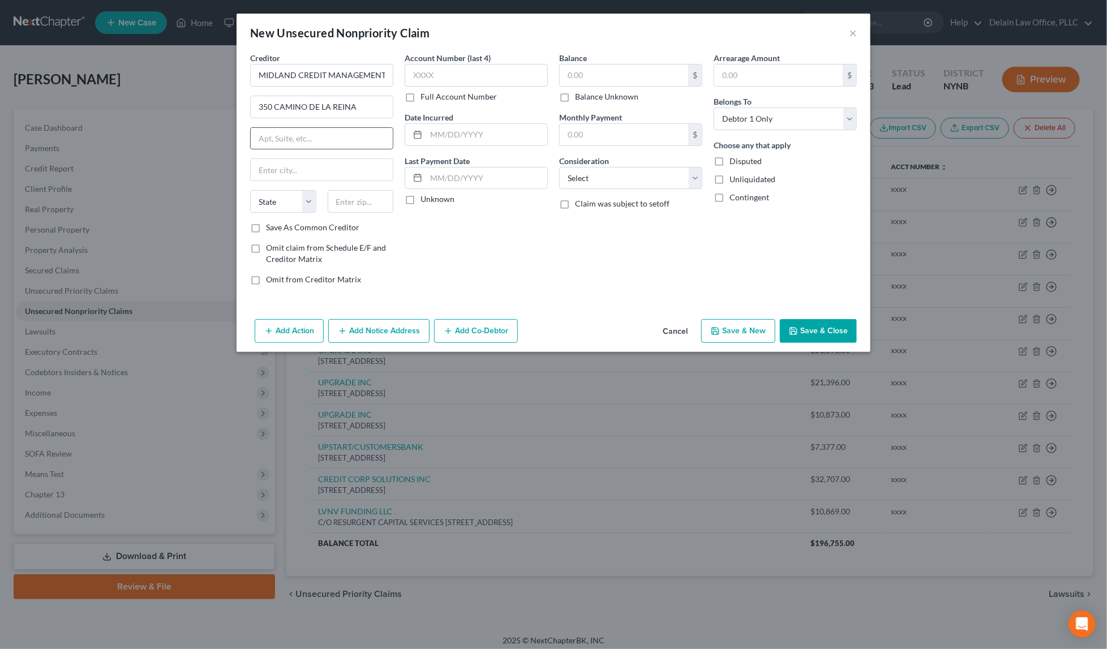
paste input "SUITE 300"
type input "SUITE 300"
paste input "92108"
type input "92108"
type input "[GEOGRAPHIC_DATA]"
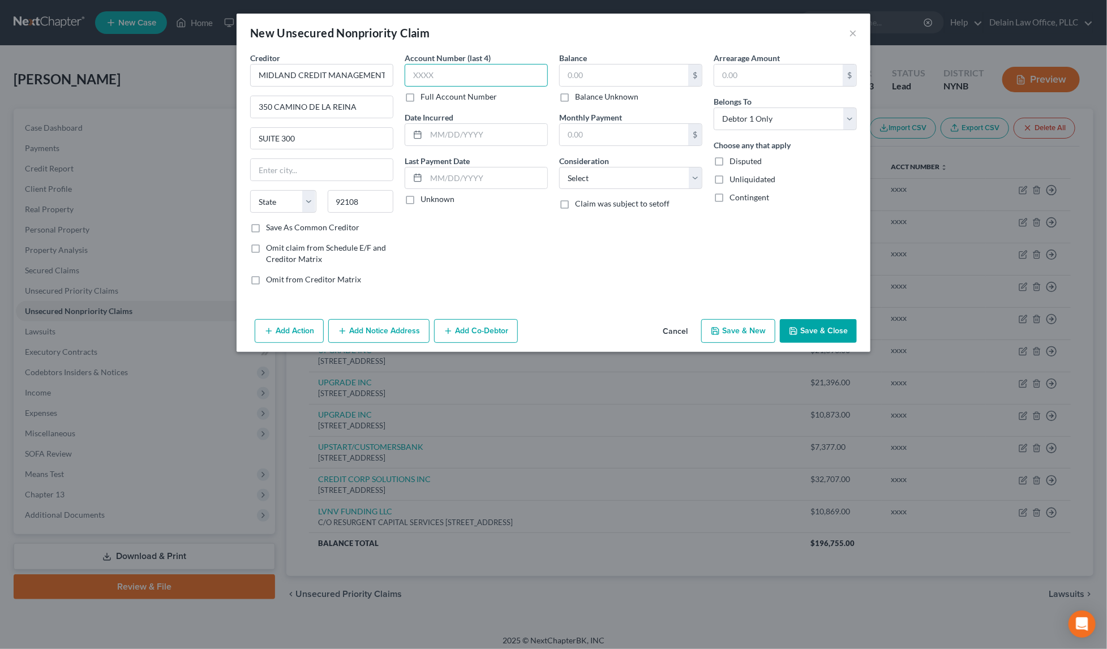
select select "4"
type input "xxxx"
click at [474, 131] on input "text" at bounding box center [486, 135] width 121 height 22
paste input "[DATE]"
type input "[DATE]"
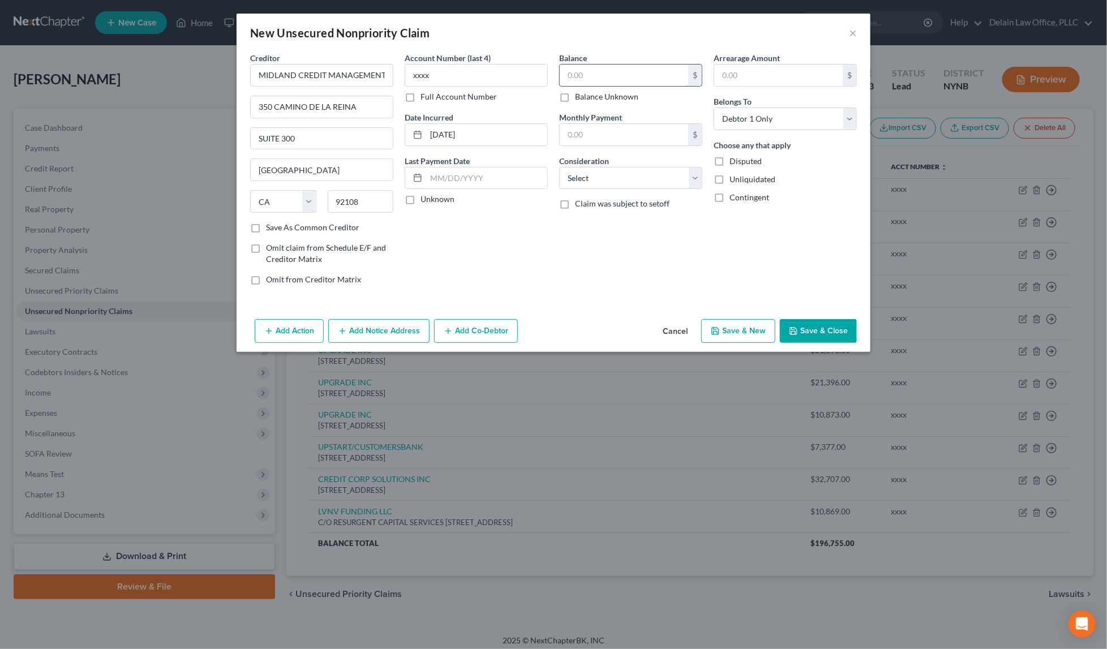
click at [602, 78] on input "text" at bounding box center [624, 76] width 128 height 22
paste input "22,238"
type input "22,238"
click at [759, 73] on input "text" at bounding box center [778, 76] width 128 height 22
paste input "22,238"
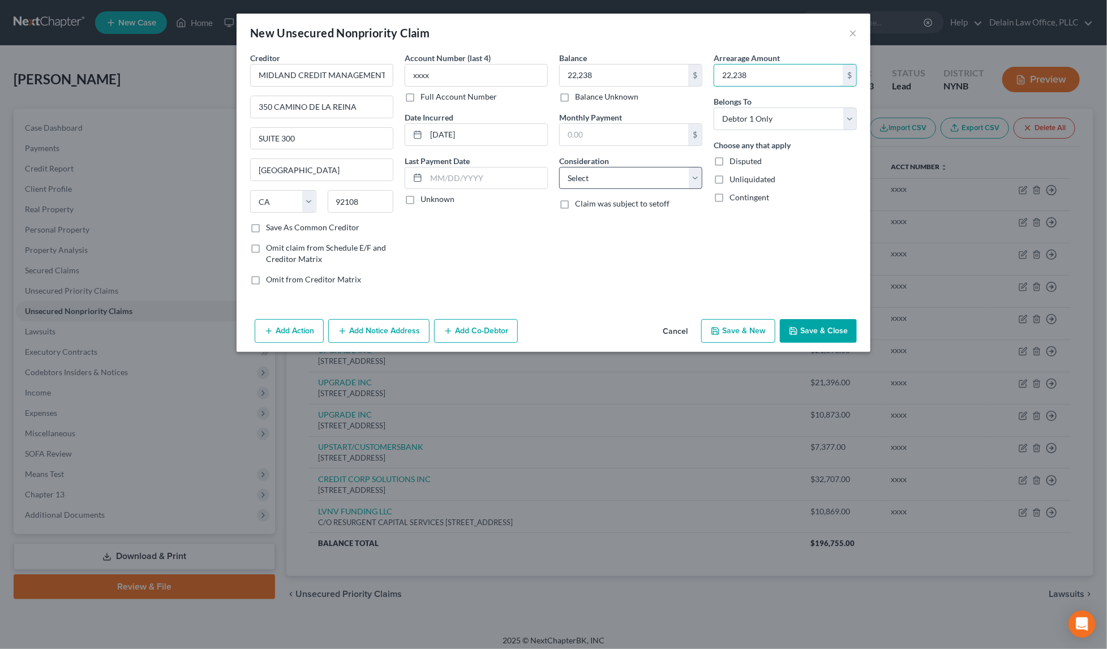
type input "22,238"
select select "1"
click at [757, 330] on button "Save & New" at bounding box center [738, 331] width 74 height 24
type input "22,238.00"
type input "0.00"
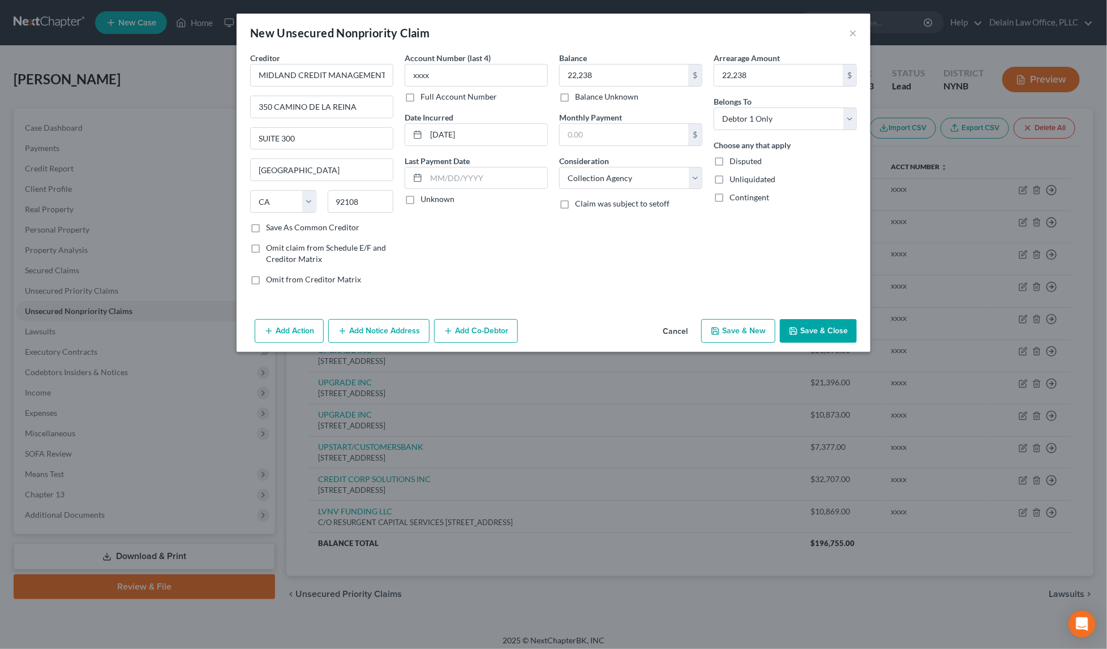
type input "22,238.00"
select select "0"
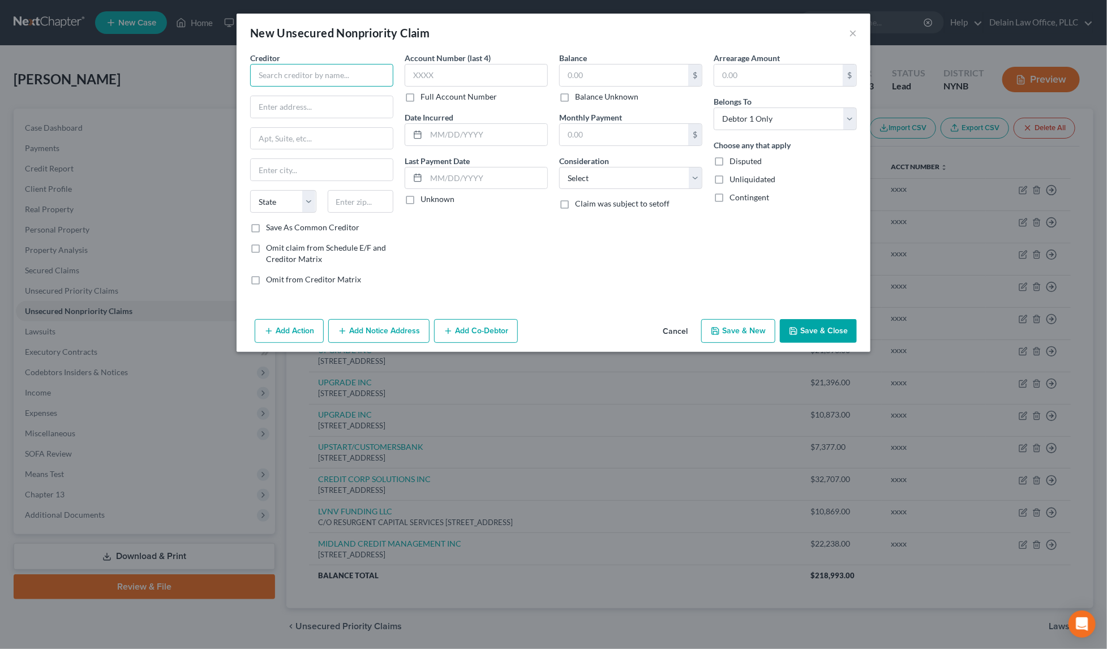
click at [278, 74] on input "text" at bounding box center [321, 75] width 143 height 23
paste
type input "[PERSON_NAME] USA LLC"
type input "1800 2ND ST"
type input "SUITE 603"
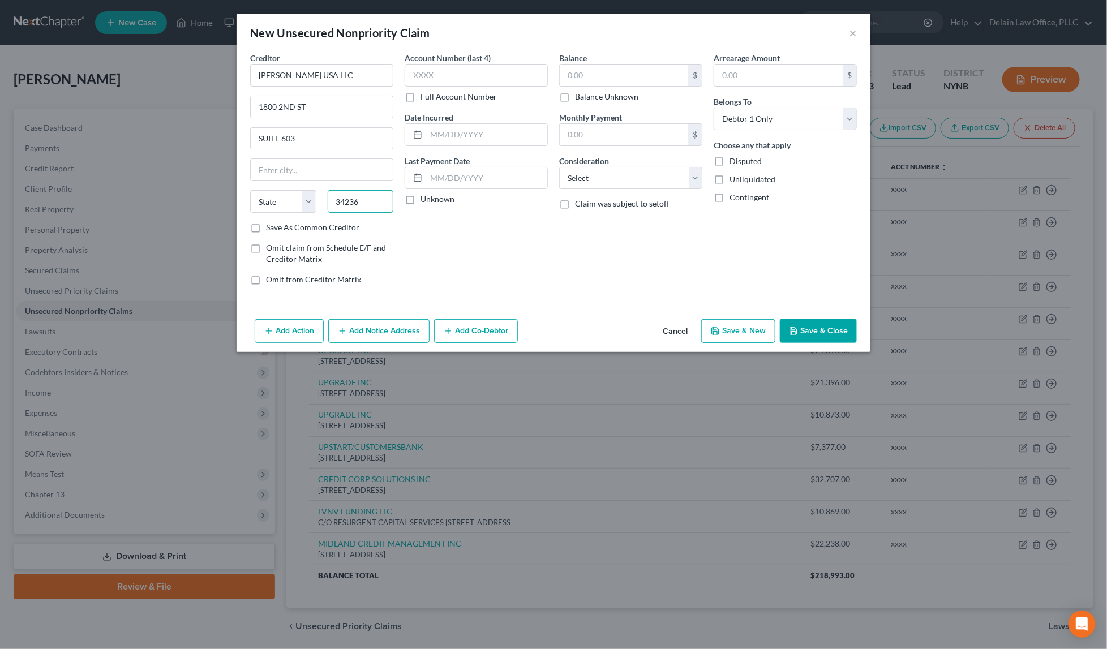
type input "34236"
type input "[GEOGRAPHIC_DATA]"
select select "9"
type input "xxxx"
click at [485, 134] on input "text" at bounding box center [486, 135] width 121 height 22
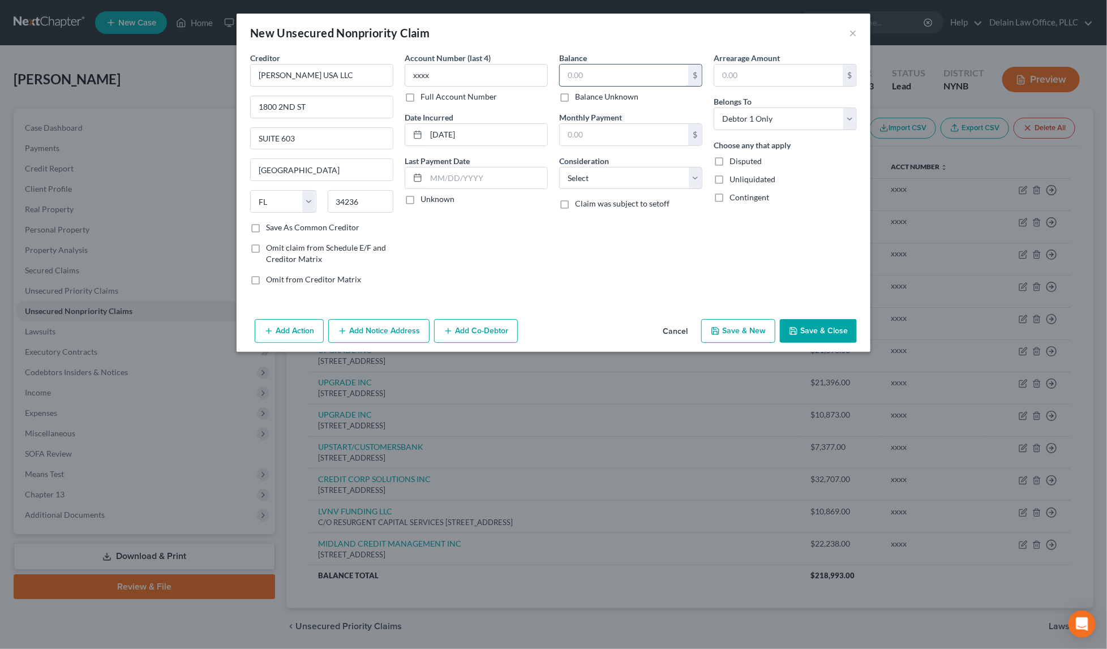
click at [616, 74] on input "text" at bounding box center [624, 76] width 128 height 22
click at [809, 325] on button "Save & Close" at bounding box center [818, 331] width 77 height 24
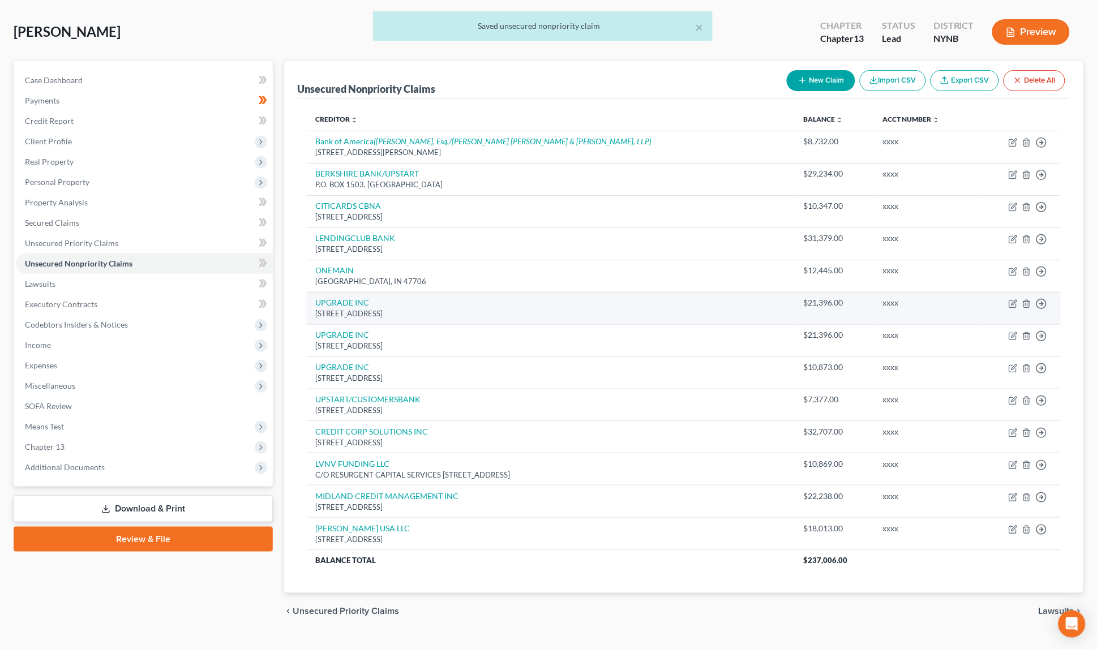
scroll to position [42, 0]
